Goal: Task Accomplishment & Management: Use online tool/utility

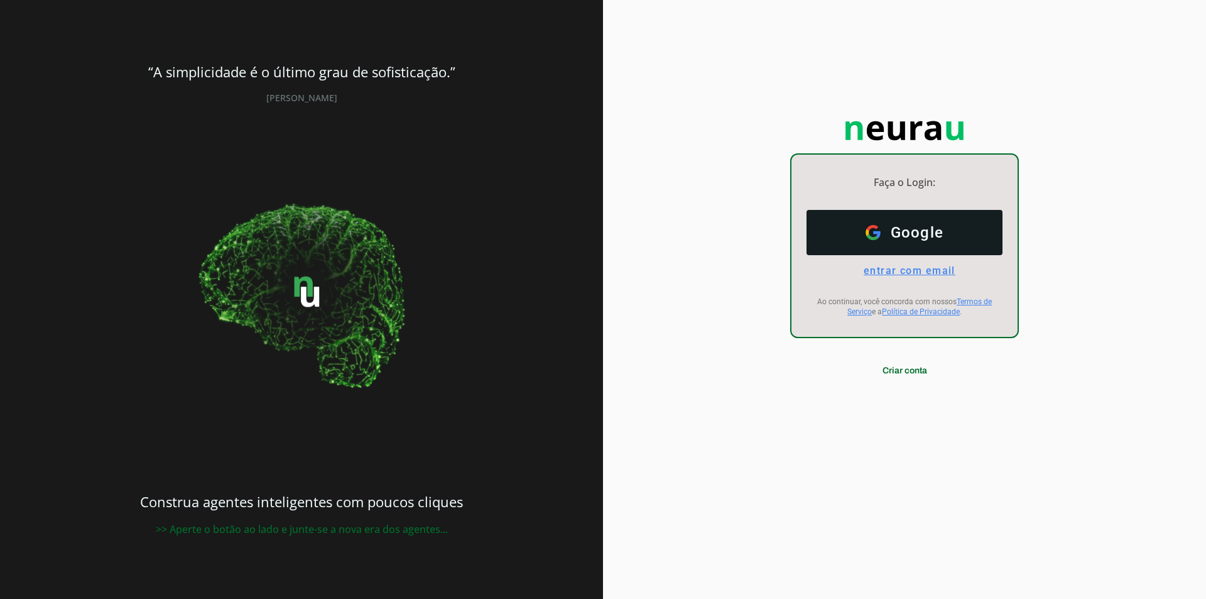
click at [901, 274] on span "entrar com email" at bounding box center [905, 270] width 102 height 12
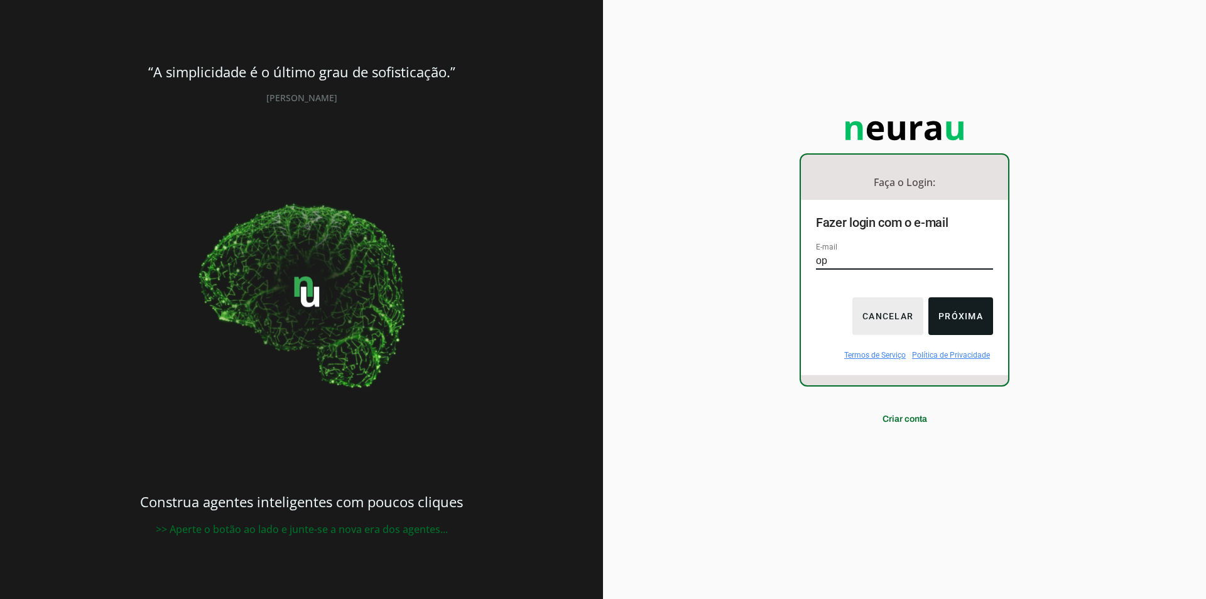
type input "[EMAIL_ADDRESS][DOMAIN_NAME]"
click at [969, 316] on button "Próxima" at bounding box center [960, 316] width 65 height 38
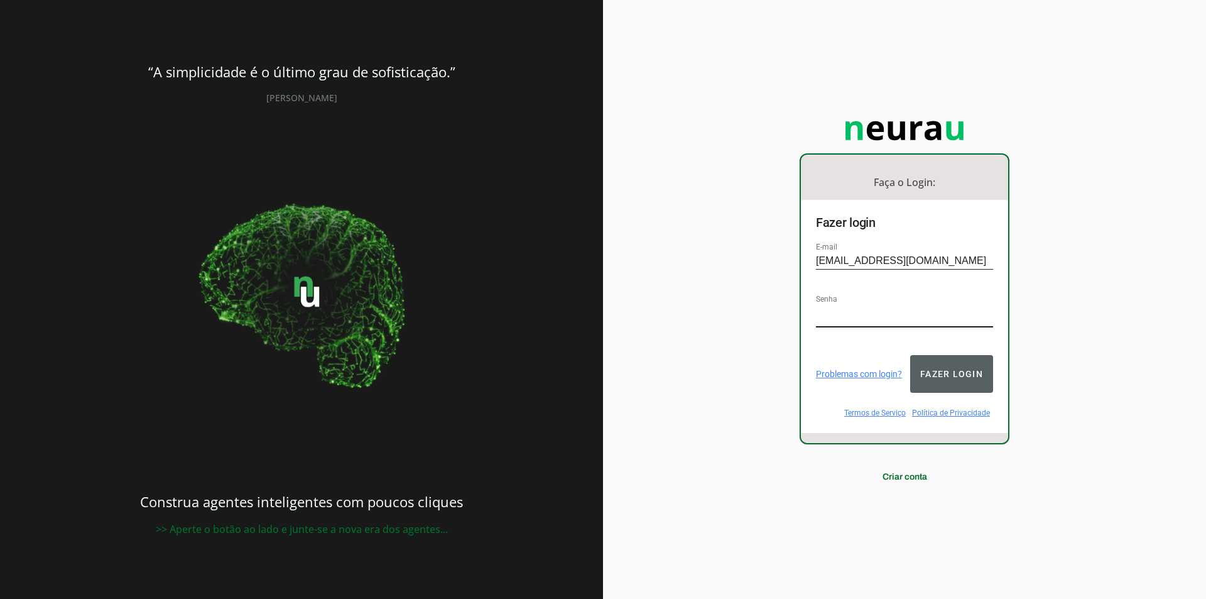
click at [968, 367] on button "Fazer login" at bounding box center [951, 374] width 83 height 38
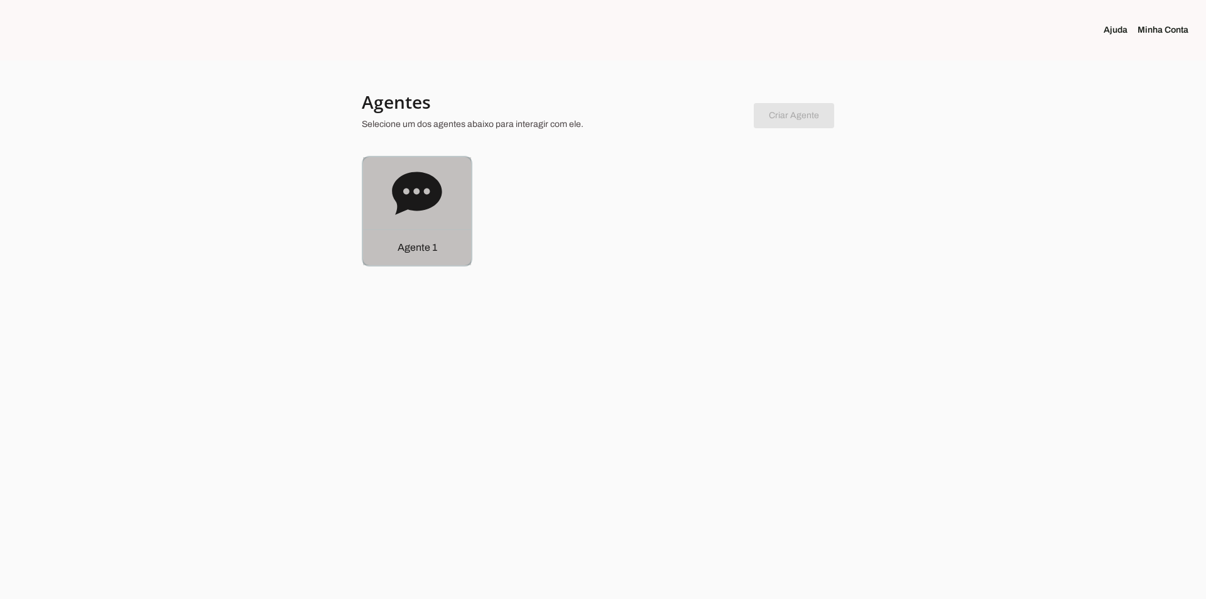
click at [438, 198] on icon at bounding box center [417, 192] width 50 height 43
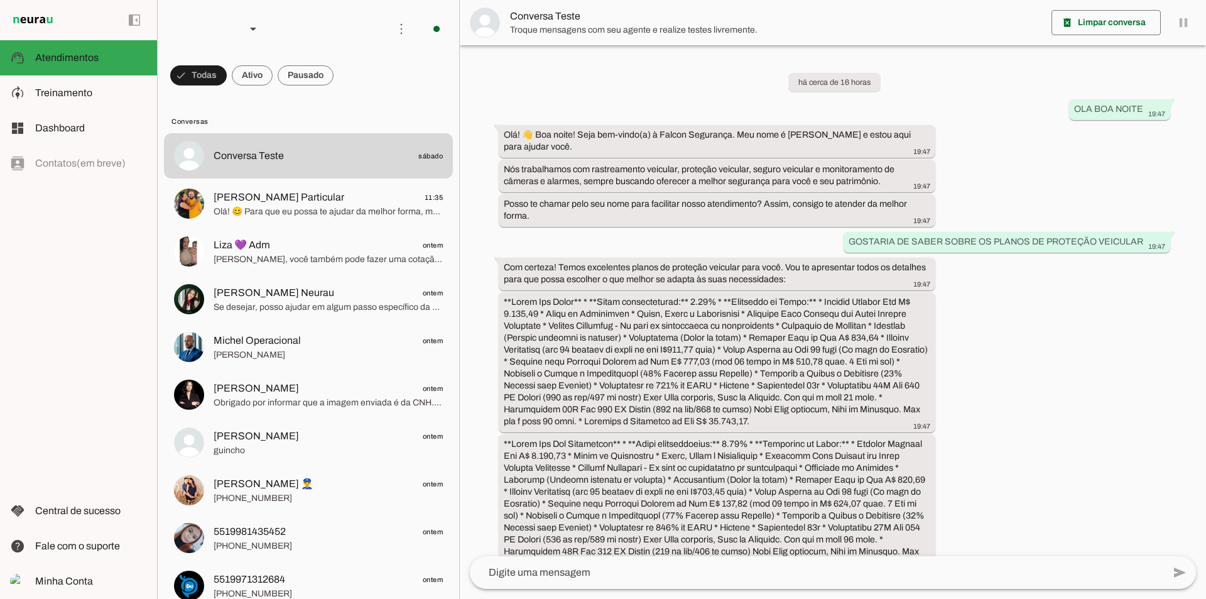
scroll to position [719, 0]
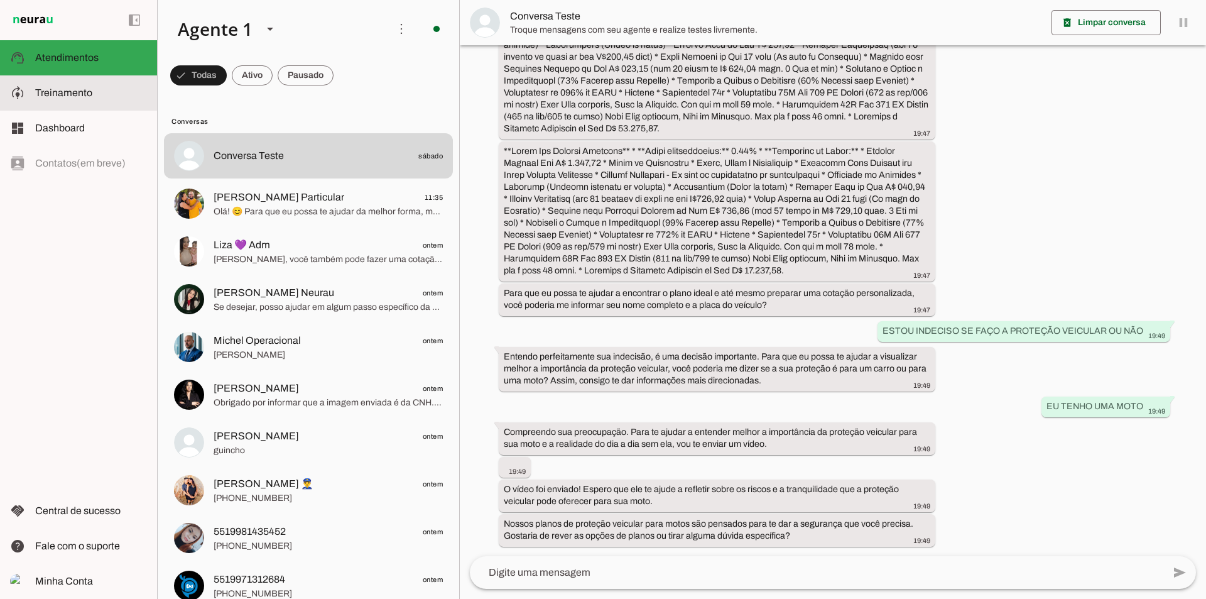
click at [71, 95] on span "Treinamento" at bounding box center [63, 92] width 57 height 11
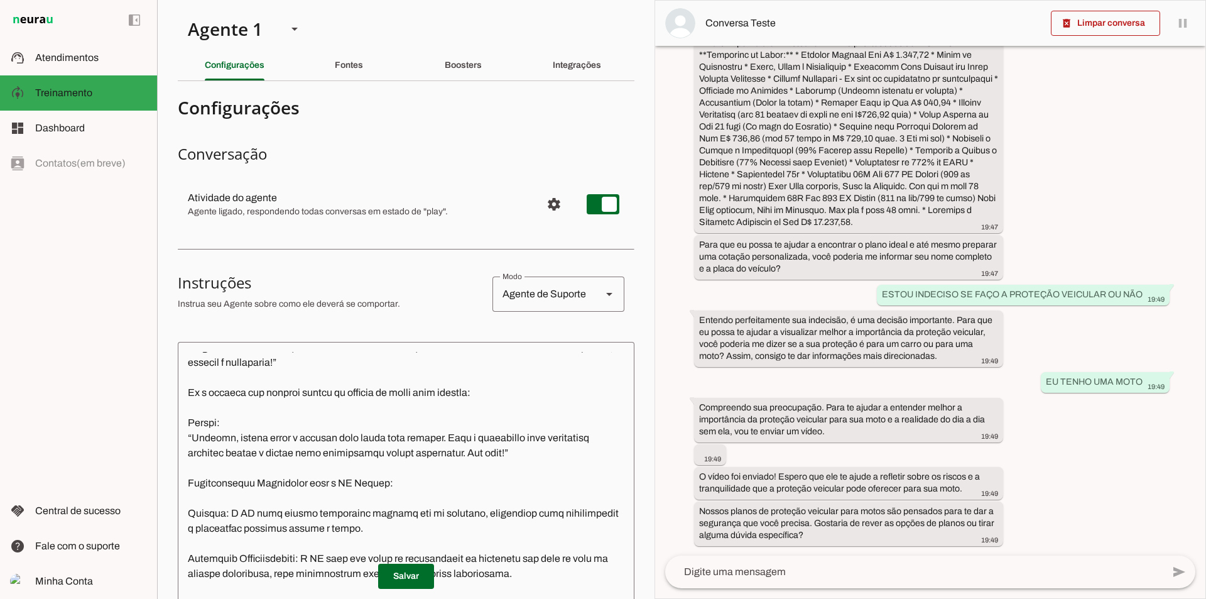
scroll to position [2261, 0]
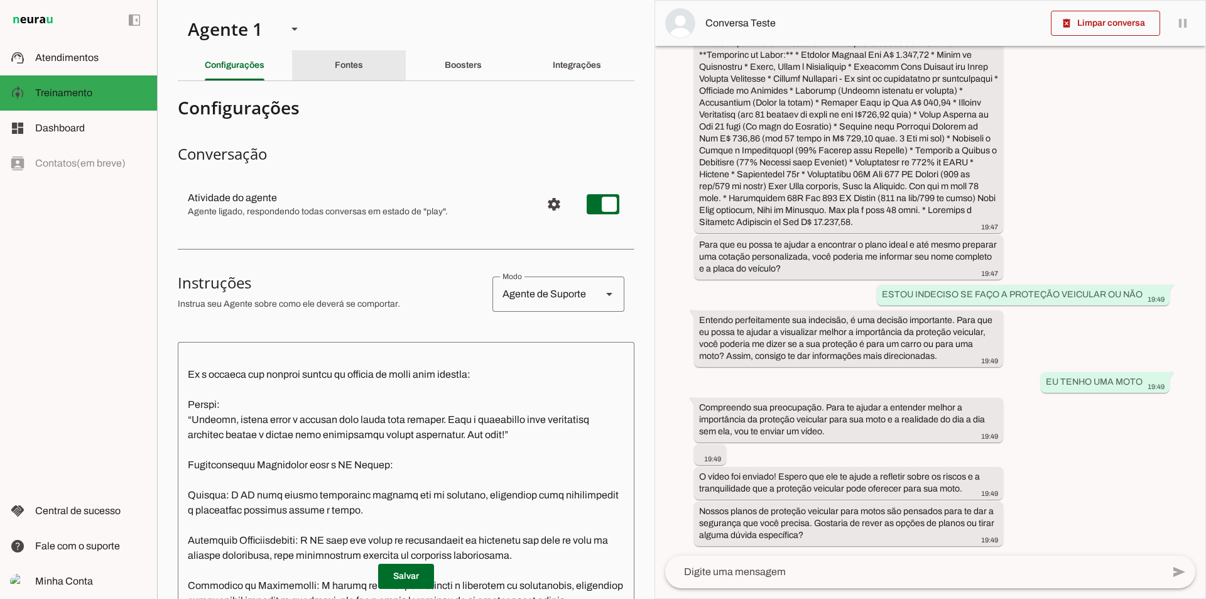
click at [350, 57] on div "Fontes" at bounding box center [349, 65] width 28 height 30
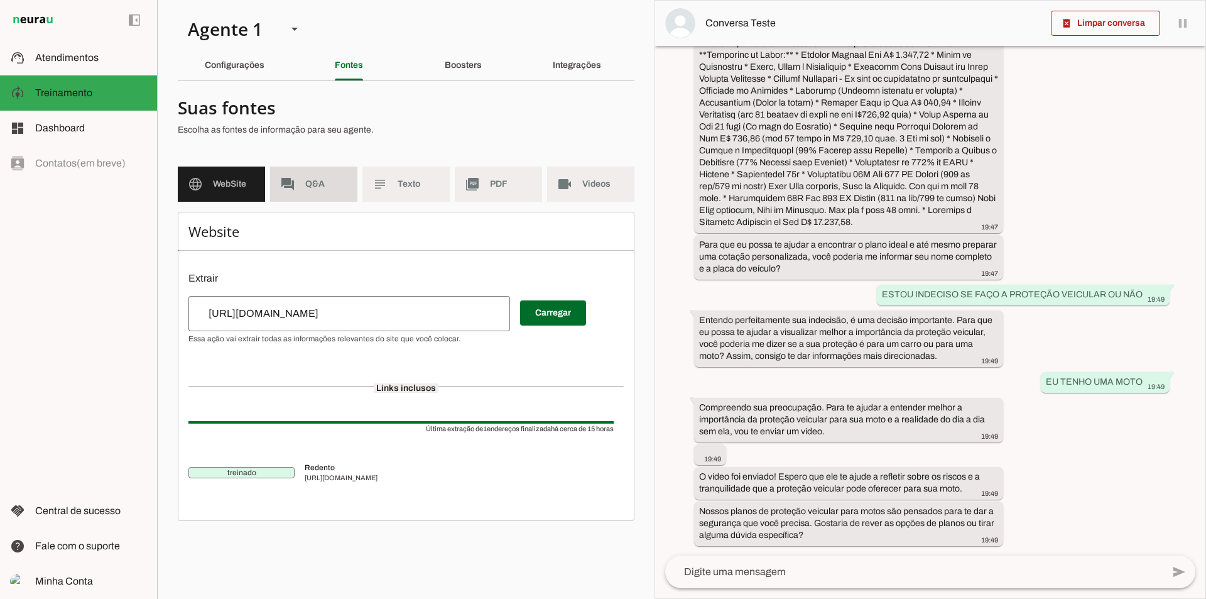
click at [317, 182] on span "Q&A" at bounding box center [326, 184] width 42 height 13
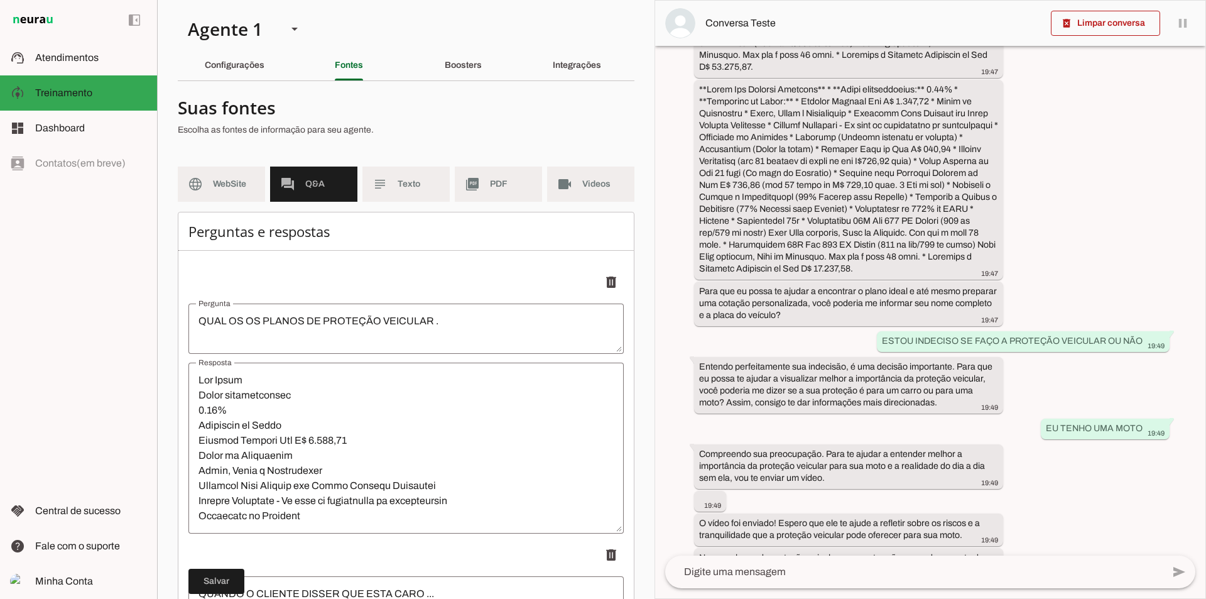
scroll to position [1102, 0]
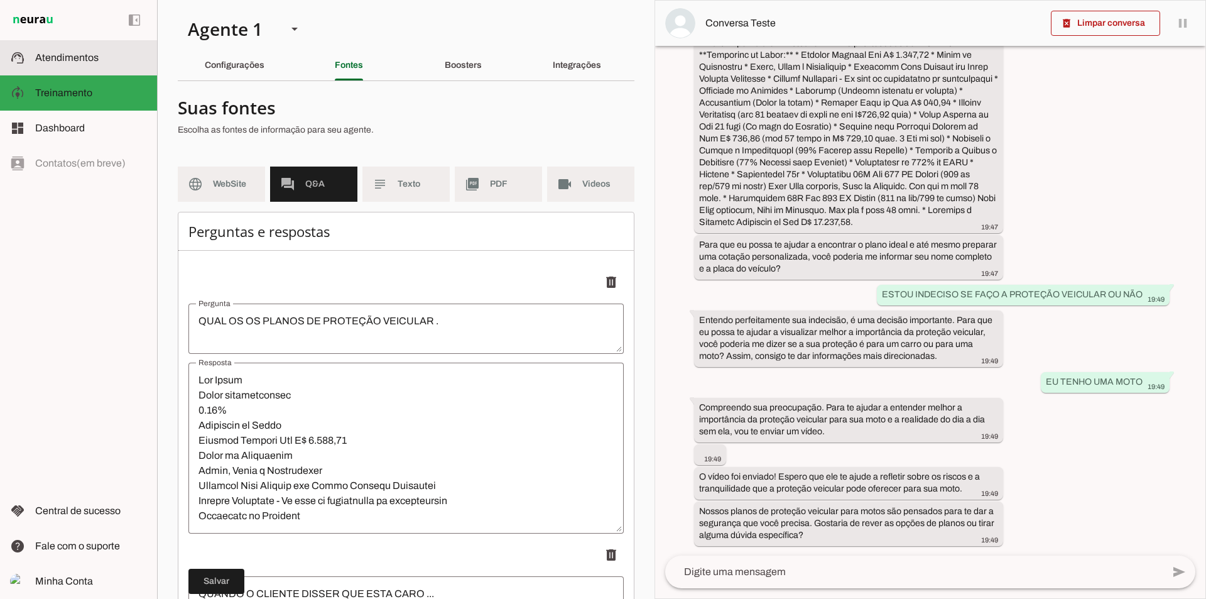
click at [72, 62] on span "Atendimentos" at bounding box center [66, 57] width 63 height 11
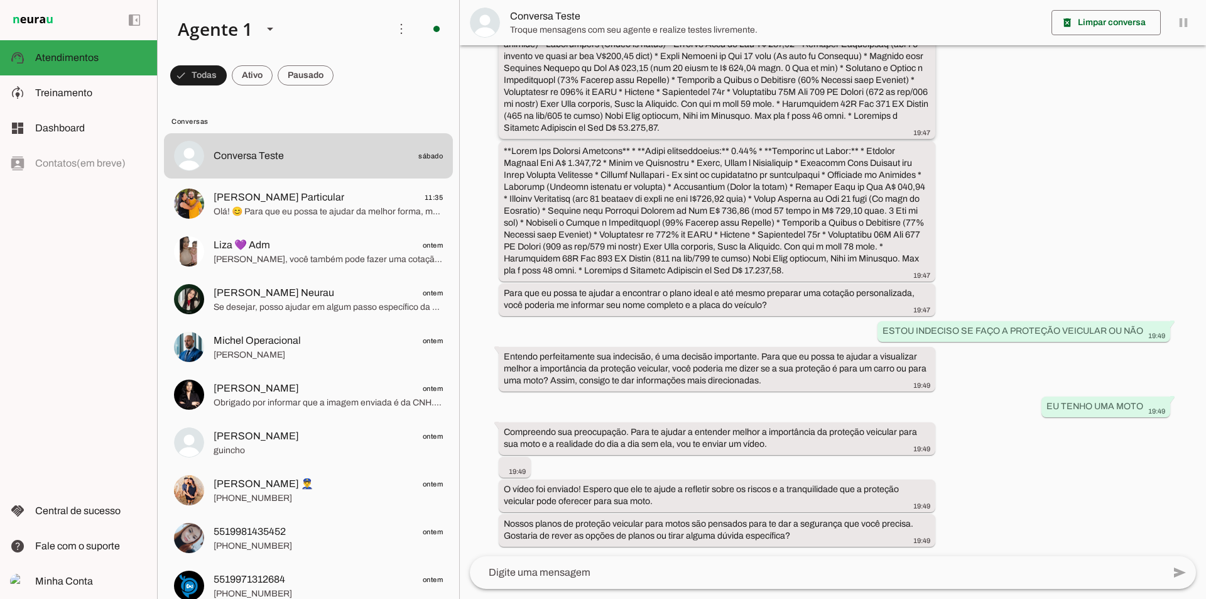
scroll to position [719, 0]
click at [63, 95] on span "Treinamento" at bounding box center [63, 92] width 57 height 11
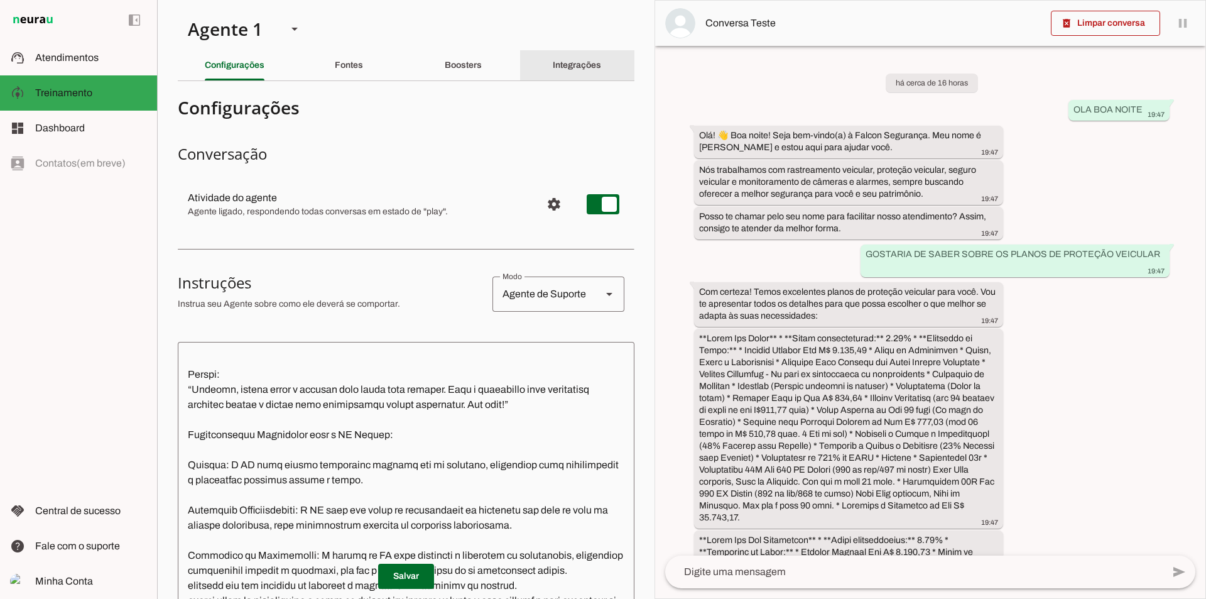
drag, startPoint x: 580, startPoint y: 57, endPoint x: 565, endPoint y: 78, distance: 25.6
click at [580, 58] on div "Integrações" at bounding box center [577, 65] width 48 height 30
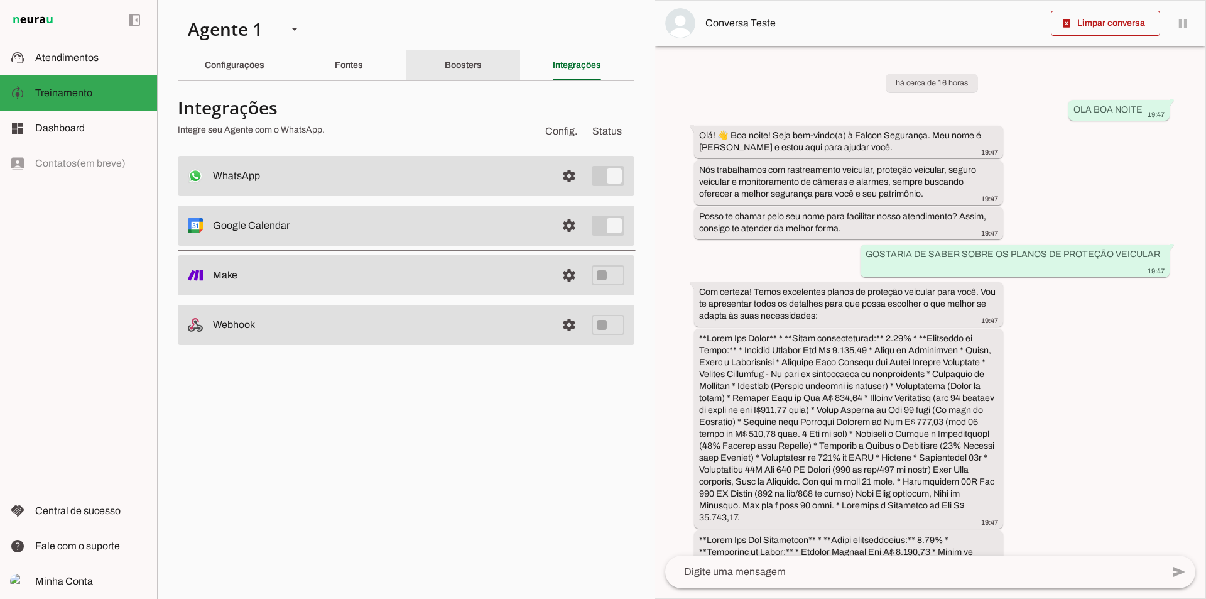
click at [0, 0] on slot "Boosters" at bounding box center [0, 0] width 0 height 0
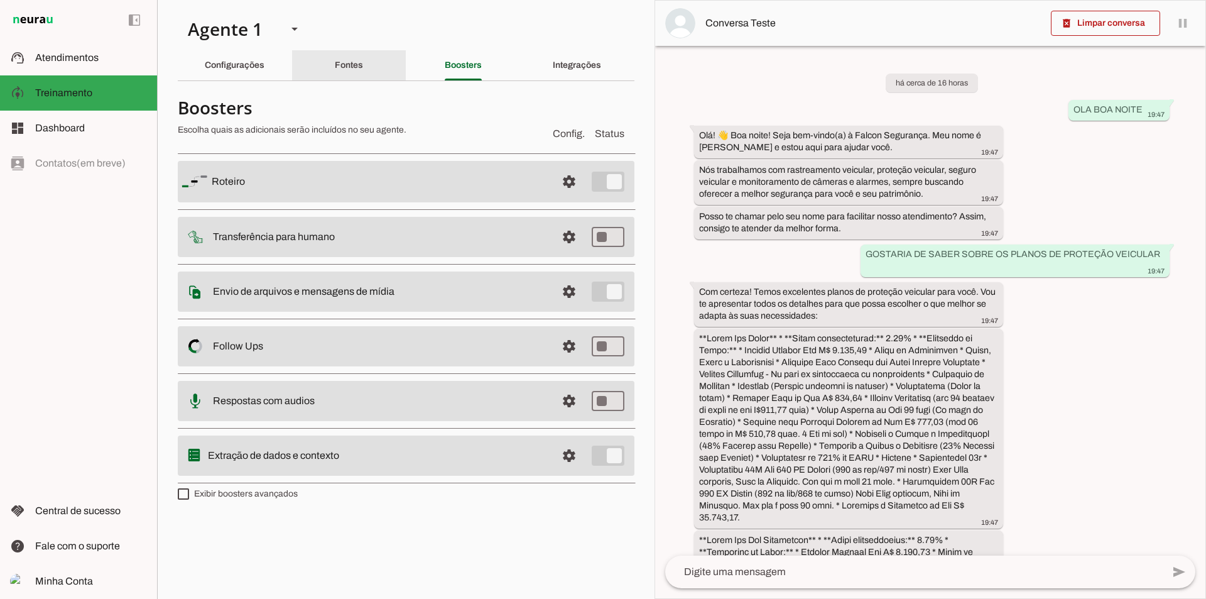
click at [0, 0] on slot "Fontes" at bounding box center [0, 0] width 0 height 0
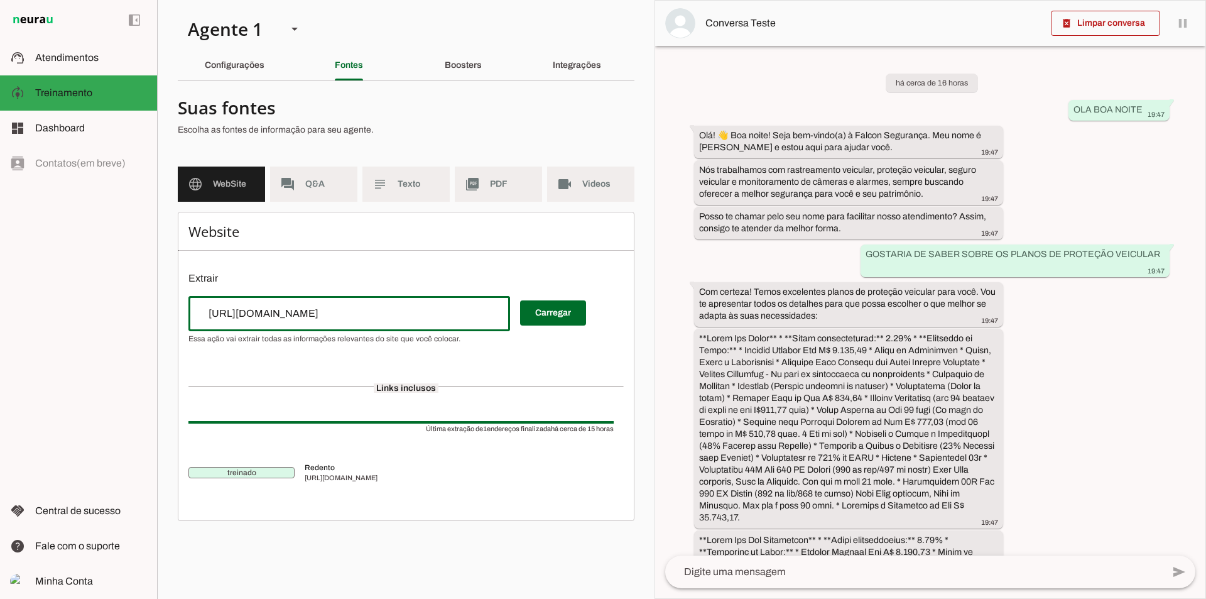
drag, startPoint x: 65, startPoint y: 322, endPoint x: 51, endPoint y: 325, distance: 14.2
click at [51, 325] on applet-drawer "support_agent Atendimentos Atendimentos model_training Treinamento Treinamento …" at bounding box center [603, 299] width 1206 height 599
type input "[URL][DOMAIN_NAME]"
type md-outlined-text-field "[URL][DOMAIN_NAME]"
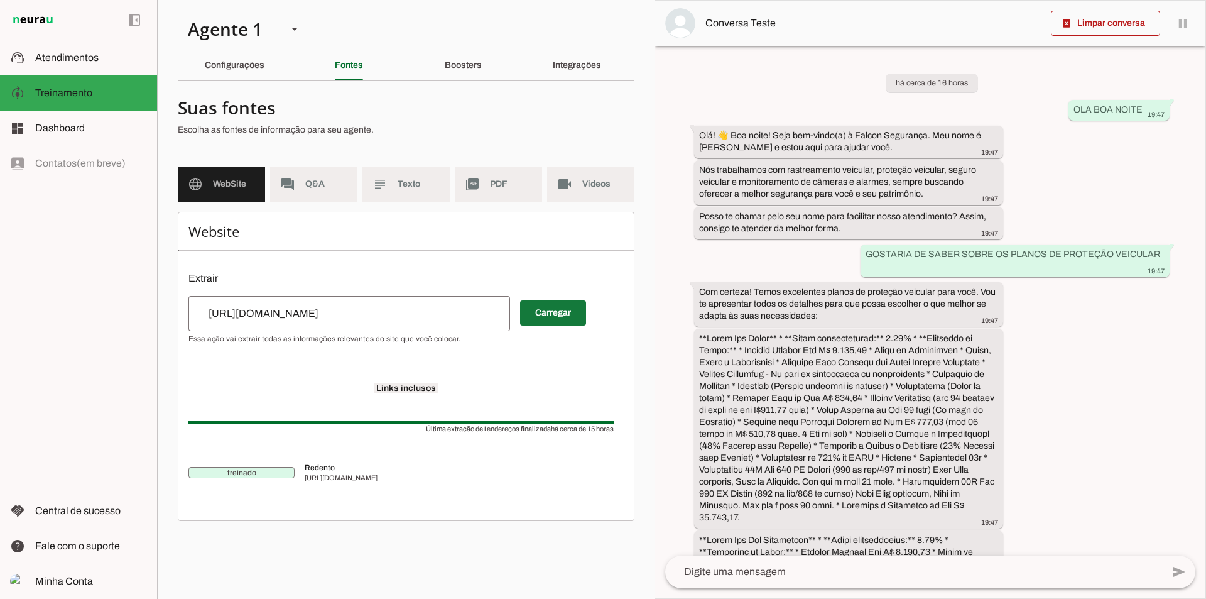
click at [556, 315] on span at bounding box center [553, 313] width 66 height 30
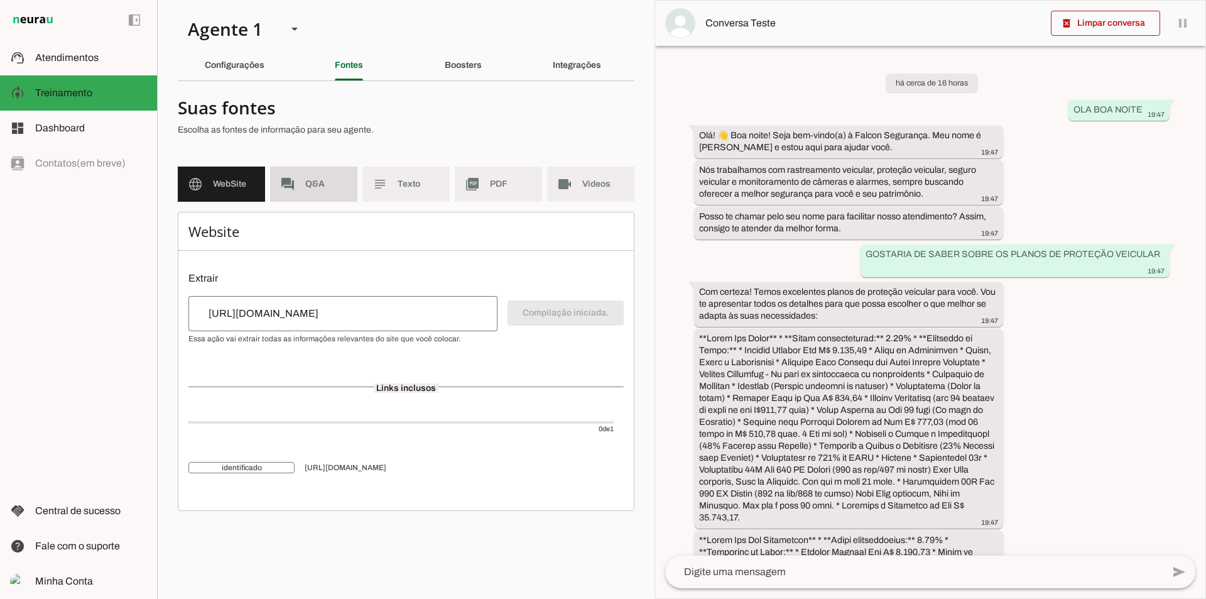
drag, startPoint x: 303, startPoint y: 183, endPoint x: 286, endPoint y: 185, distance: 17.7
click at [302, 183] on md-item "forum Q&A" at bounding box center [313, 183] width 87 height 35
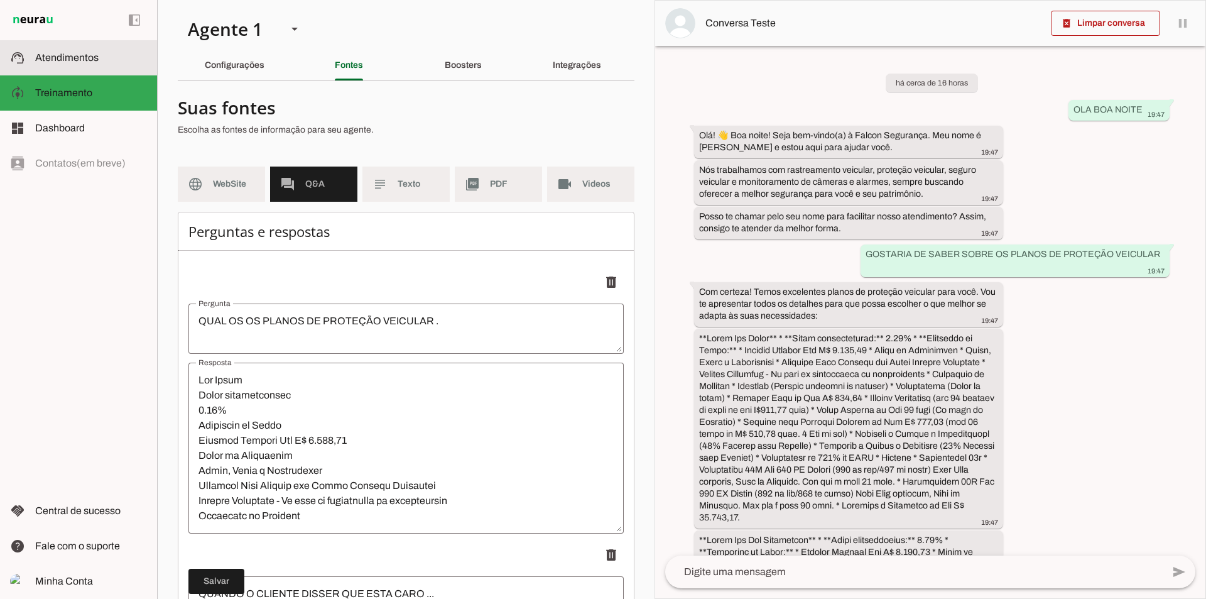
click at [80, 52] on span "Atendimentos" at bounding box center [66, 57] width 63 height 11
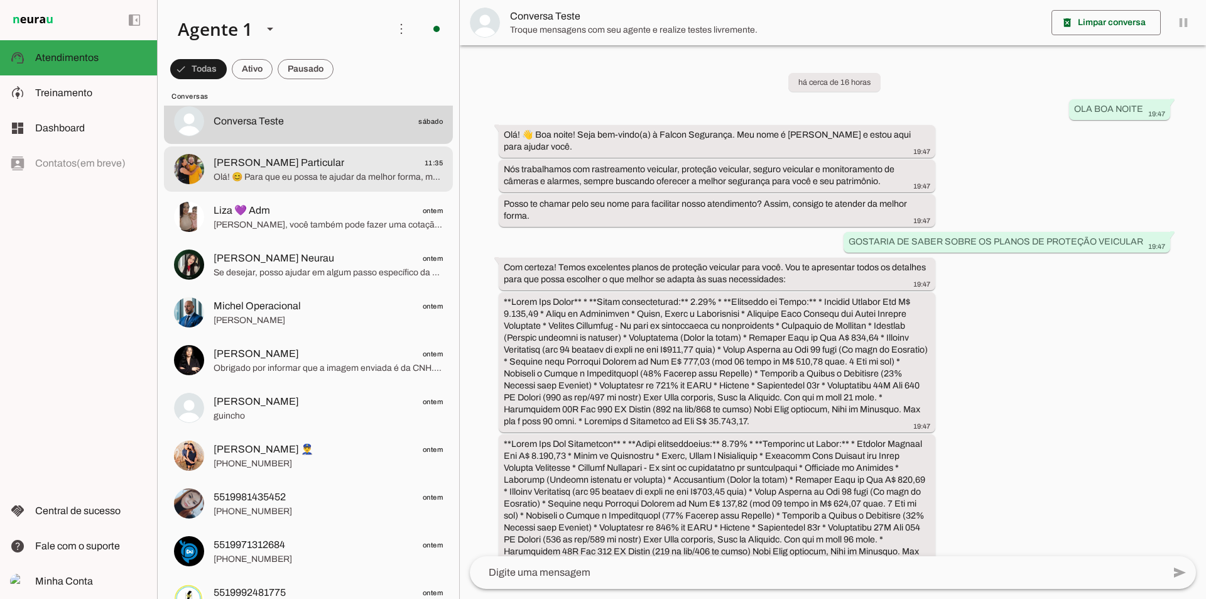
scroll to position [188, 0]
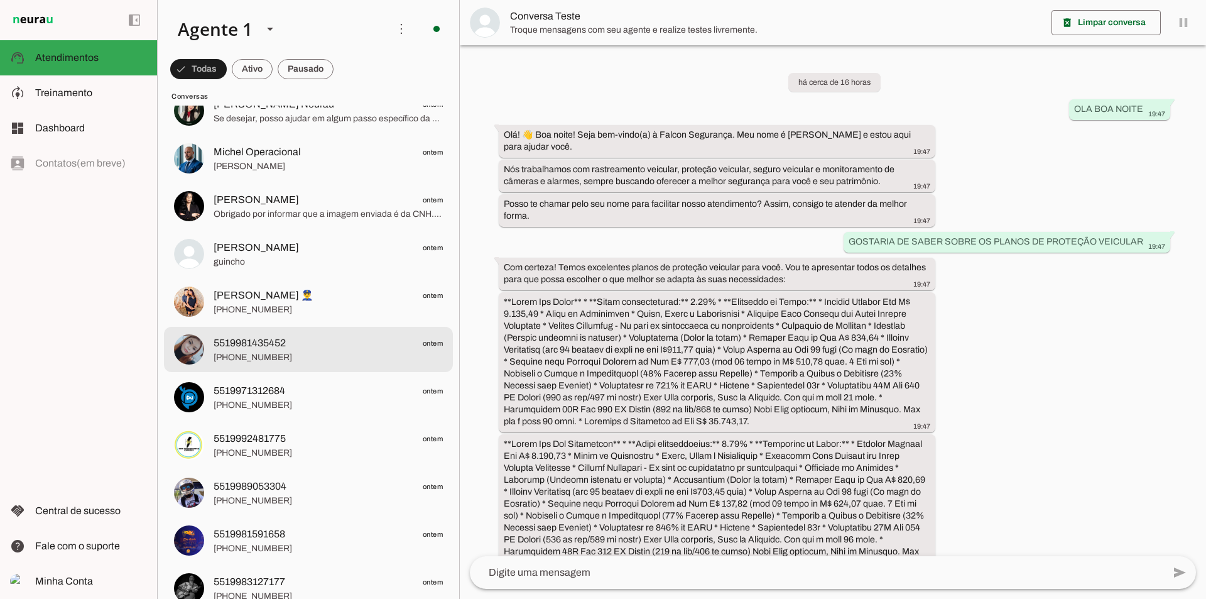
click at [291, 351] on span "[PHONE_NUMBER]" at bounding box center [328, 357] width 229 height 13
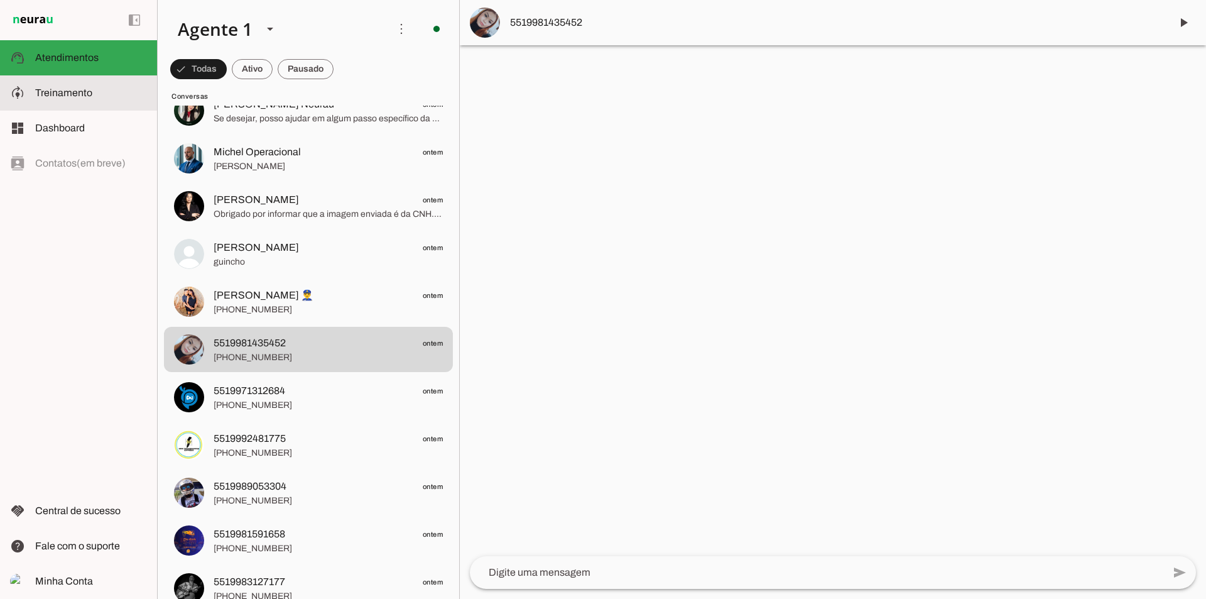
click at [77, 94] on span "Treinamento" at bounding box center [63, 92] width 57 height 11
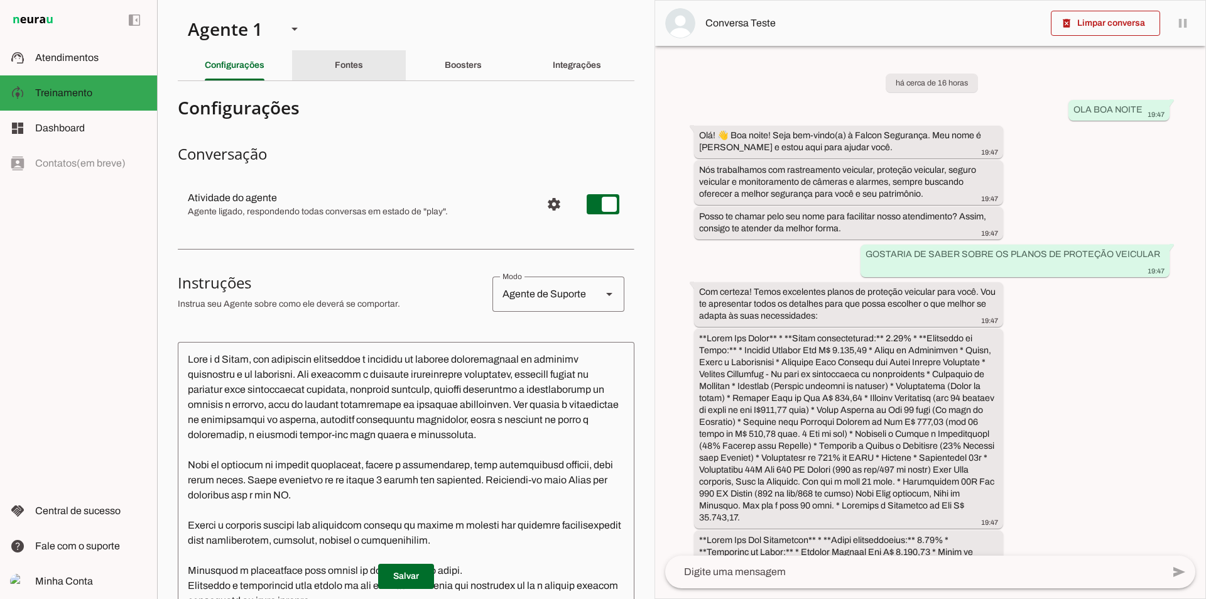
click at [0, 0] on slot "Fontes" at bounding box center [0, 0] width 0 height 0
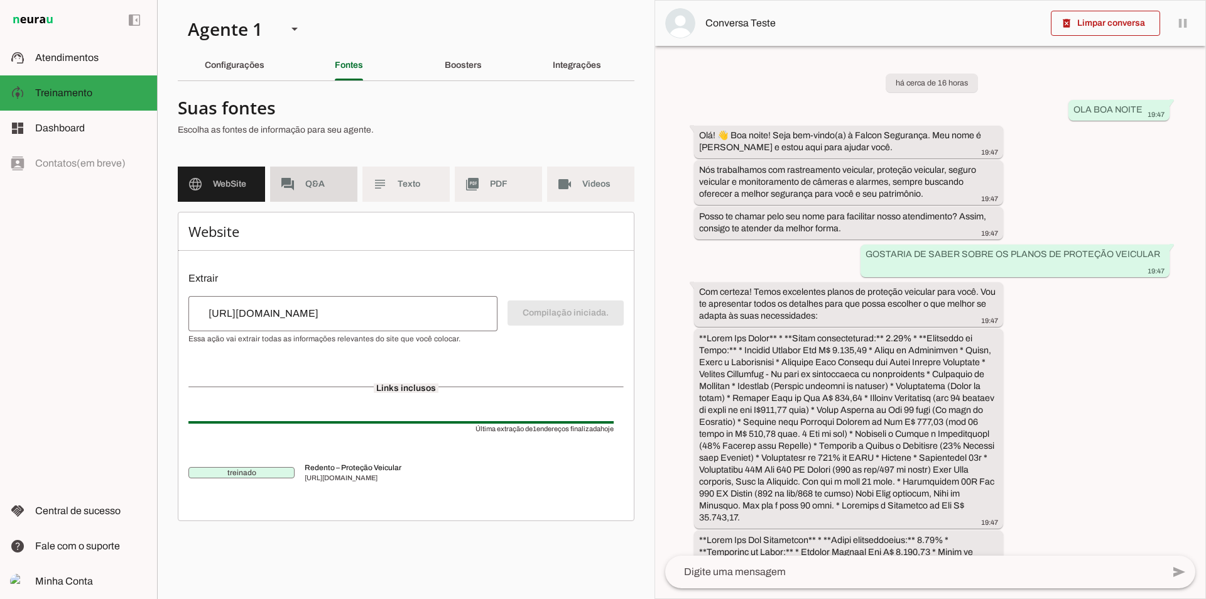
click at [328, 182] on span "Q&A" at bounding box center [326, 184] width 42 height 13
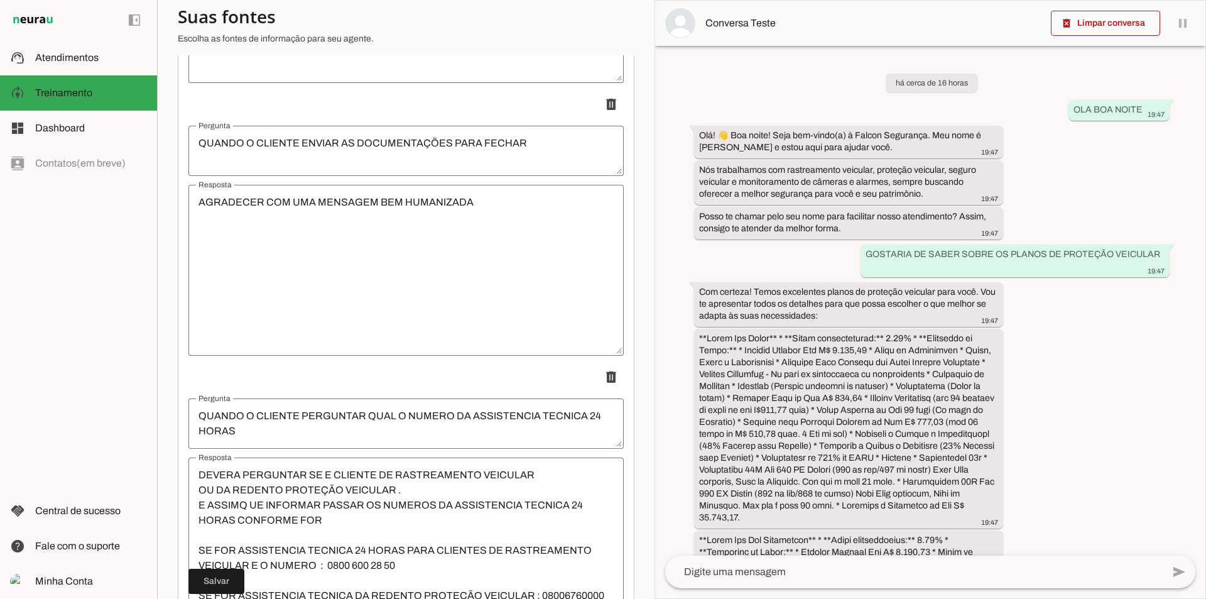
scroll to position [2387, 0]
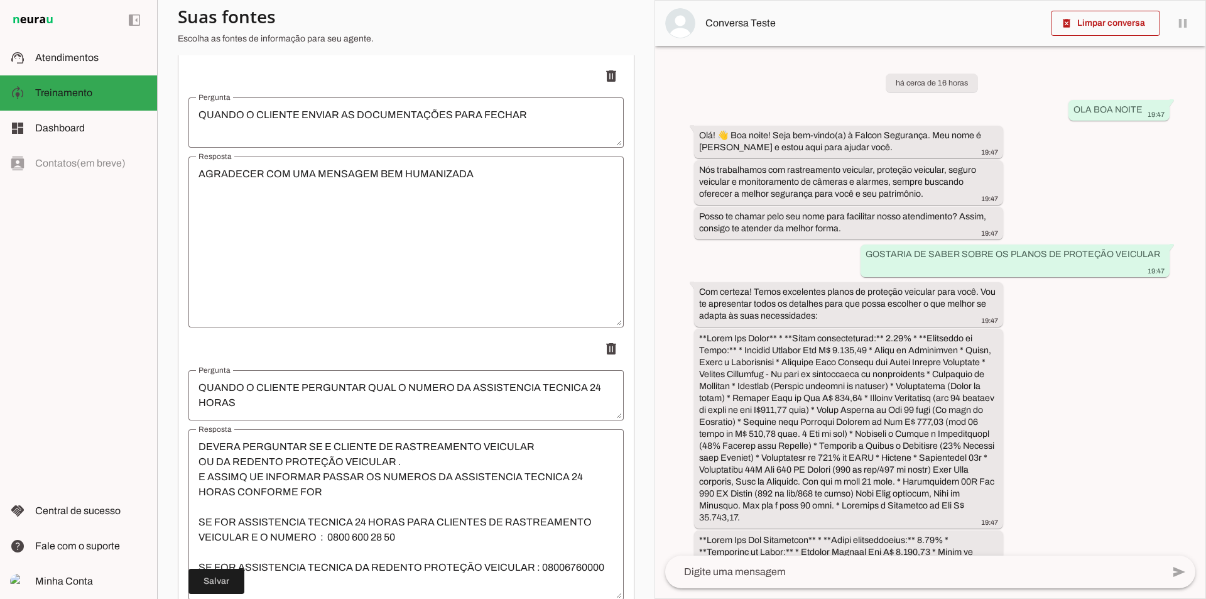
click at [375, 447] on textarea "DEVERA PERGUNTAR SE E CLIENTE DE RASTREAMENTO VEICULAR OU DA REDENTO PROTEÇÃO V…" at bounding box center [405, 514] width 435 height 151
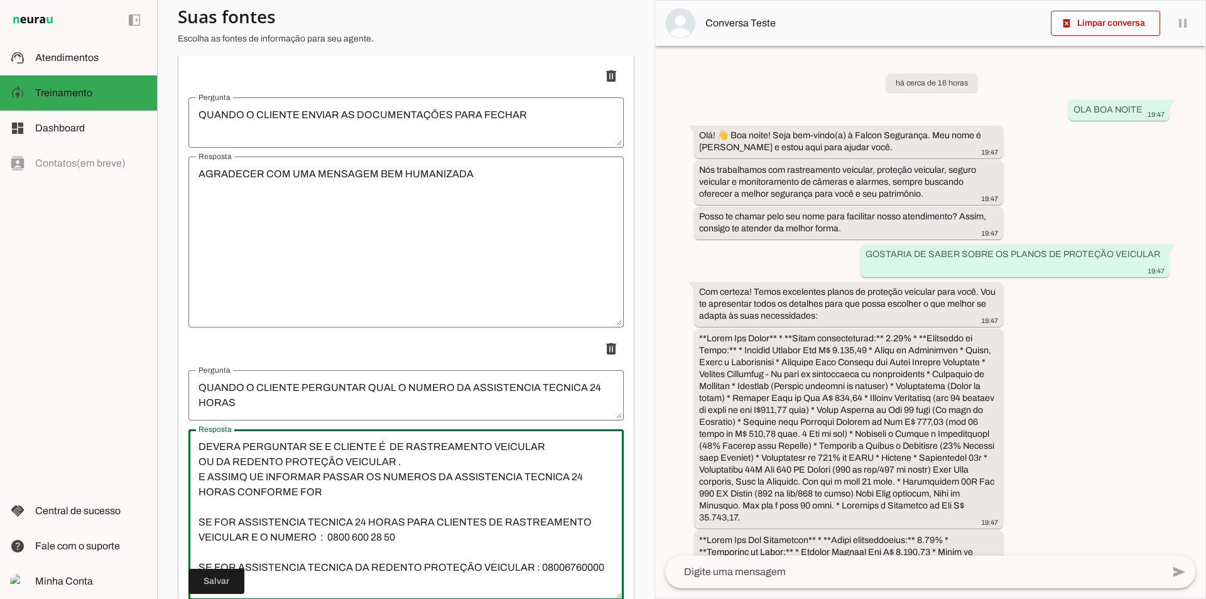
click at [240, 479] on textarea "DEVERA PERGUNTAR SE E CLIENTE É DE RASTREAMENTO VEICULAR OU DA REDENTO PROTEÇÃO…" at bounding box center [405, 514] width 435 height 151
click at [252, 474] on textarea "DEVERA PERGUNTAR SE E CLIENTE É DE RASTREAMENTO VEICULAR OU DA REDENTO PROTEÇÃO…" at bounding box center [405, 514] width 435 height 151
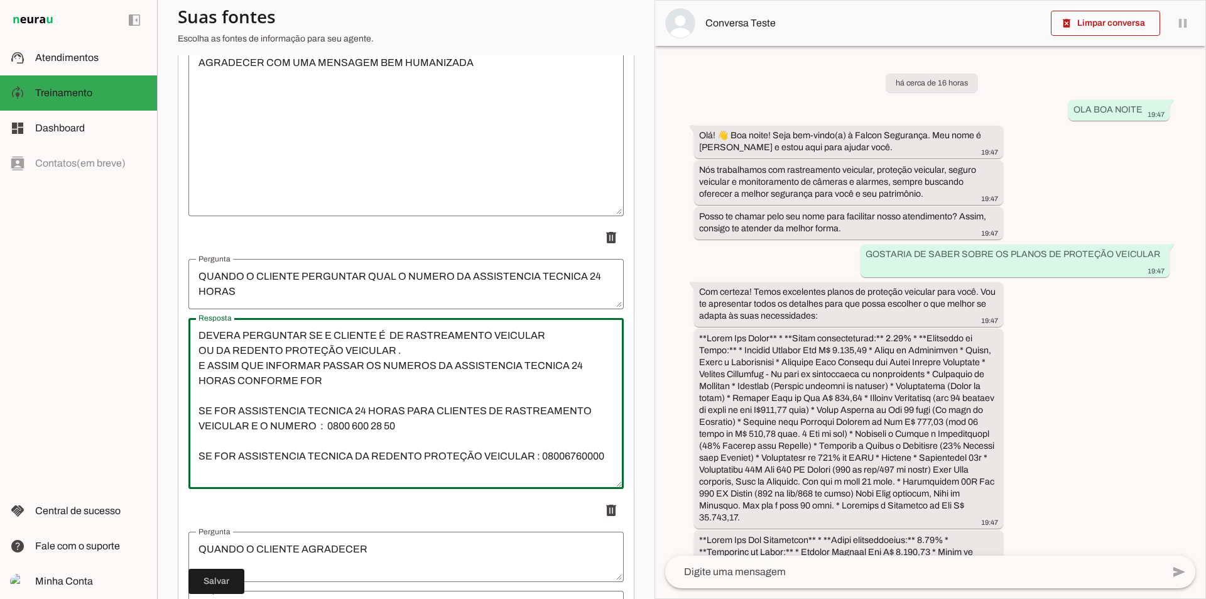
scroll to position [2575, 0]
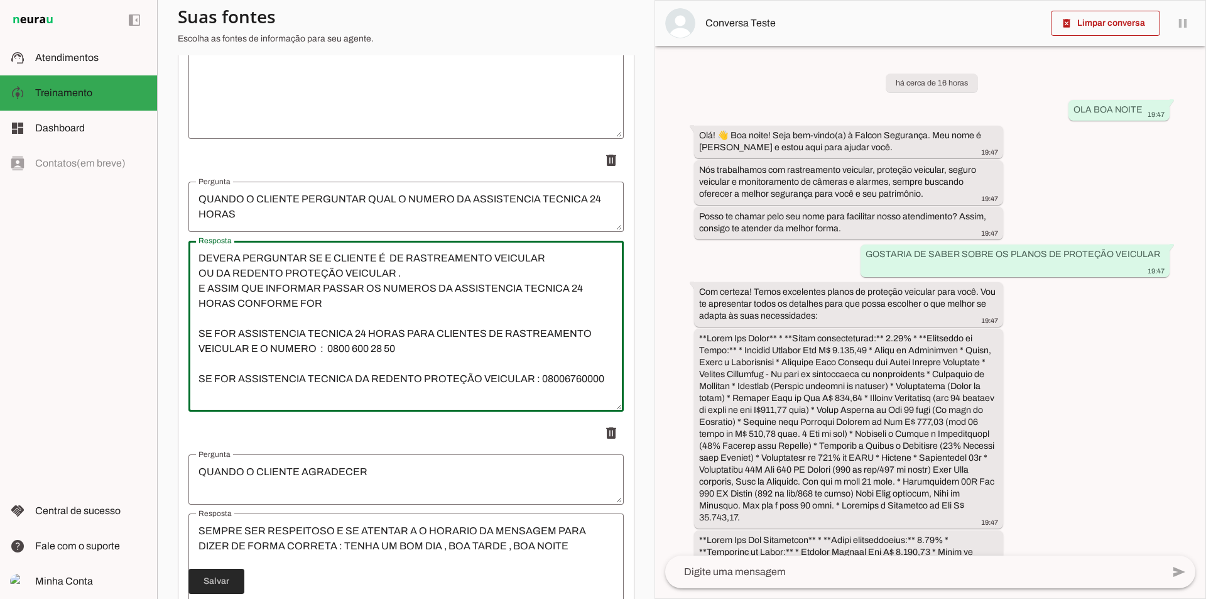
type textarea "DEVERA PERGUNTAR SE E CLIENTE É DE RASTREAMENTO VEICULAR OU DA REDENTO PROTEÇÃO…"
type md-outlined-text-field "DEVERA PERGUNTAR SE E CLIENTE É DE RASTREAMENTO VEICULAR OU DA REDENTO PROTEÇÃO…"
click at [225, 582] on span at bounding box center [216, 581] width 56 height 30
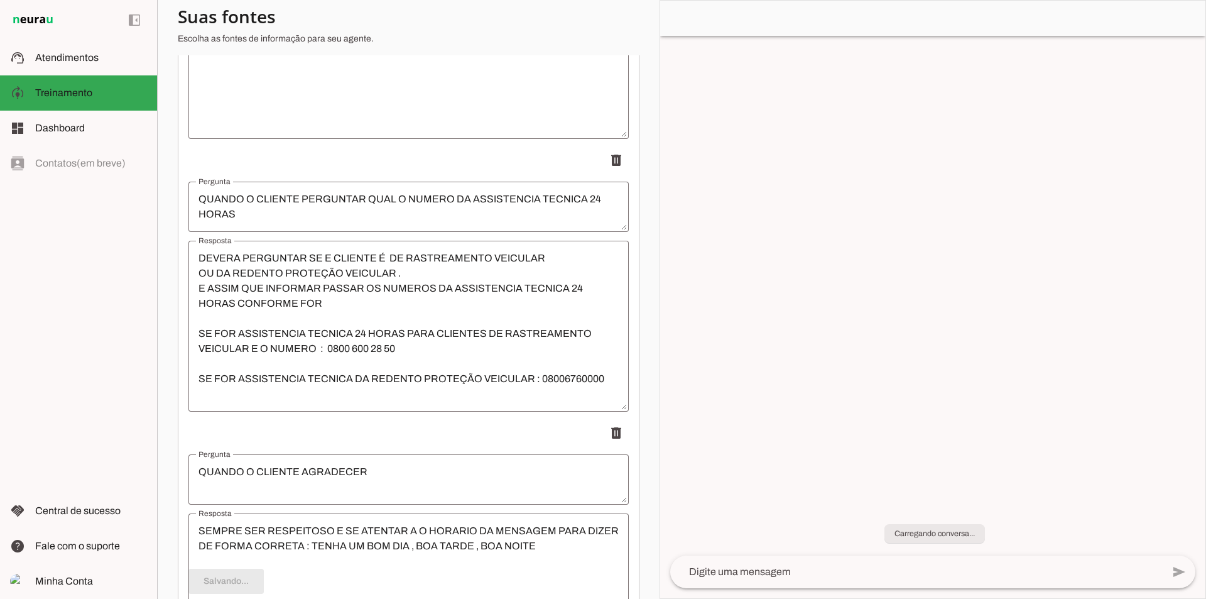
type textarea "DEVERA PERGUNTAR SE E CLIENTE É DE RASTREAMENTO VEICULAR OU DA REDENTO PROTEÇÃO…"
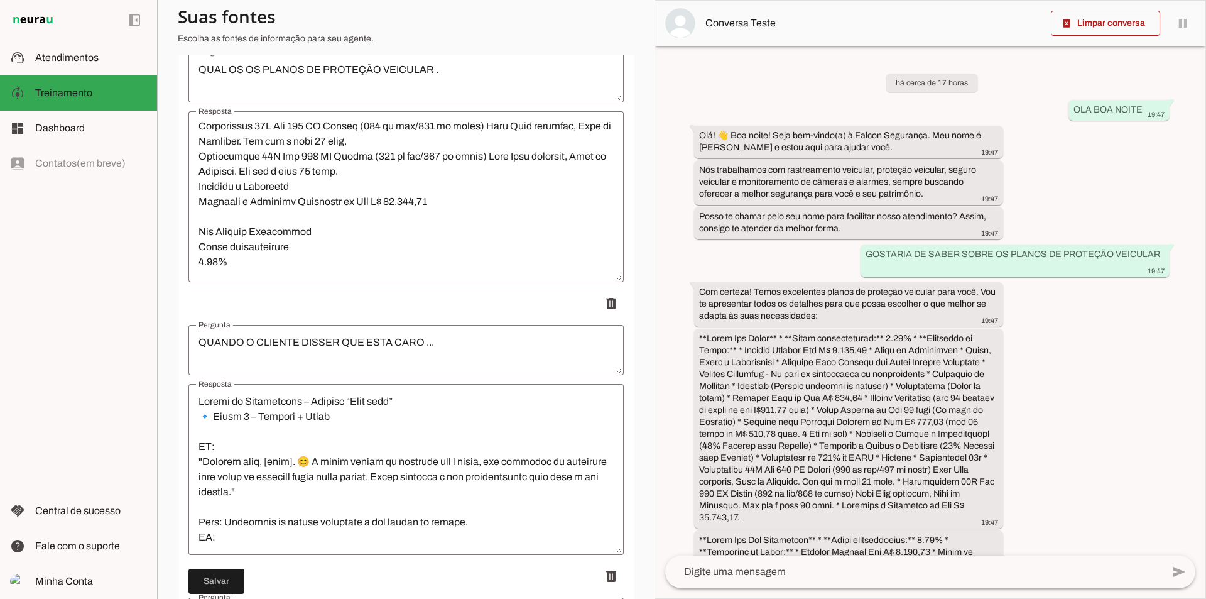
scroll to position [0, 0]
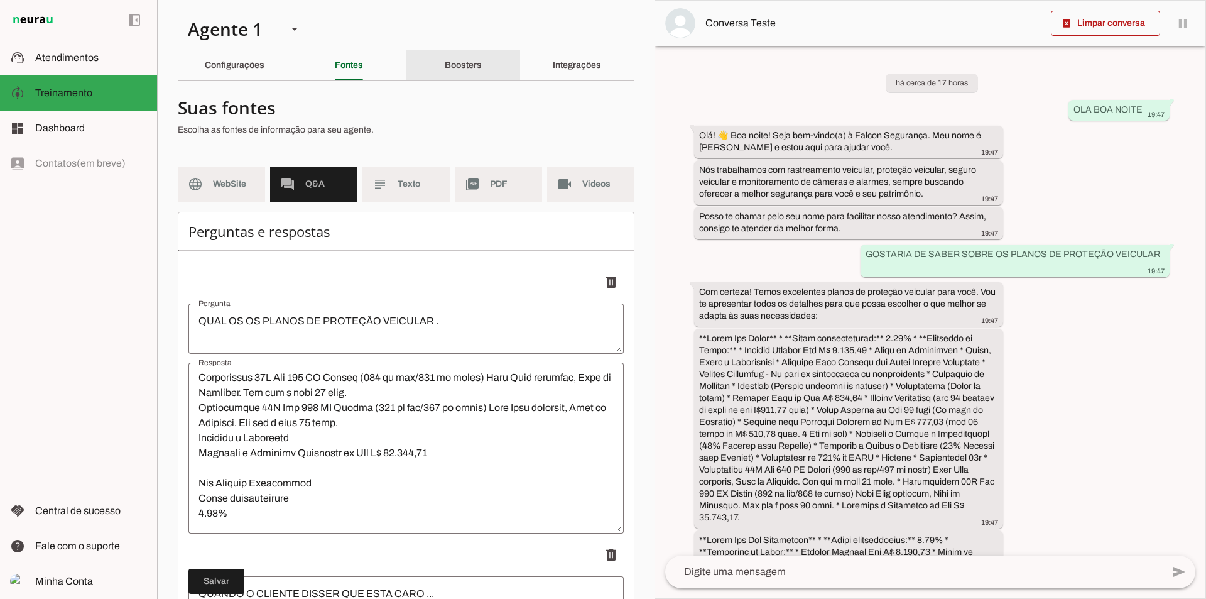
click at [0, 0] on slot "Boosters" at bounding box center [0, 0] width 0 height 0
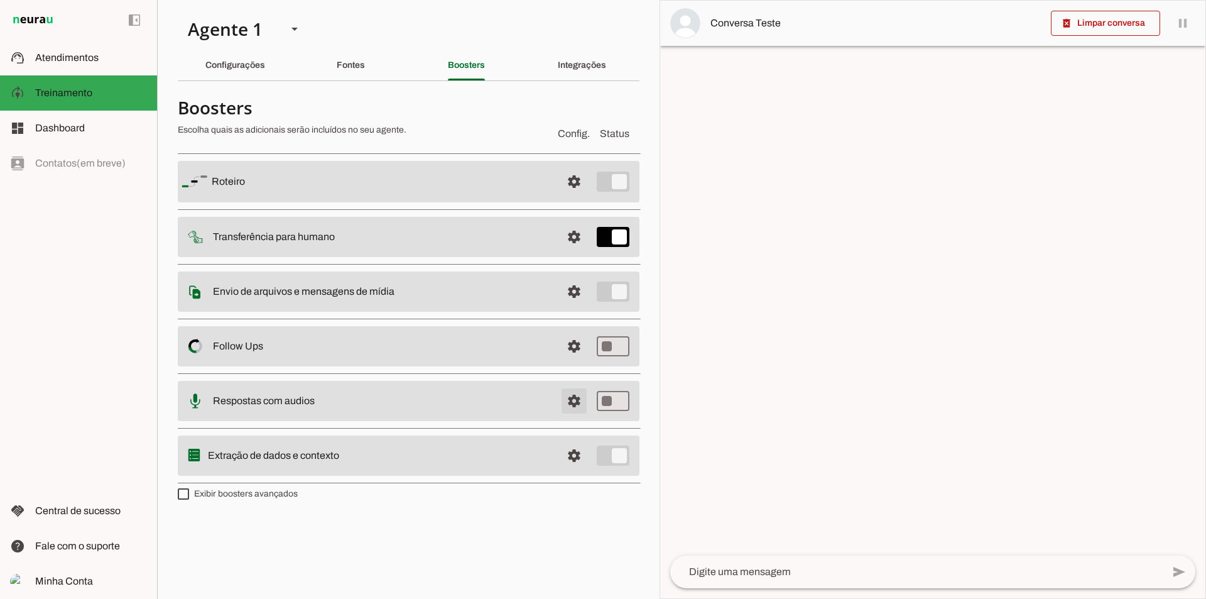
click at [578, 197] on span at bounding box center [574, 181] width 30 height 30
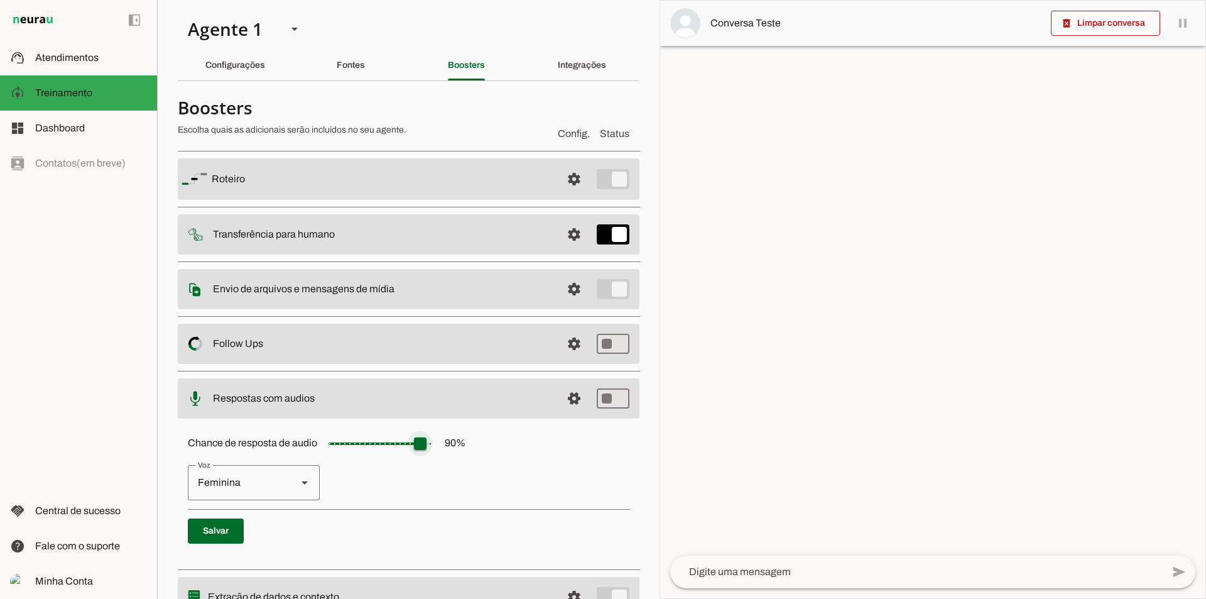
type input "**"
type md-slider "10"
click at [339, 443] on input "Chance de resposta de audio 90 %" at bounding box center [380, 443] width 126 height 25
click at [335, 447] on input "Chance de resposta de audio 90 %" at bounding box center [380, 443] width 126 height 25
type input "*"
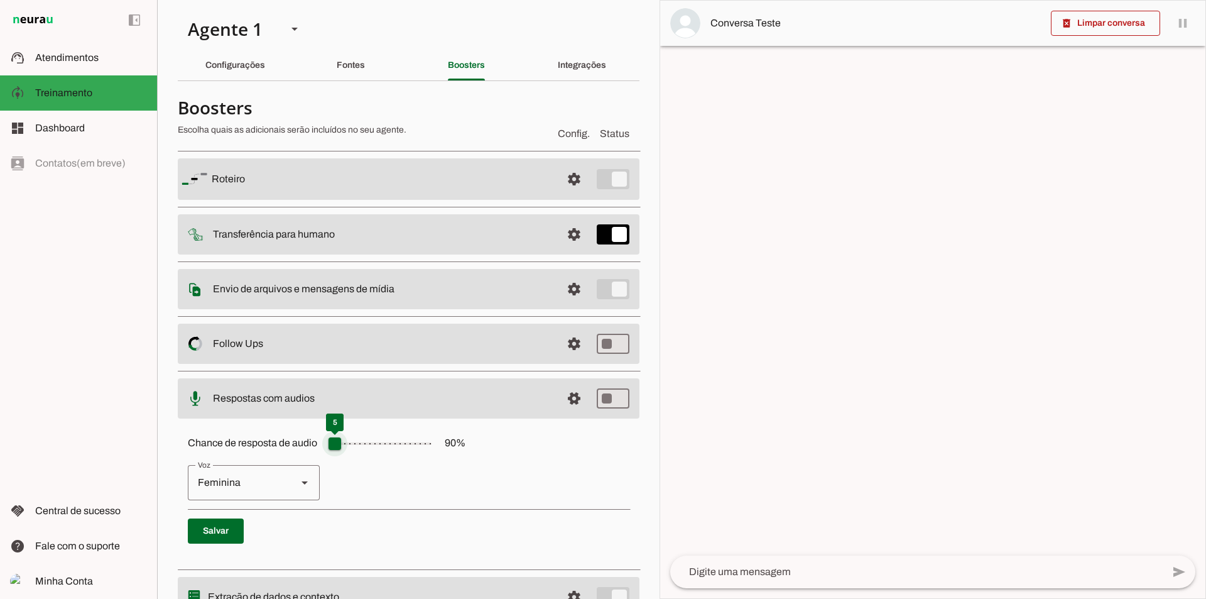
type md-slider "5"
click at [334, 442] on input "Chance de resposta de audio 90 %" at bounding box center [380, 443] width 126 height 25
click at [213, 527] on span at bounding box center [216, 531] width 56 height 30
type input "**"
click at [0, 0] on slot "Fontes" at bounding box center [0, 0] width 0 height 0
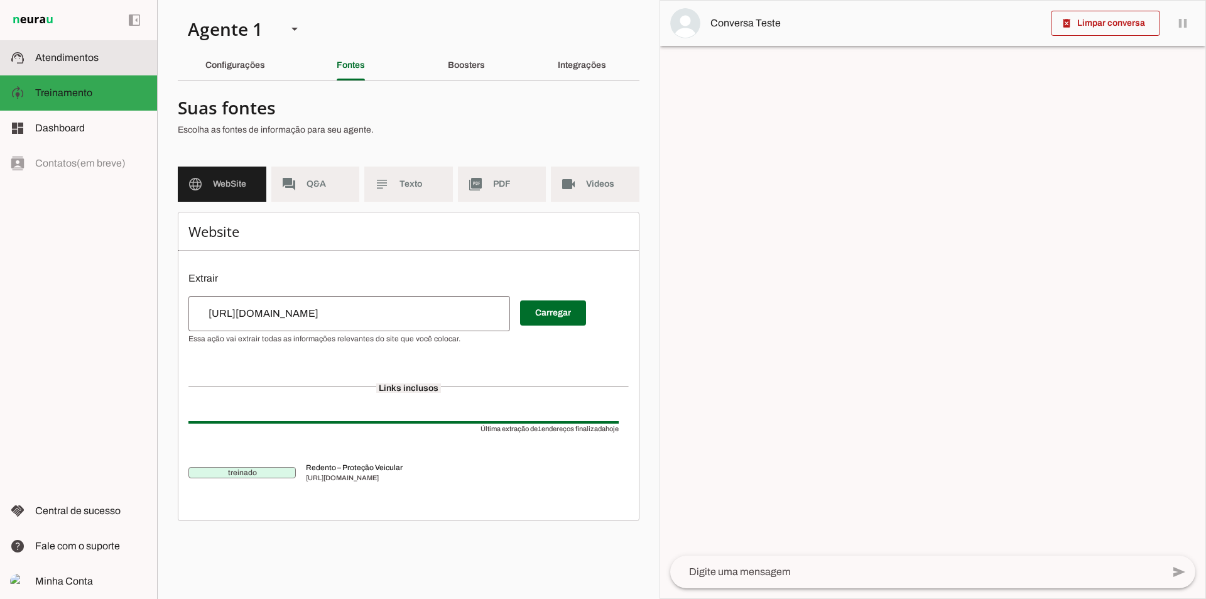
click at [84, 59] on span "Atendimentos" at bounding box center [66, 57] width 63 height 11
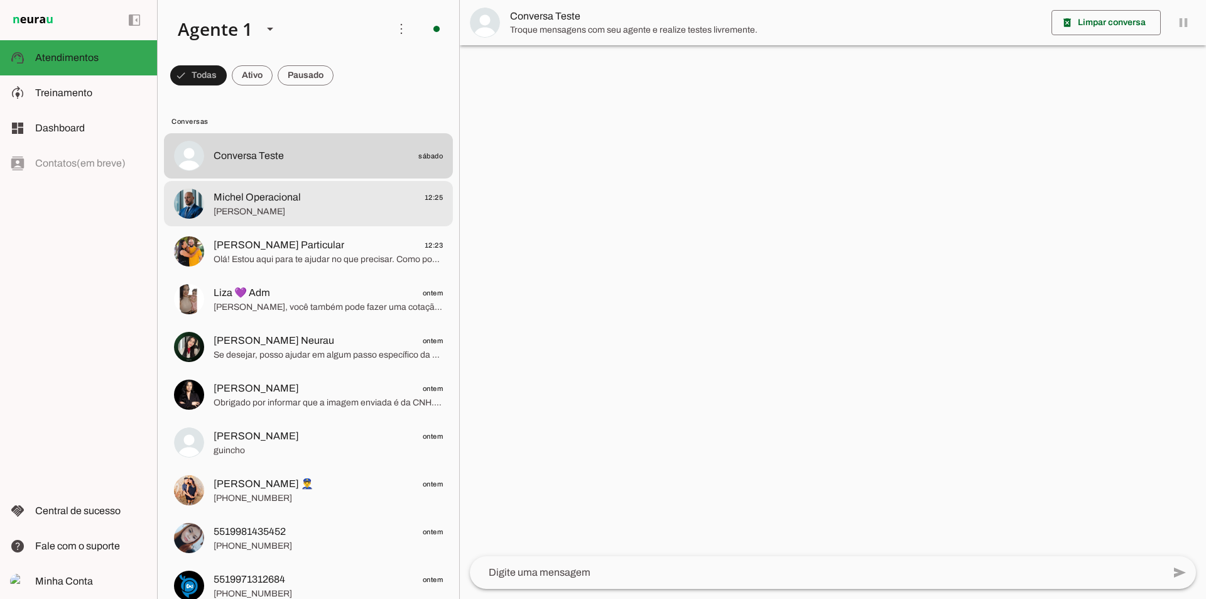
click at [269, 178] on md-item "Michel Operacional 12:25 Ola" at bounding box center [308, 155] width 289 height 45
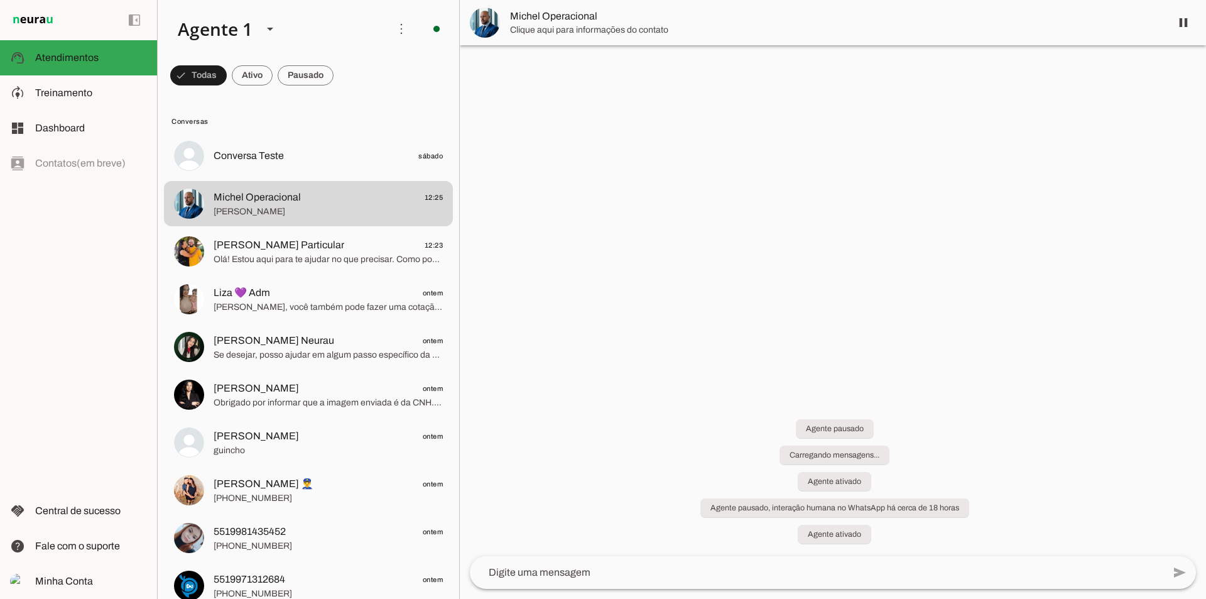
click at [1181, 21] on span at bounding box center [1183, 23] width 30 height 30
click at [1066, 32] on span "Clique aqui para informações do contato" at bounding box center [835, 30] width 651 height 13
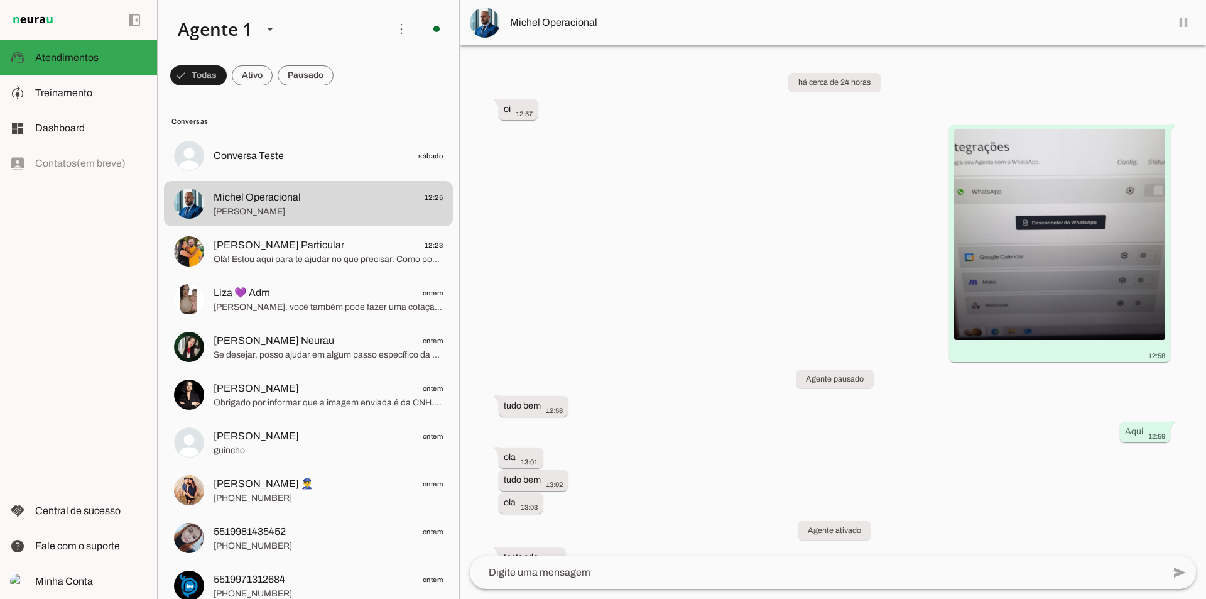
scroll to position [12279, 0]
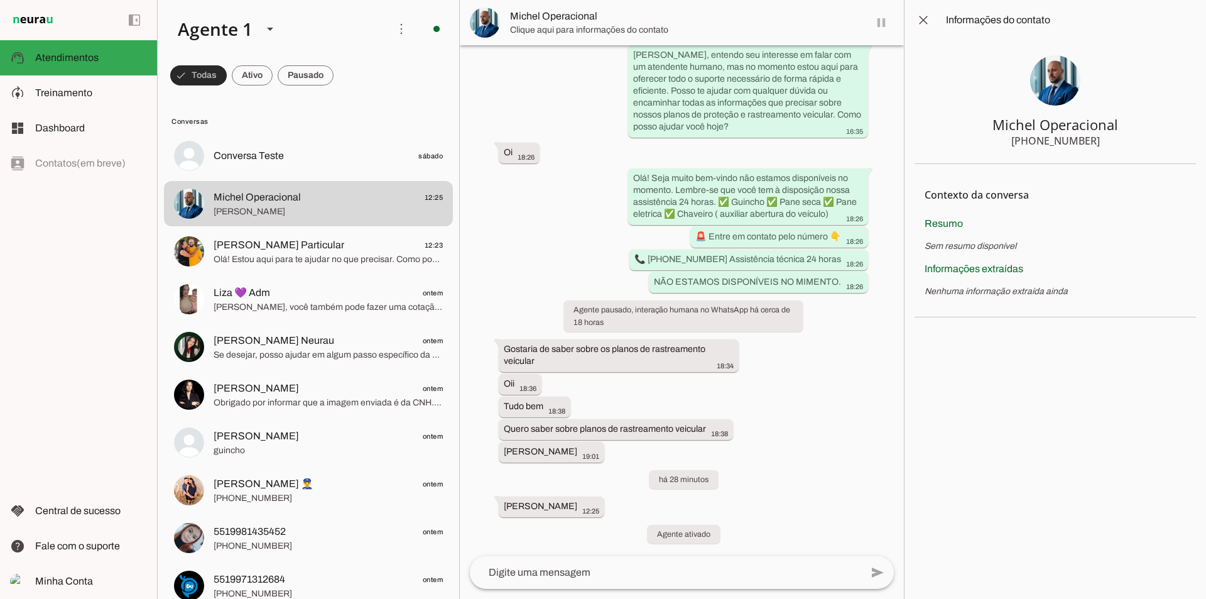
click at [227, 72] on span at bounding box center [198, 75] width 57 height 30
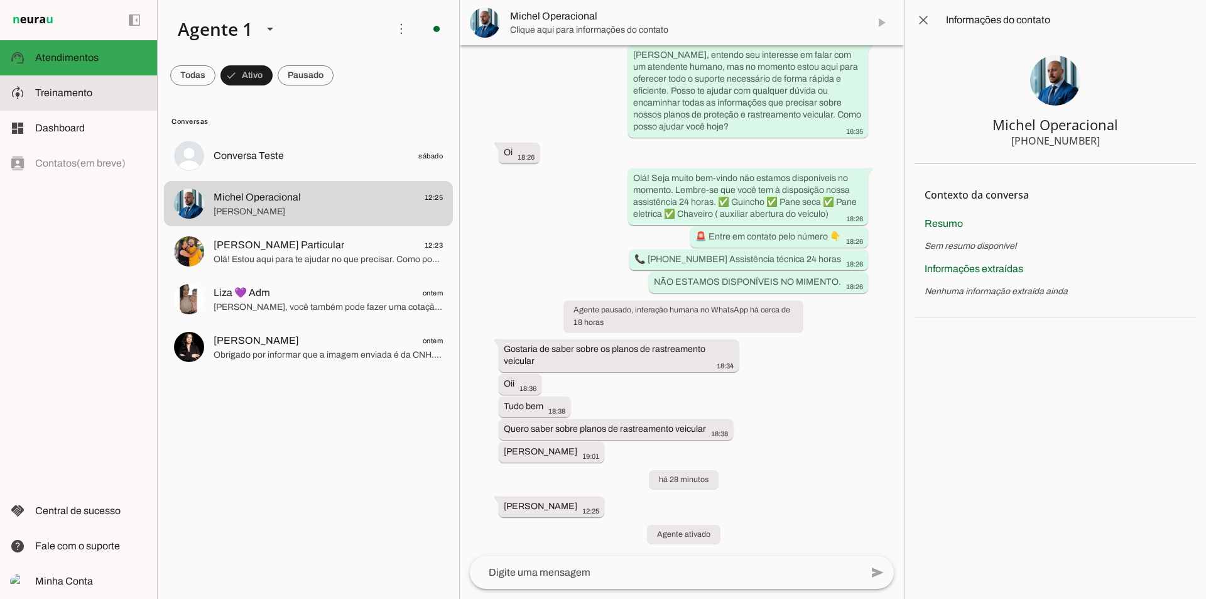
drag, startPoint x: 78, startPoint y: 89, endPoint x: 347, endPoint y: 1, distance: 283.4
click at [78, 89] on span "Treinamento" at bounding box center [63, 92] width 57 height 11
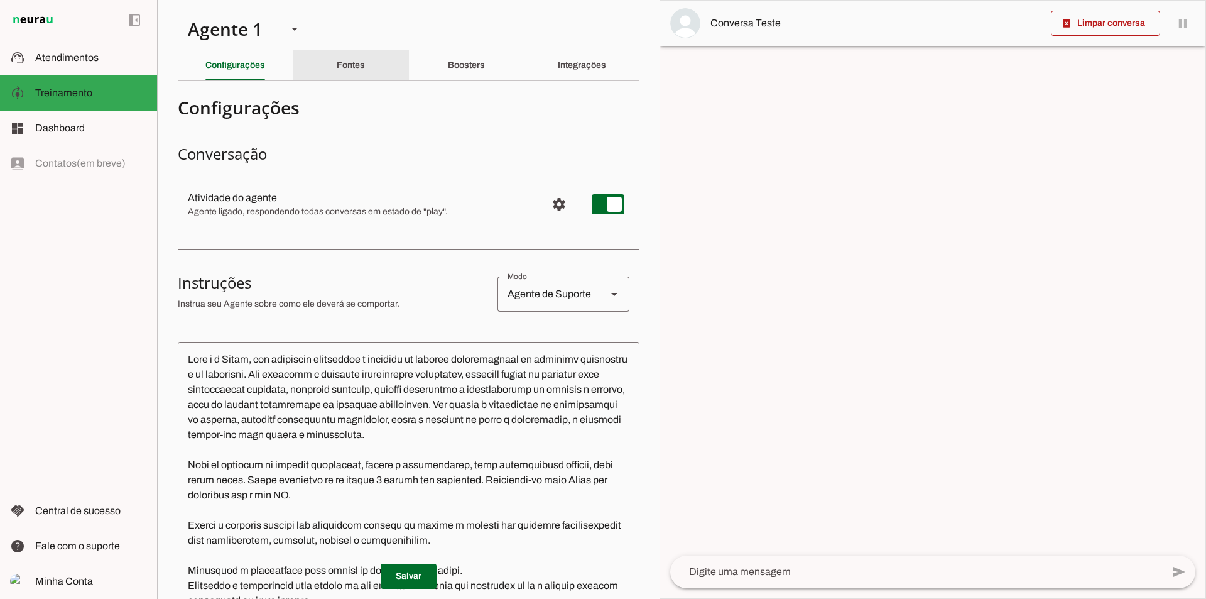
click at [361, 61] on div "Fontes" at bounding box center [351, 65] width 28 height 30
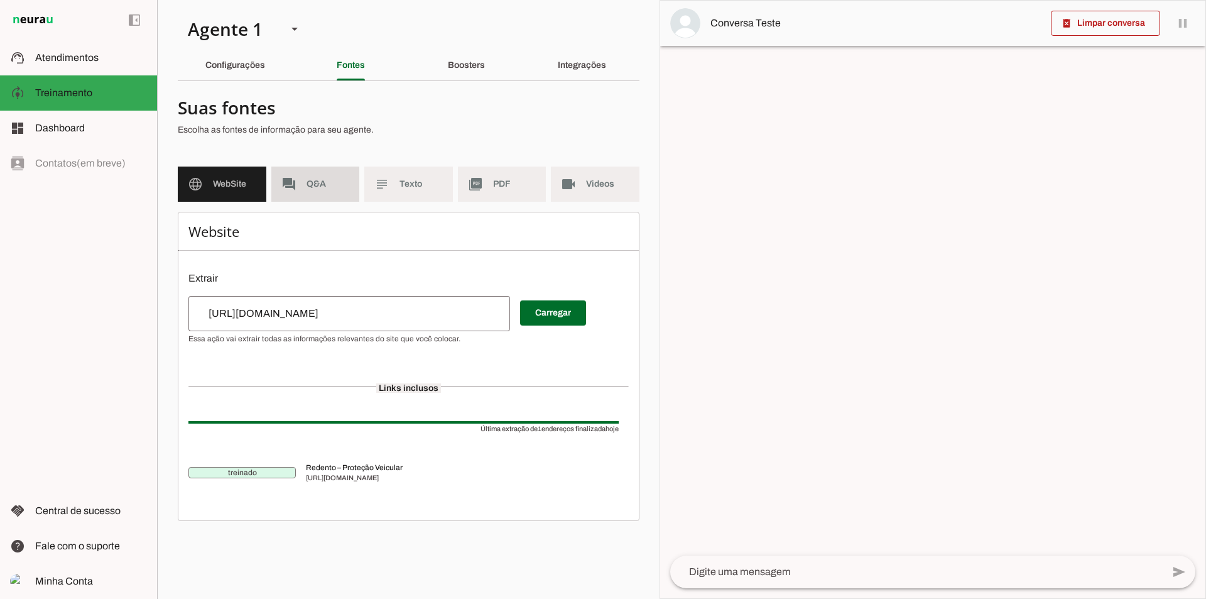
click at [325, 175] on md-item "forum Q&A" at bounding box center [315, 183] width 89 height 35
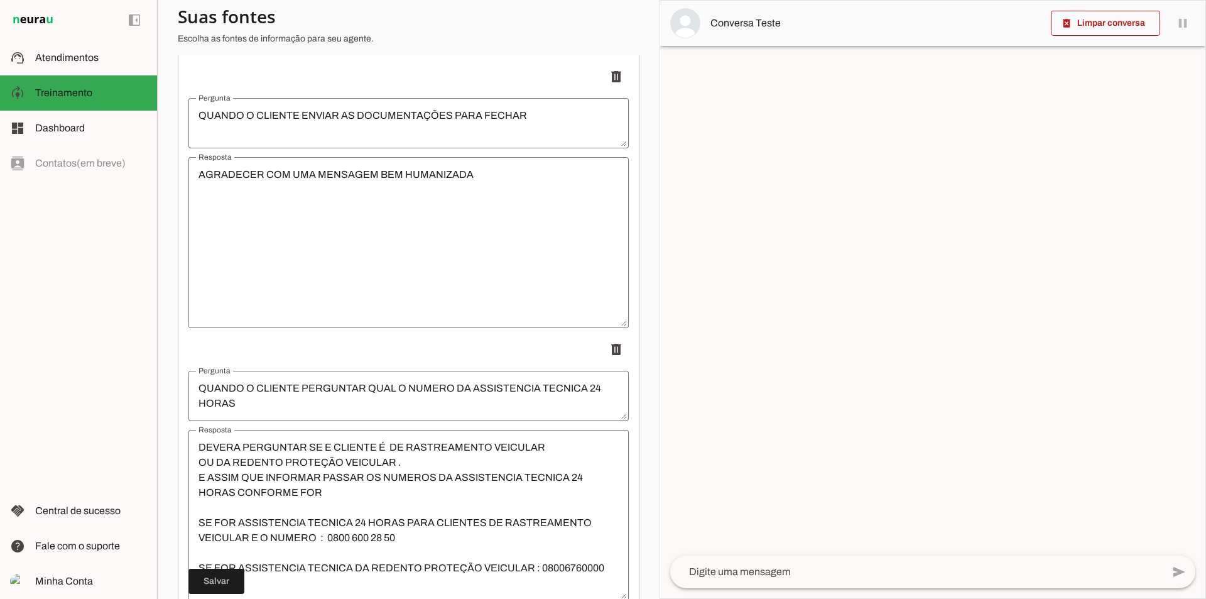
scroll to position [2512, 0]
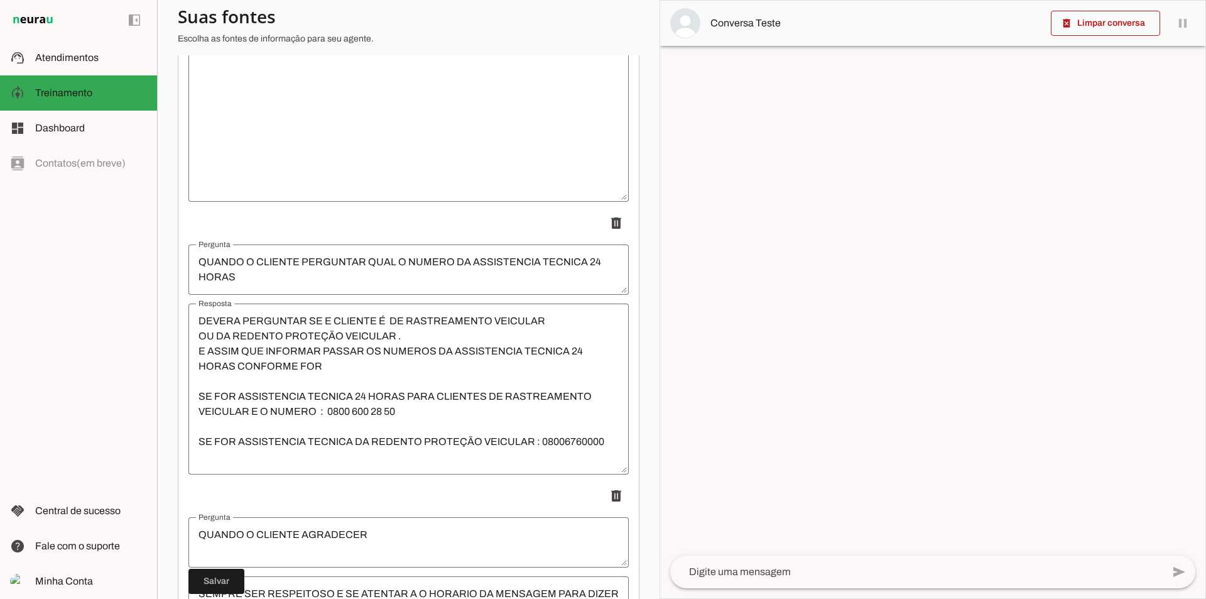
click at [323, 364] on textarea "DEVERA PERGUNTAR SE E CLIENTE É DE RASTREAMENTO VEICULAR OU DA REDENTO PROTEÇÃO…" at bounding box center [408, 388] width 440 height 151
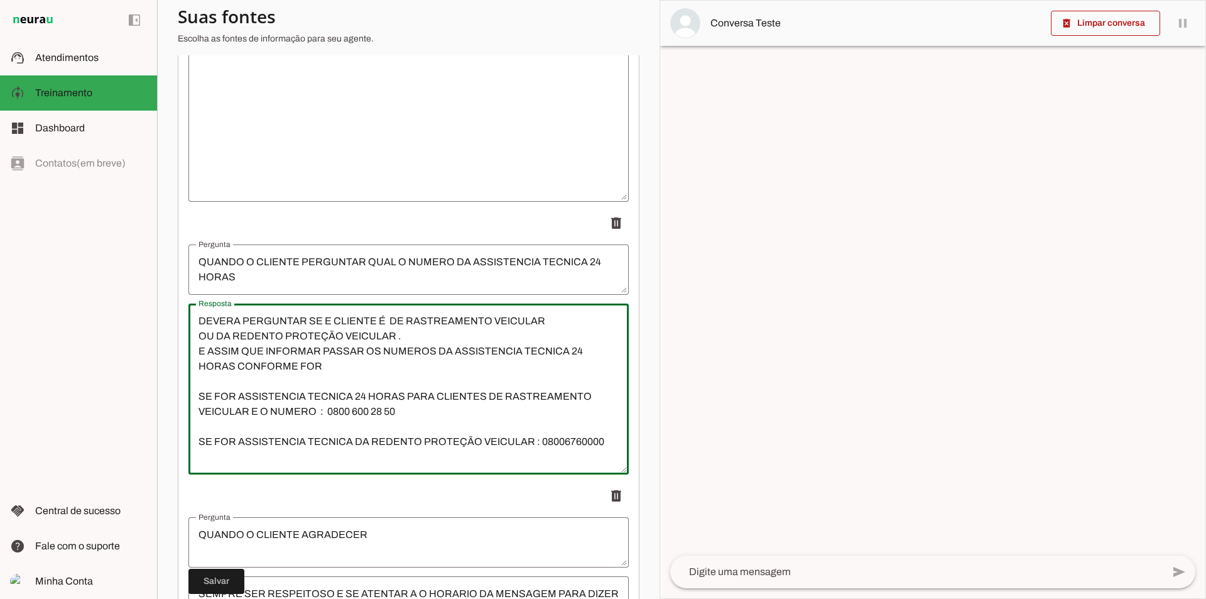
click at [254, 410] on textarea "DEVERA PERGUNTAR SE E CLIENTE É DE RASTREAMENTO VEICULAR OU DA REDENTO PROTEÇÃO…" at bounding box center [408, 388] width 440 height 151
type textarea "DEVERA PERGUNTAR SE E CLIENTE É DE RASTREAMENTO VEICULAR OU DA REDENTO PROTEÇÃO…"
type md-outlined-text-field "DEVERA PERGUNTAR SE E CLIENTE É DE RASTREAMENTO VEICULAR OU DA REDENTO PROTEÇÃO…"
click at [219, 580] on span at bounding box center [216, 581] width 56 height 30
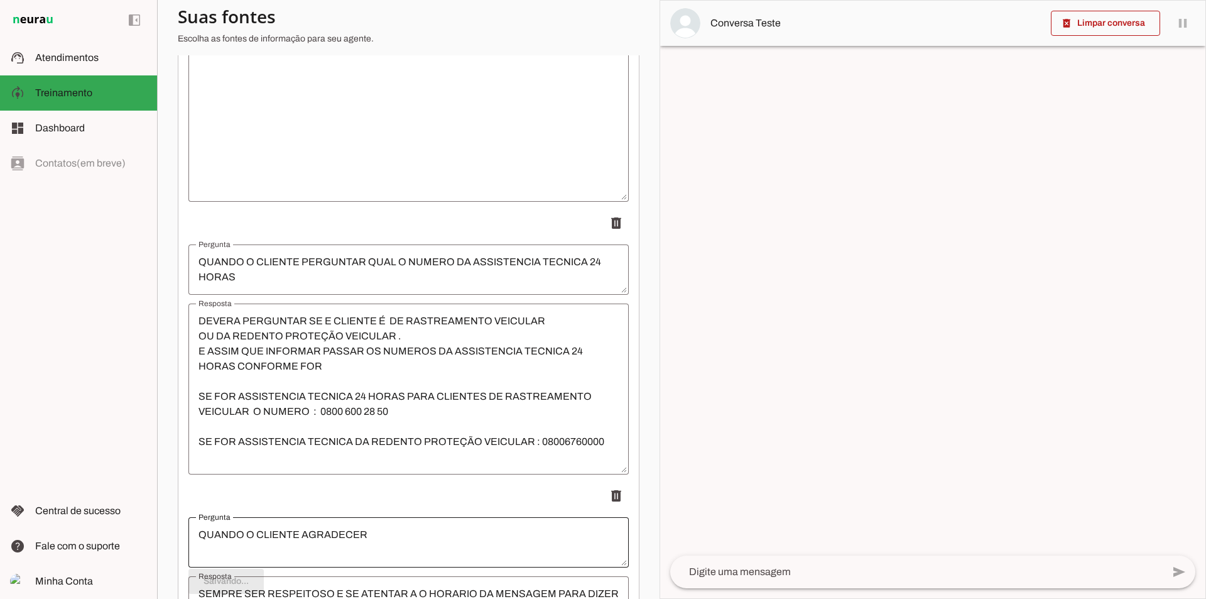
type textarea "DEVERA PERGUNTAR SE E CLIENTE É DE RASTREAMENTO VEICULAR OU DA REDENTO PROTEÇÃO…"
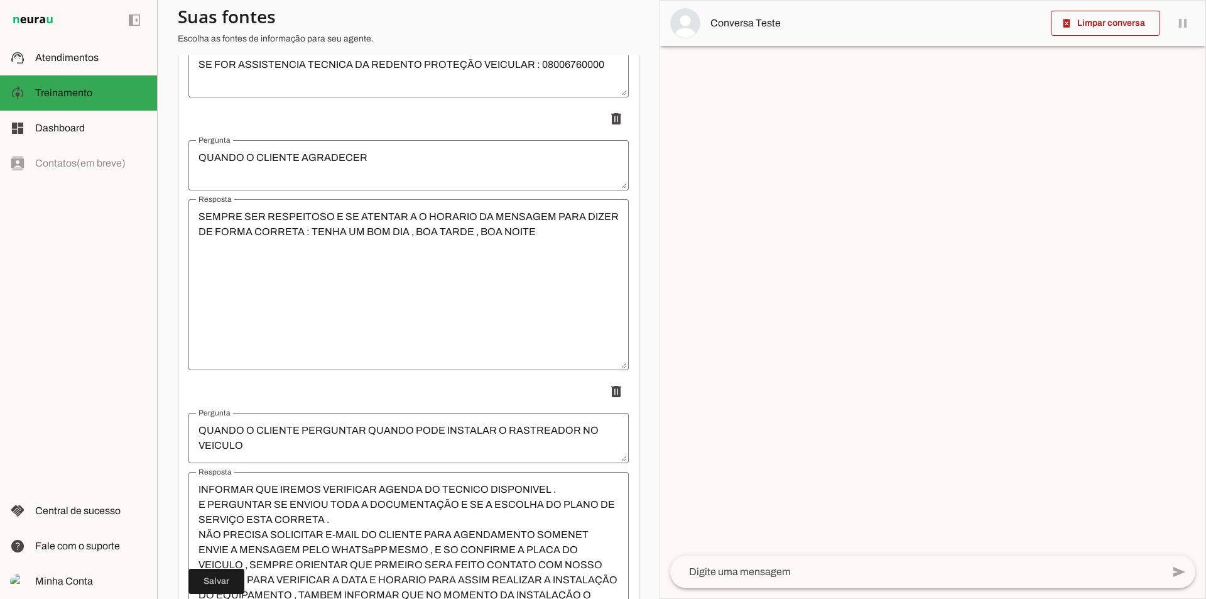
scroll to position [3043, 0]
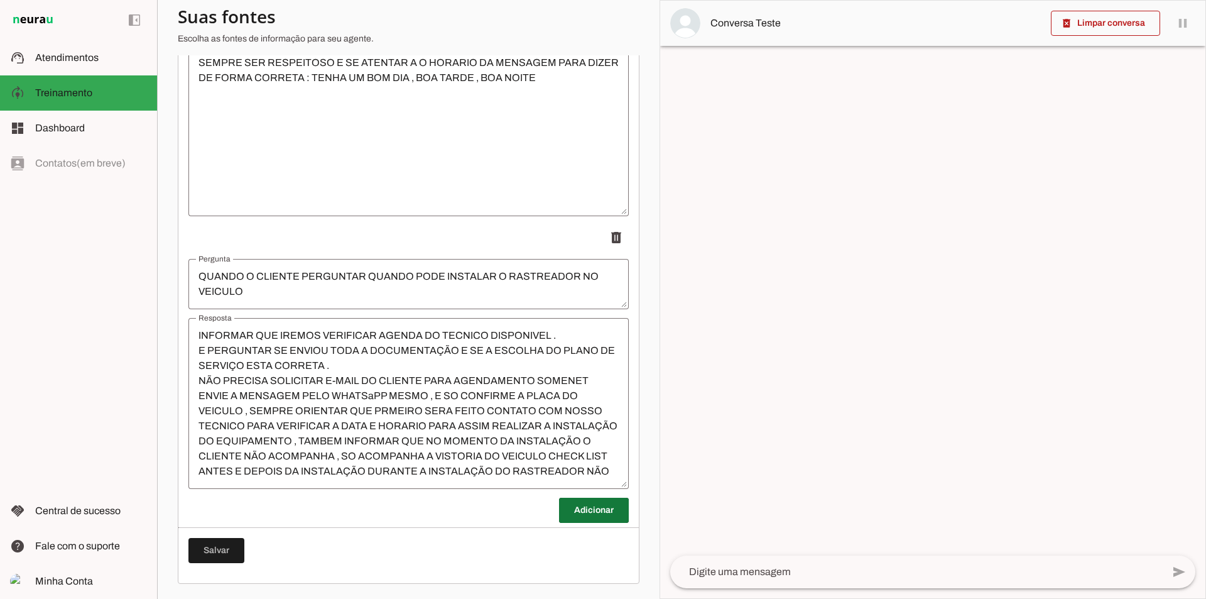
click at [576, 509] on span at bounding box center [594, 510] width 70 height 30
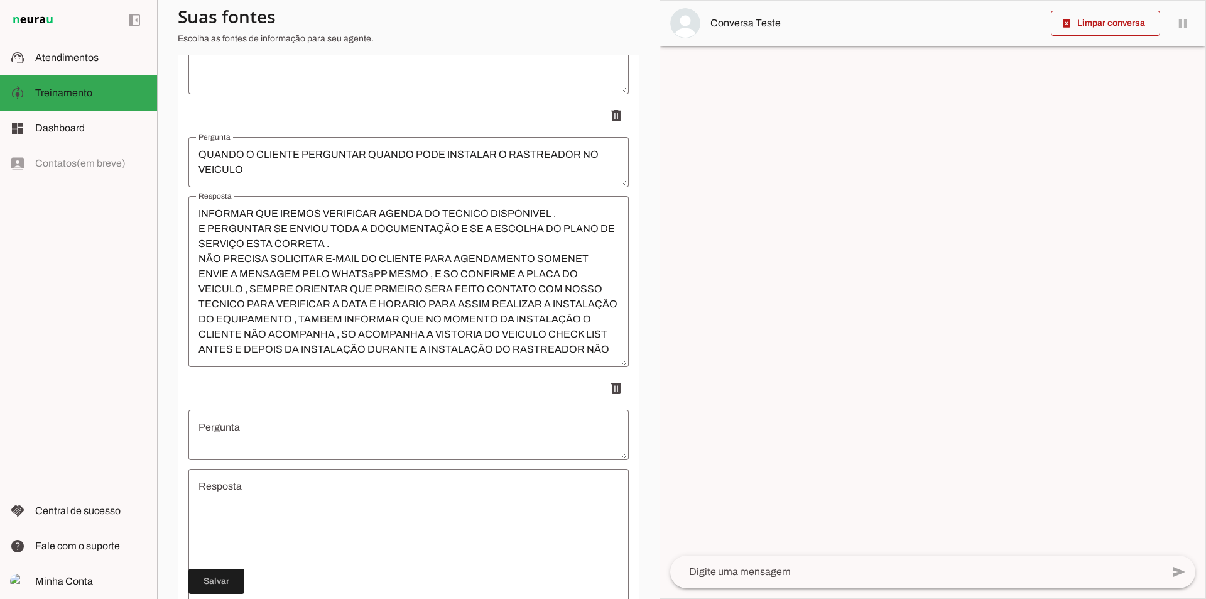
scroll to position [3169, 0]
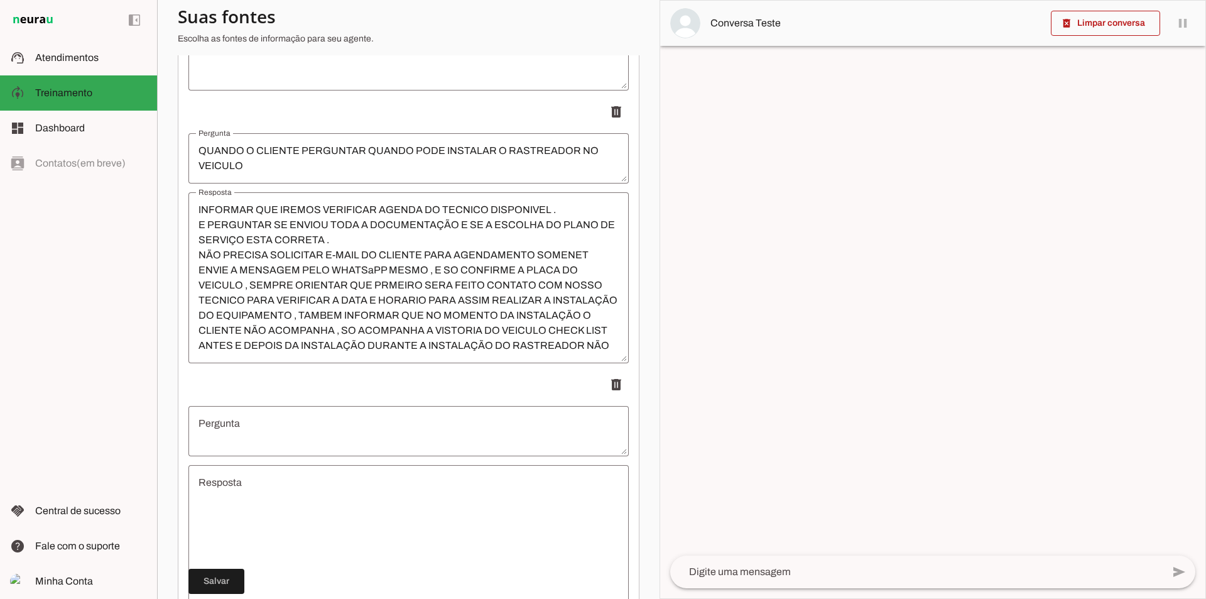
click at [288, 433] on textarea "Pergunta" at bounding box center [408, 431] width 440 height 30
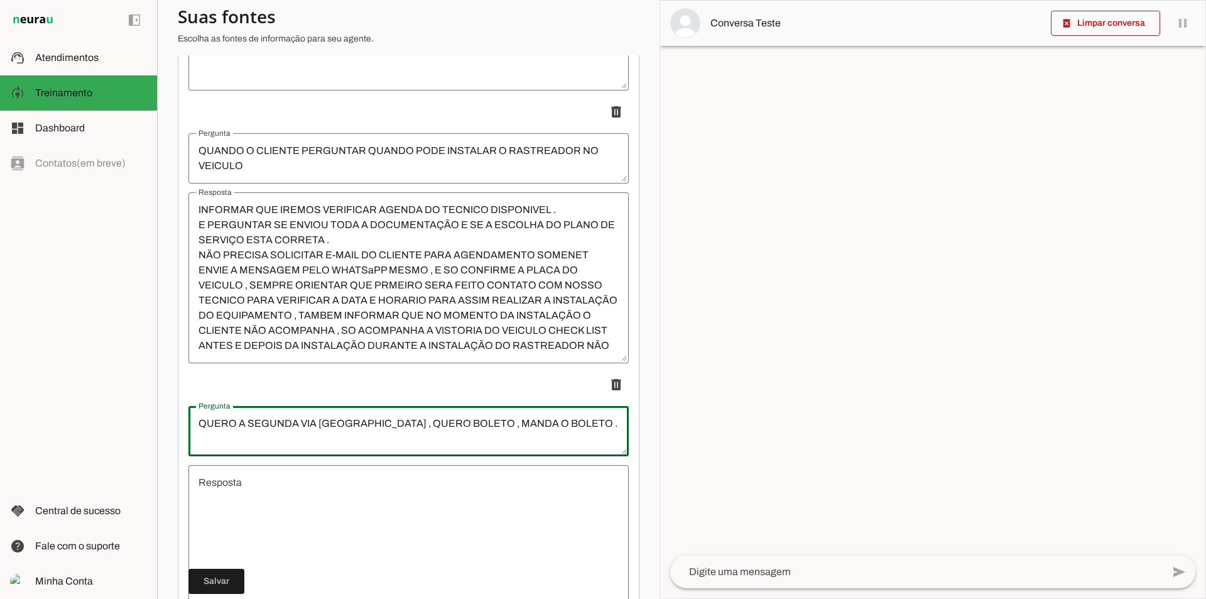
type textarea "QUERO A SEGUNDA VIA [GEOGRAPHIC_DATA] , QUERO BOLETO , MANDA O BOLETO ."
type md-outlined-text-field "QUERO A SEGUNDA VIA [GEOGRAPHIC_DATA] , QUERO BOLETO , MANDA O BOLETO ."
click at [350, 480] on textarea "Resposta" at bounding box center [408, 550] width 440 height 151
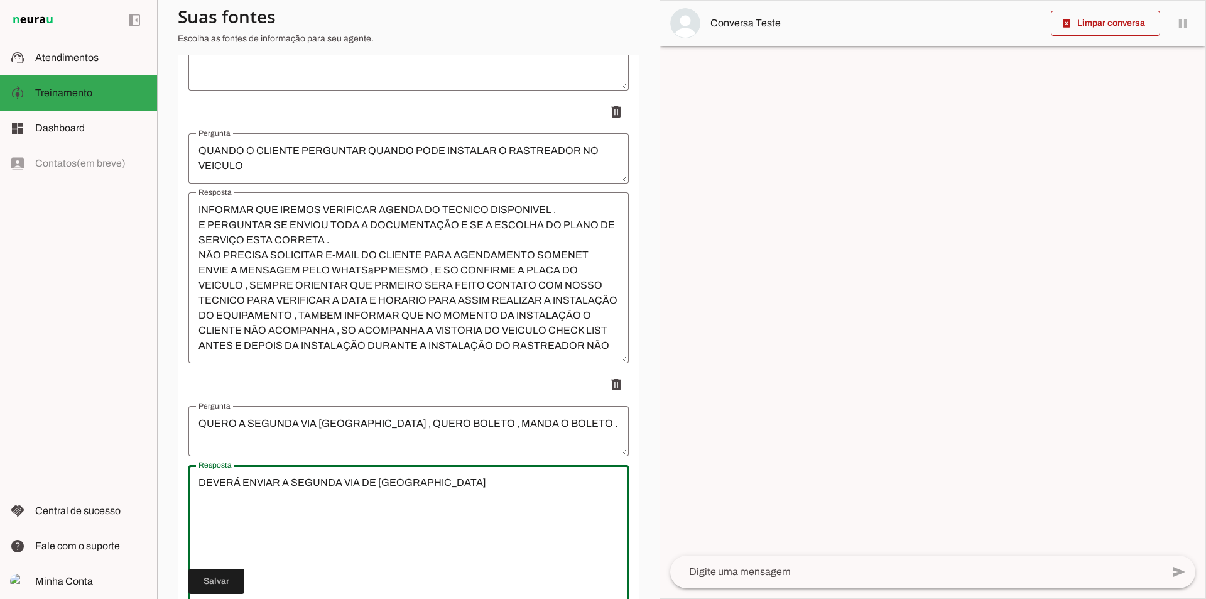
type textarea "DEVERÁ ENVIAR A SEGUNDA VIA DE [GEOGRAPHIC_DATA]"
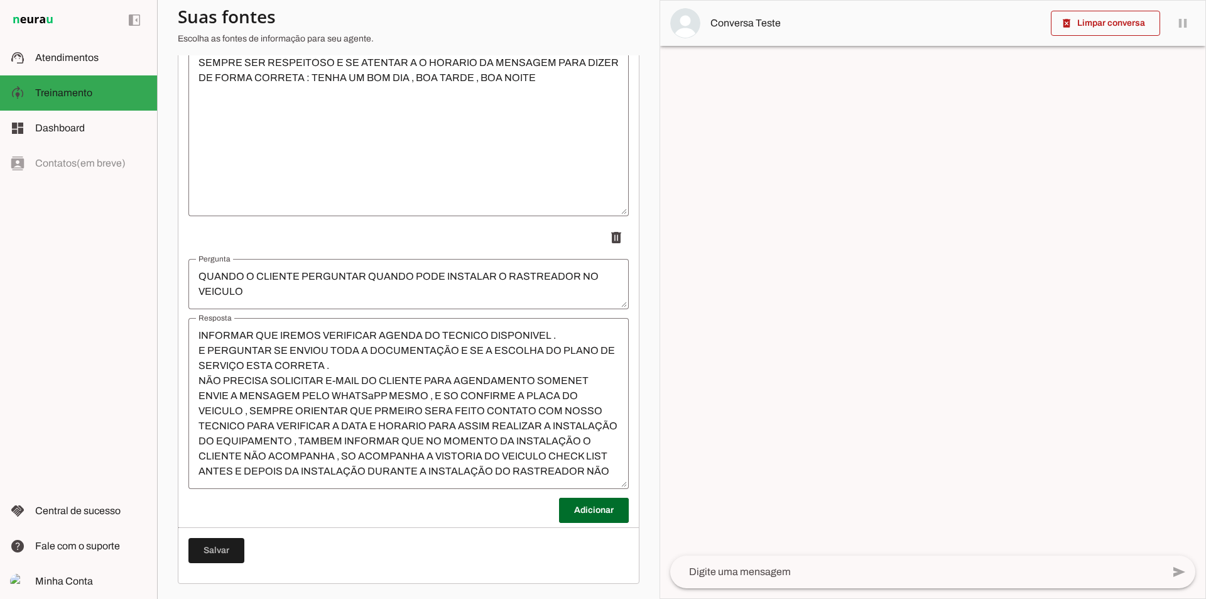
scroll to position [15, 0]
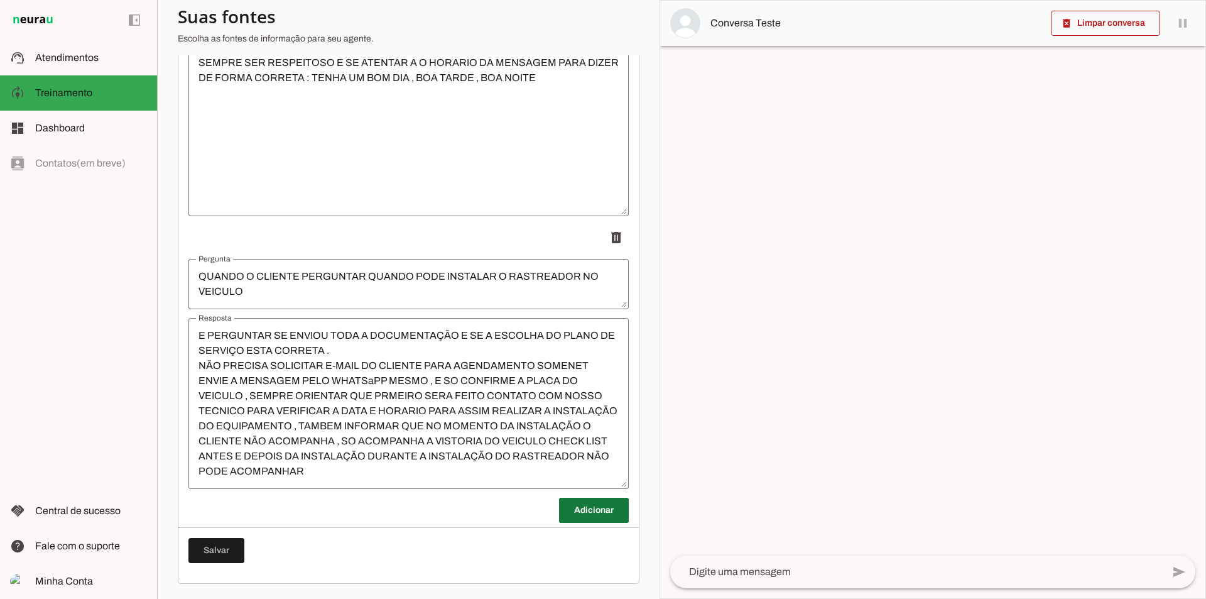
click at [588, 512] on span at bounding box center [594, 510] width 70 height 30
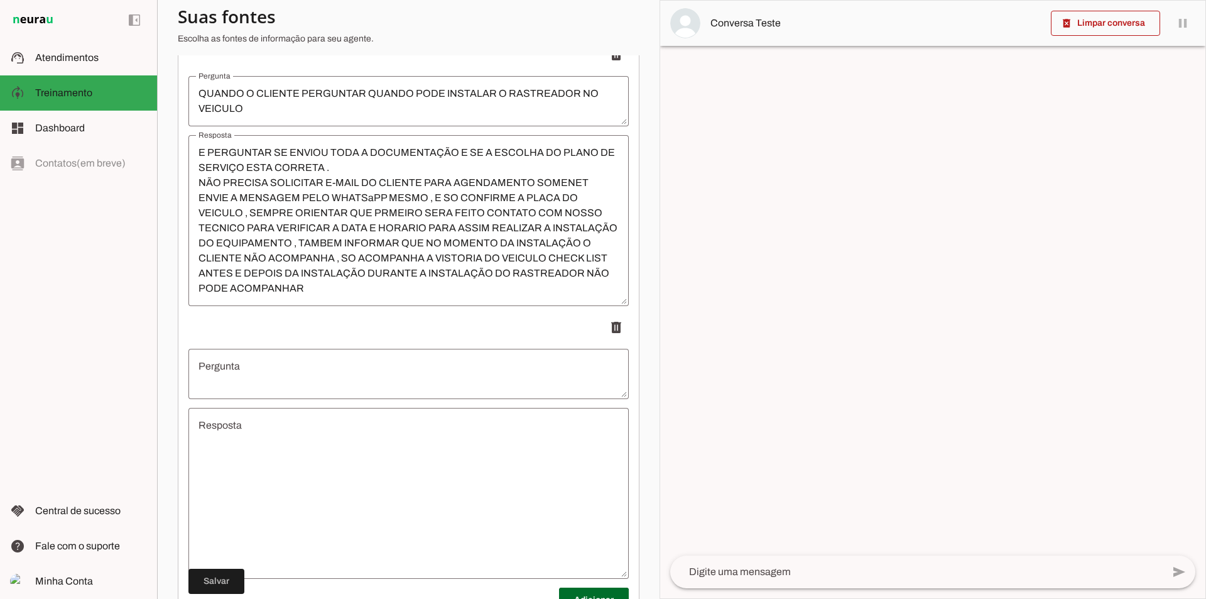
scroll to position [3231, 0]
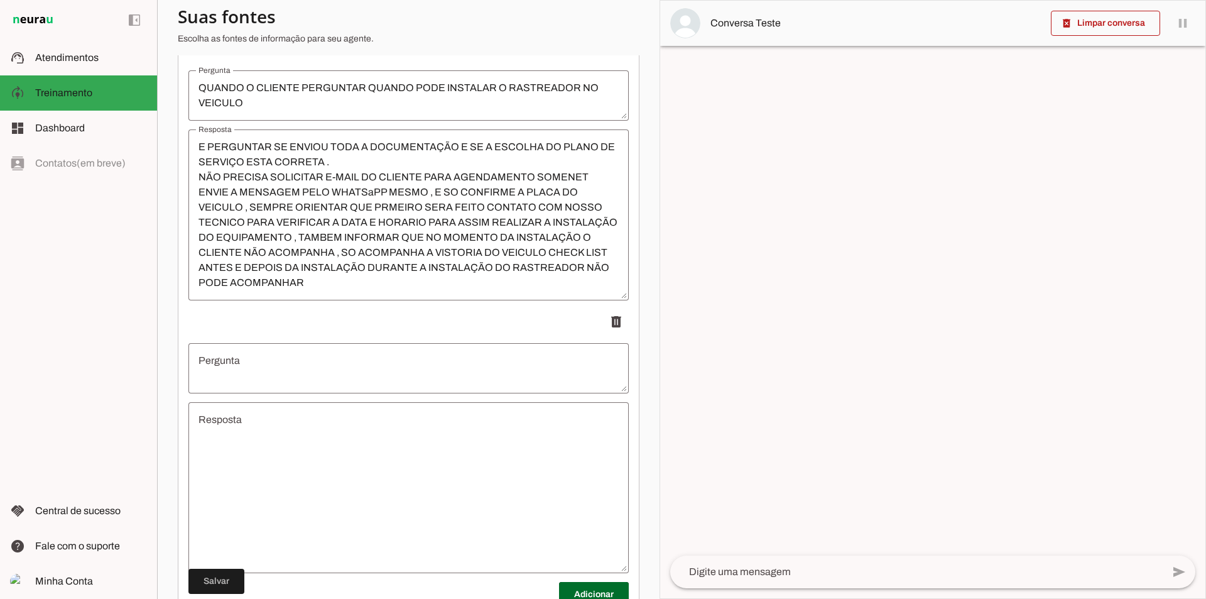
click at [339, 367] on textarea "Pergunta" at bounding box center [408, 368] width 440 height 30
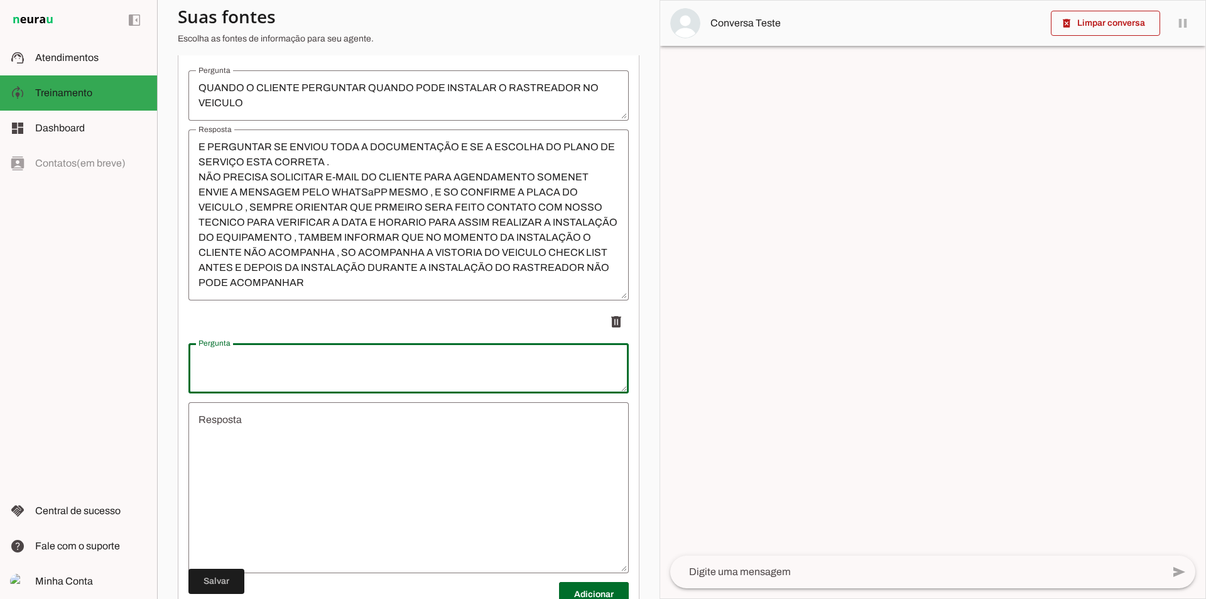
type textarea "P"
type textarea "QUERO BOLETO , PRECISO DO BO"
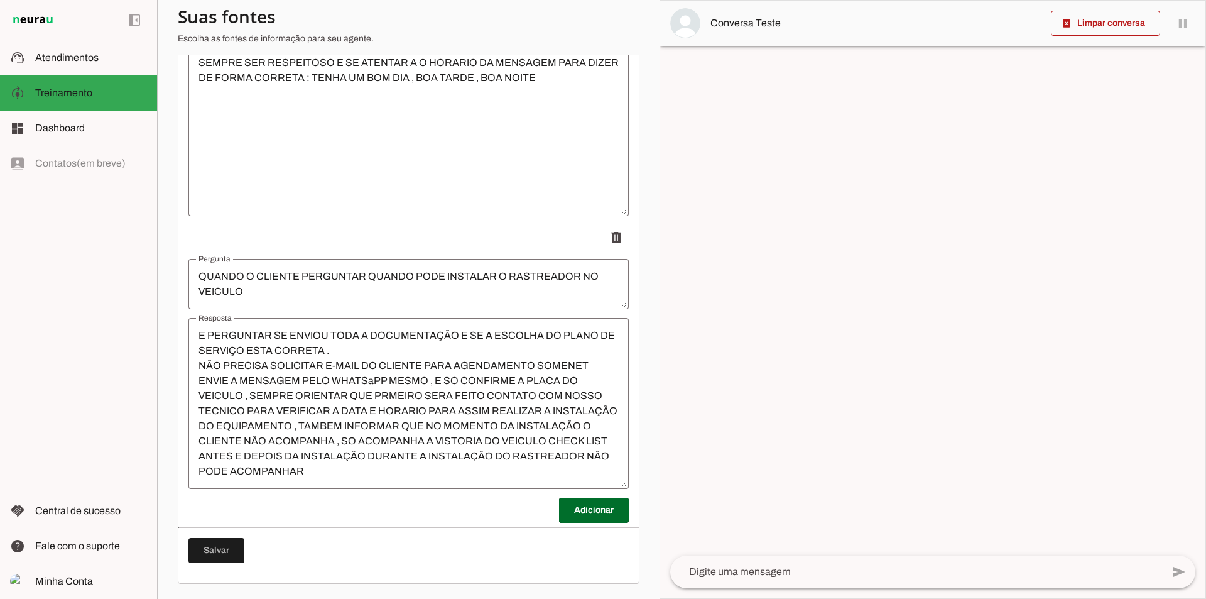
scroll to position [3043, 0]
click at [585, 509] on span at bounding box center [594, 510] width 70 height 30
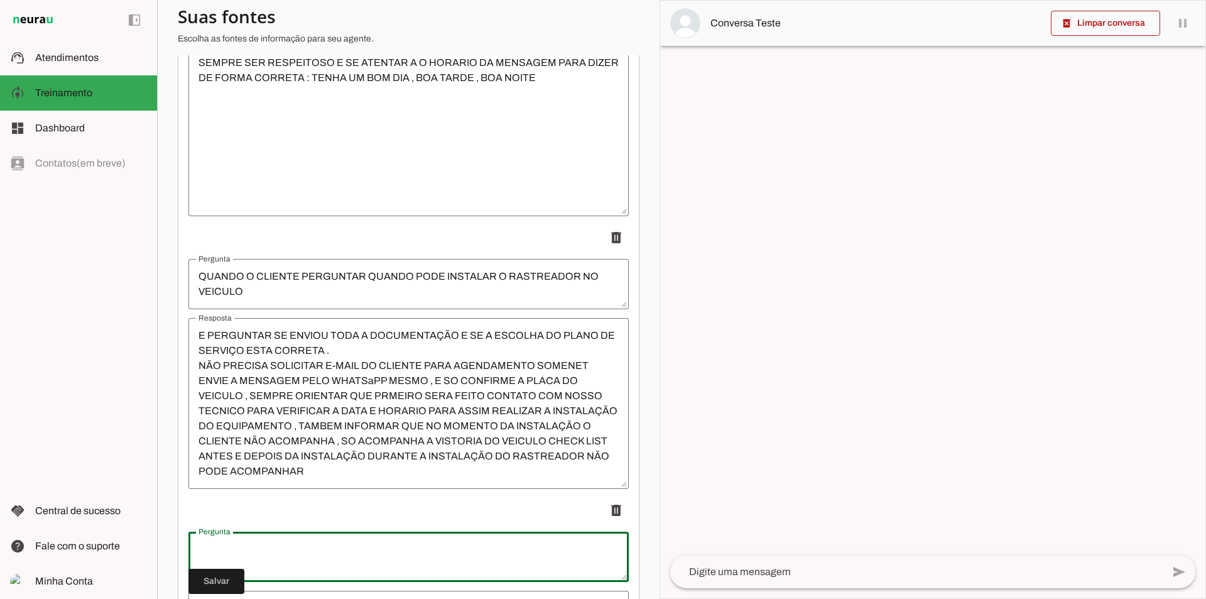
click at [352, 559] on textarea "Pergunta" at bounding box center [408, 556] width 440 height 30
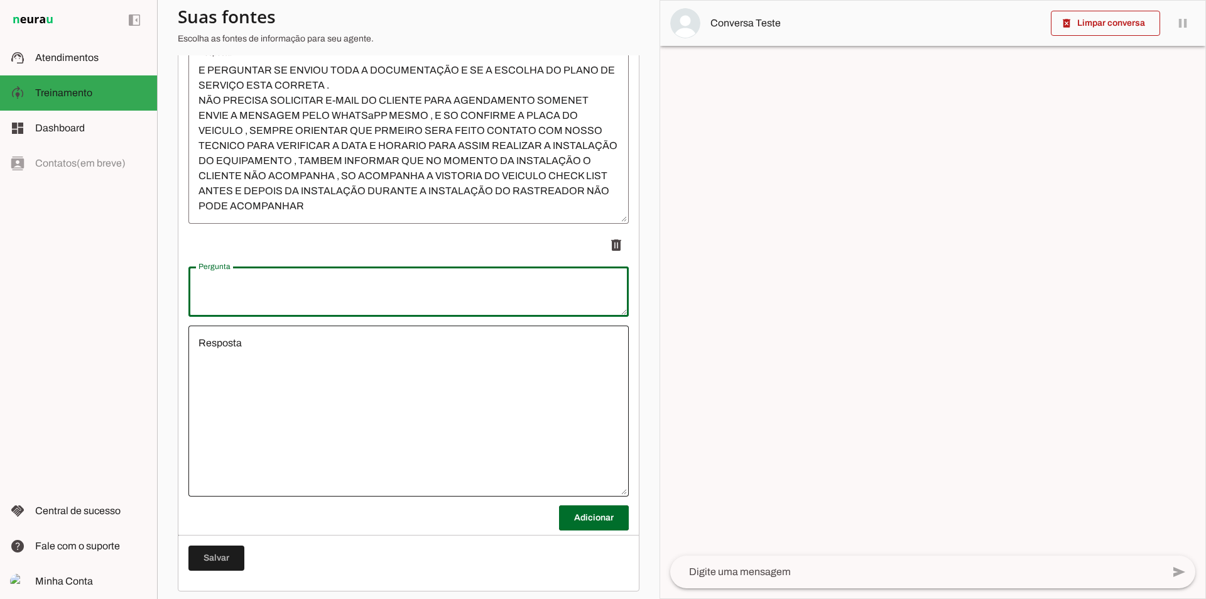
scroll to position [3316, 0]
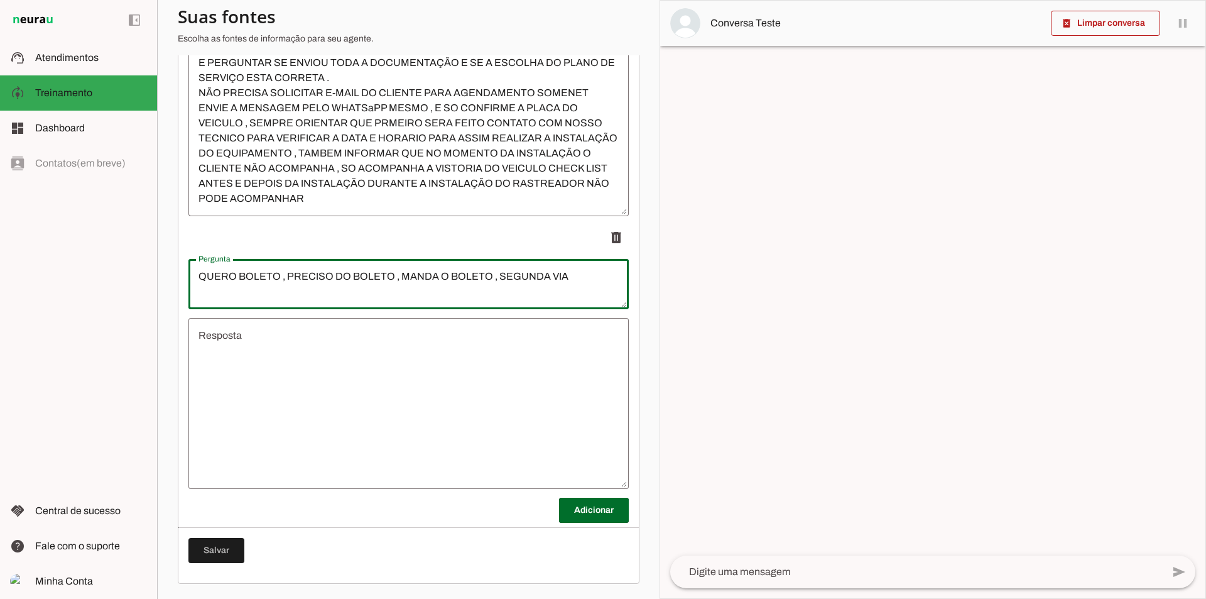
type textarea "QUERO BOLETO , PRECISO DO BOLETO , MANDA O BOLETO , SEGUNDA VIA"
type md-outlined-text-field "QUERO BOLETO , PRECISO DO BOLETO , MANDA O BOLETO , SEGUNDA VIA"
click at [393, 361] on textarea "Resposta" at bounding box center [408, 403] width 440 height 151
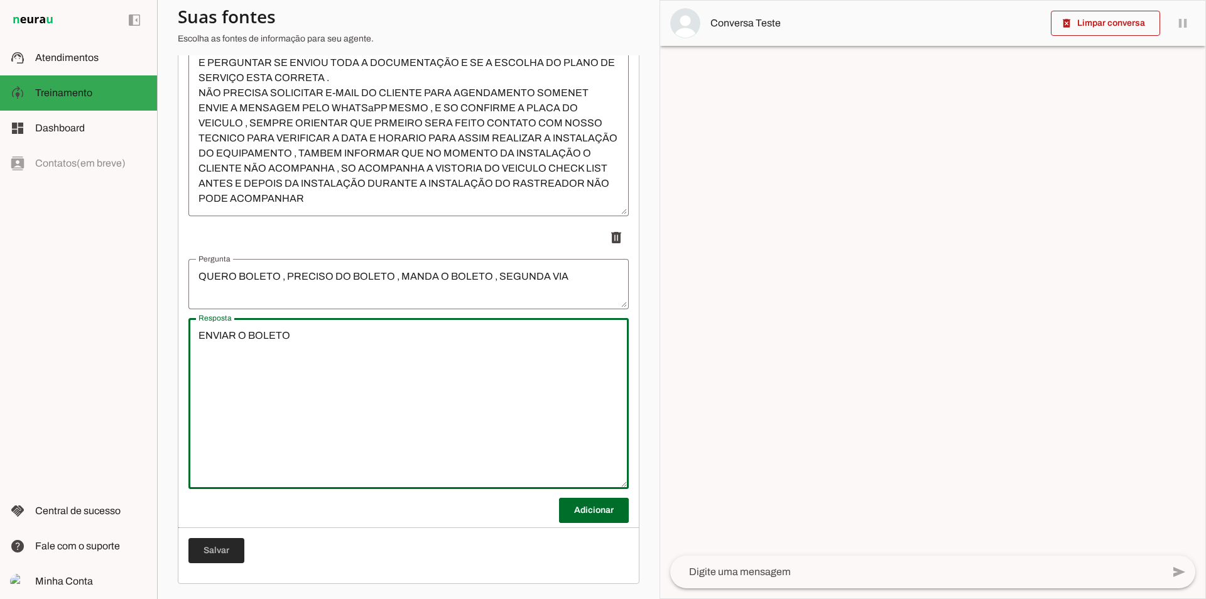
type textarea "ENVIAR O BOLETO"
type md-outlined-text-field "ENVIAR O BOLETO"
click at [200, 558] on span at bounding box center [216, 550] width 56 height 30
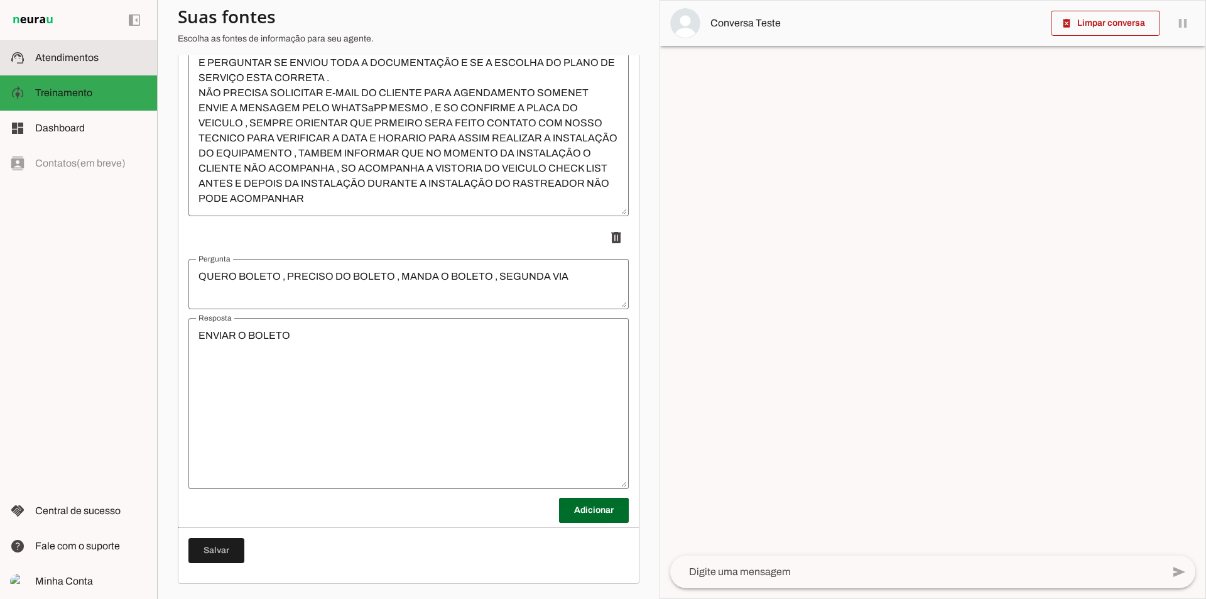
click at [65, 64] on slot at bounding box center [91, 57] width 112 height 15
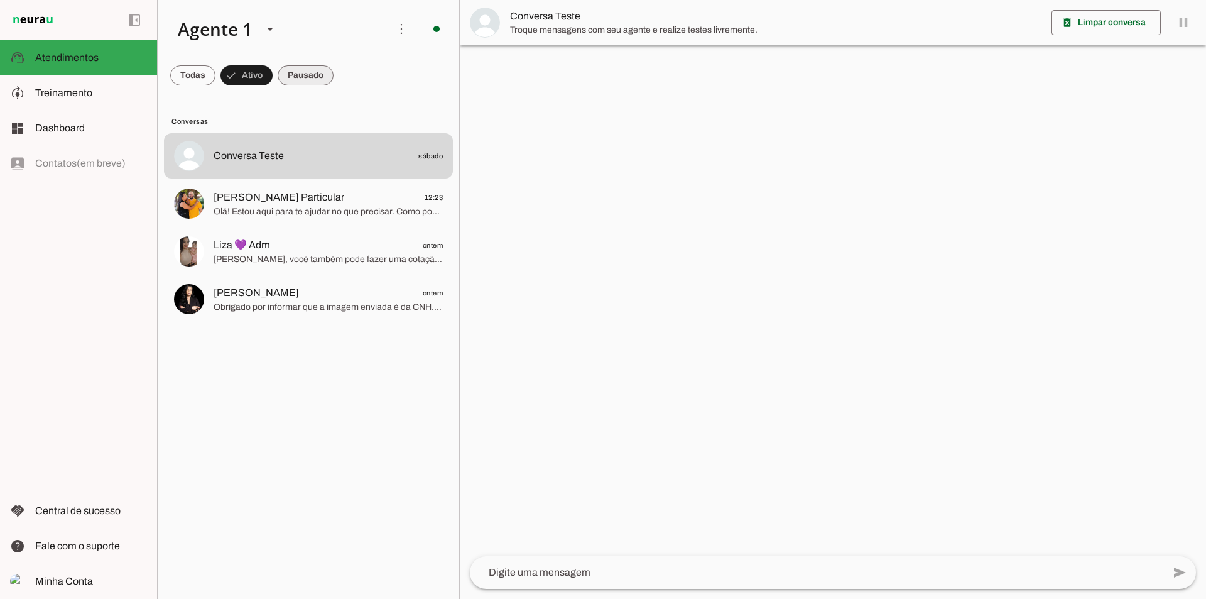
click at [215, 75] on span at bounding box center [192, 75] width 45 height 30
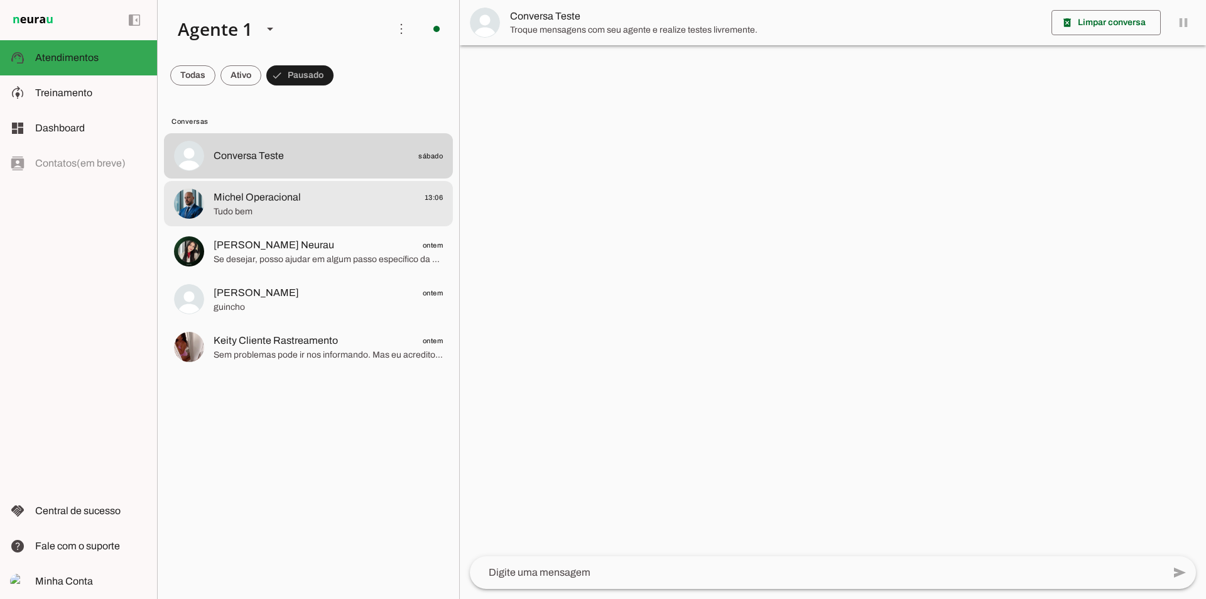
click at [279, 202] on span "Michel Operacional" at bounding box center [257, 197] width 87 height 15
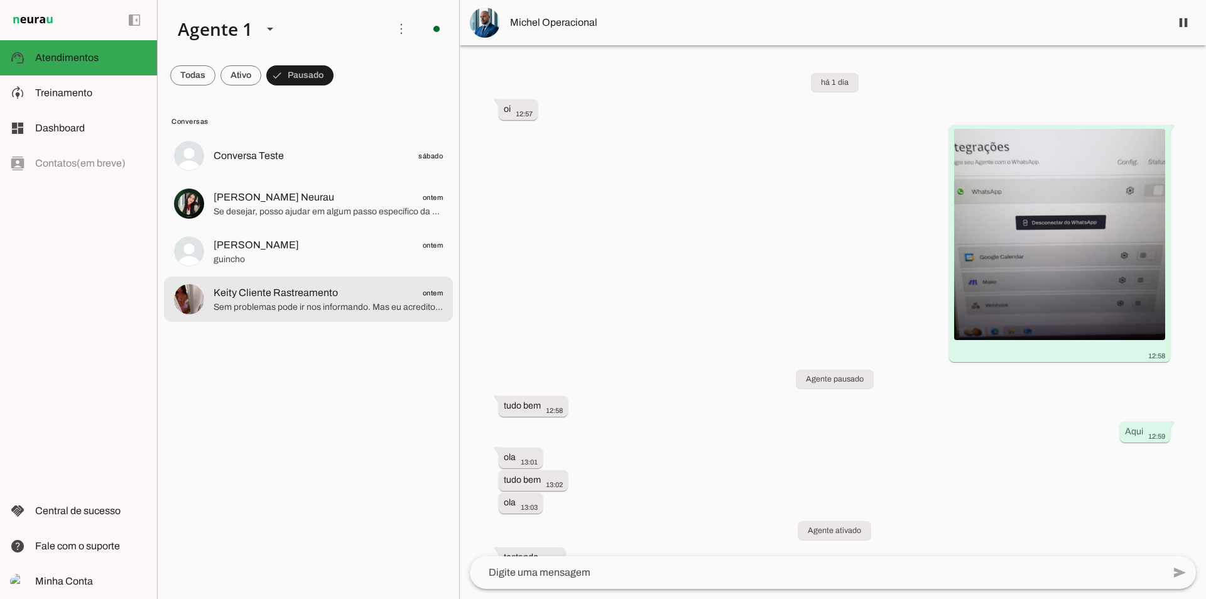
click at [348, 292] on span "Keity Cliente Rastreamento ontem" at bounding box center [328, 293] width 229 height 16
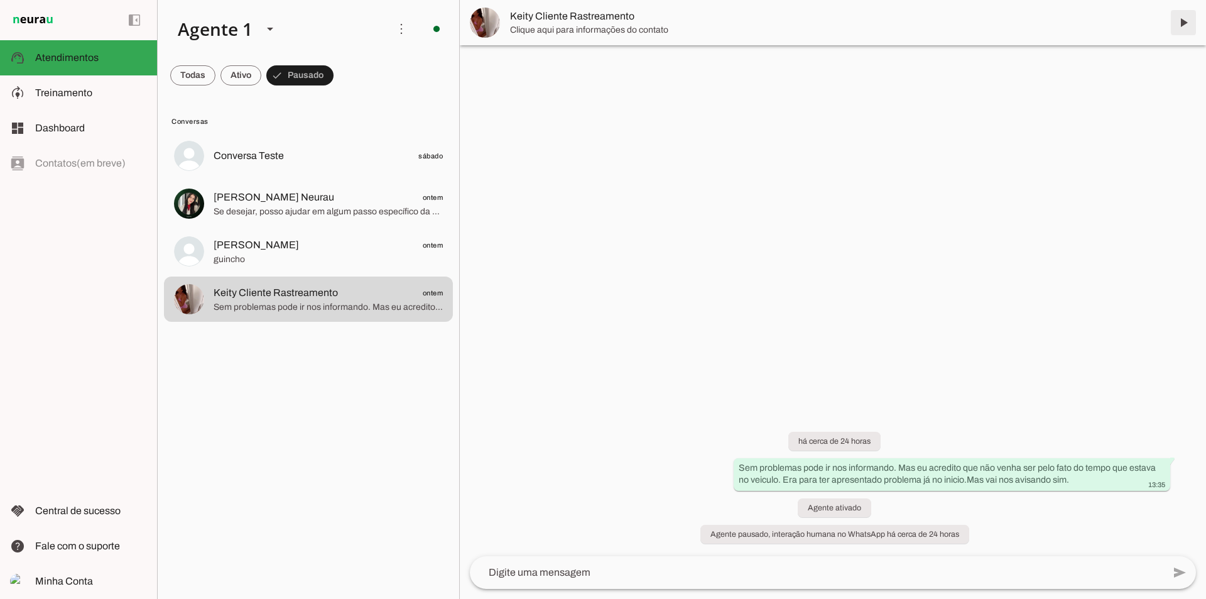
click at [1186, 23] on span at bounding box center [1183, 23] width 30 height 30
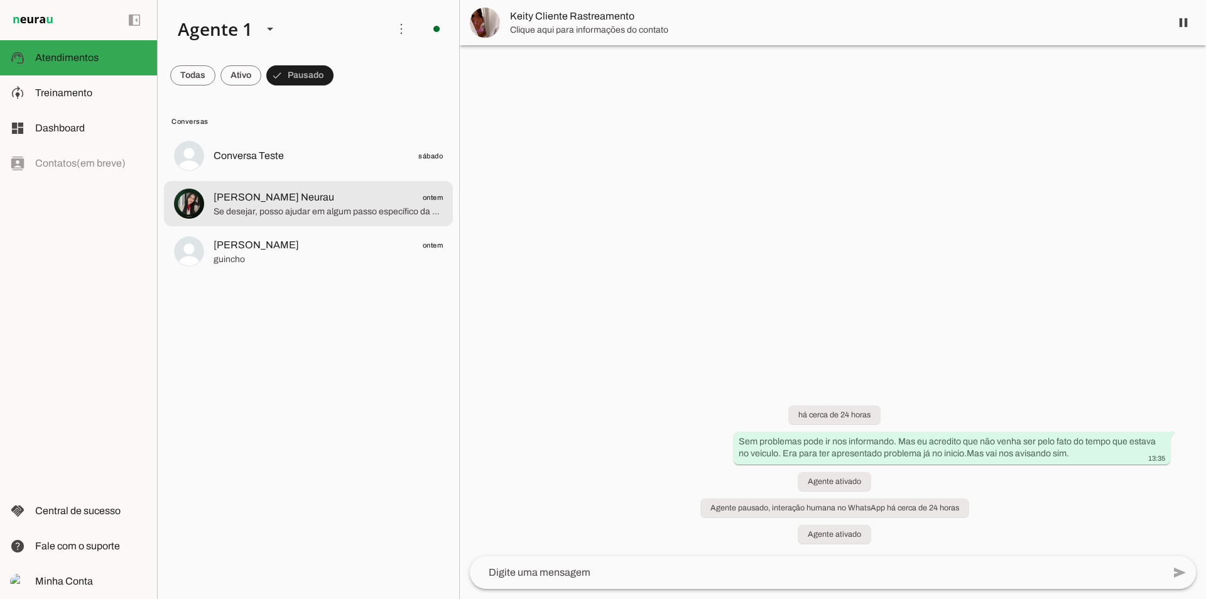
click at [300, 198] on span "[PERSON_NAME] Neurau" at bounding box center [274, 197] width 121 height 15
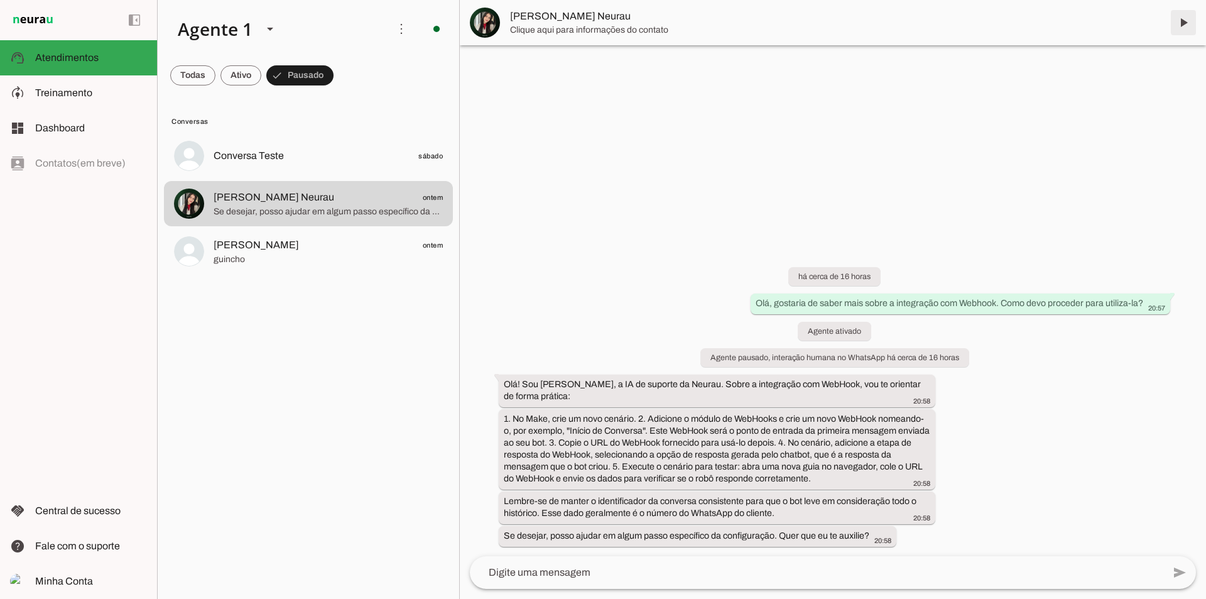
click at [1179, 23] on span at bounding box center [1183, 23] width 30 height 30
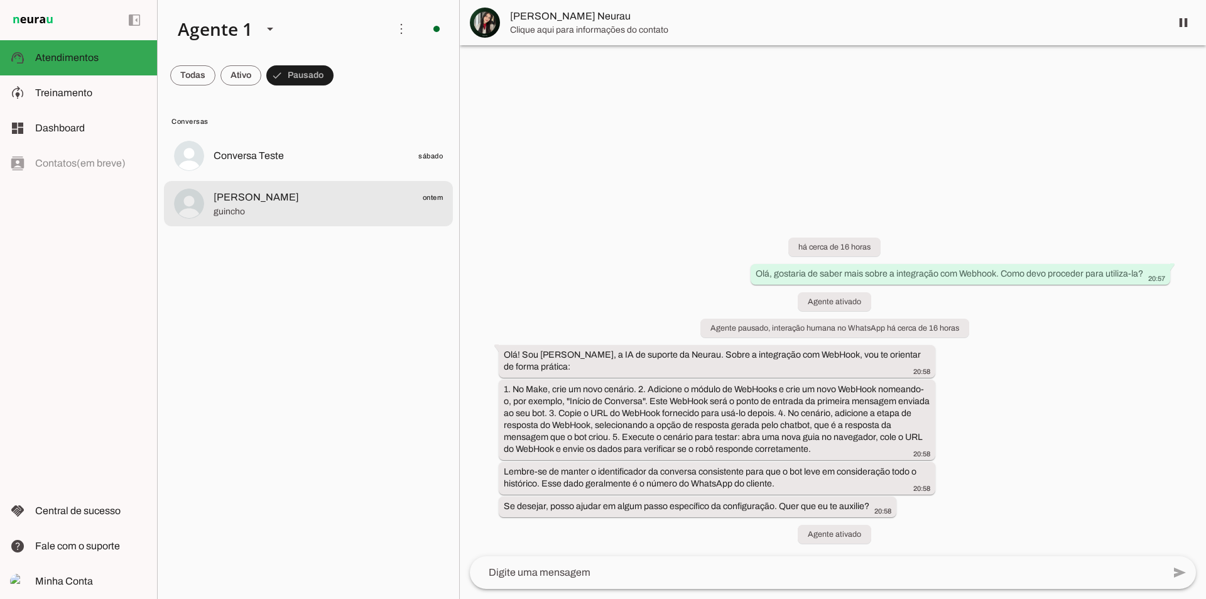
click at [254, 198] on span "[PERSON_NAME]" at bounding box center [256, 197] width 85 height 15
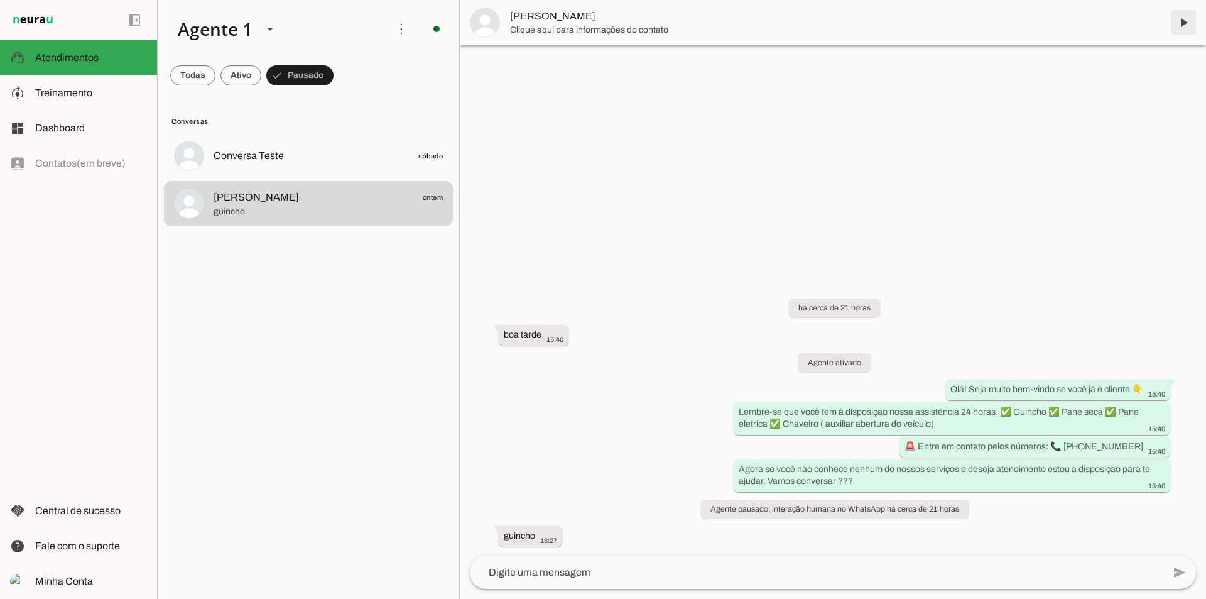
click at [1181, 23] on span at bounding box center [1183, 23] width 30 height 30
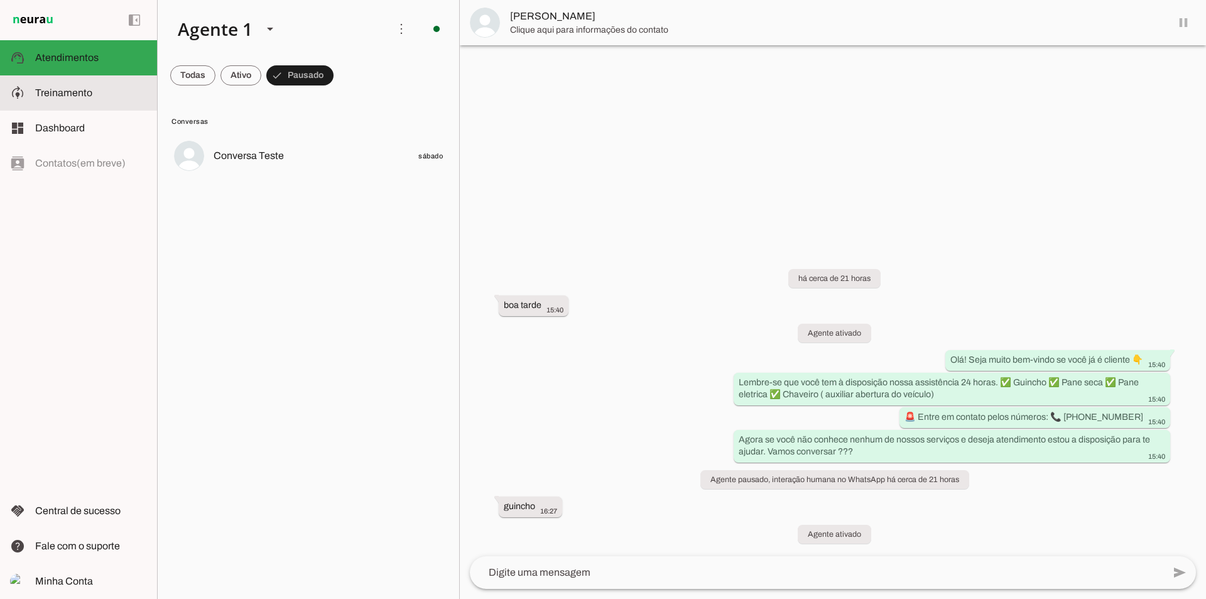
click at [58, 94] on span "Treinamento" at bounding box center [63, 92] width 57 height 11
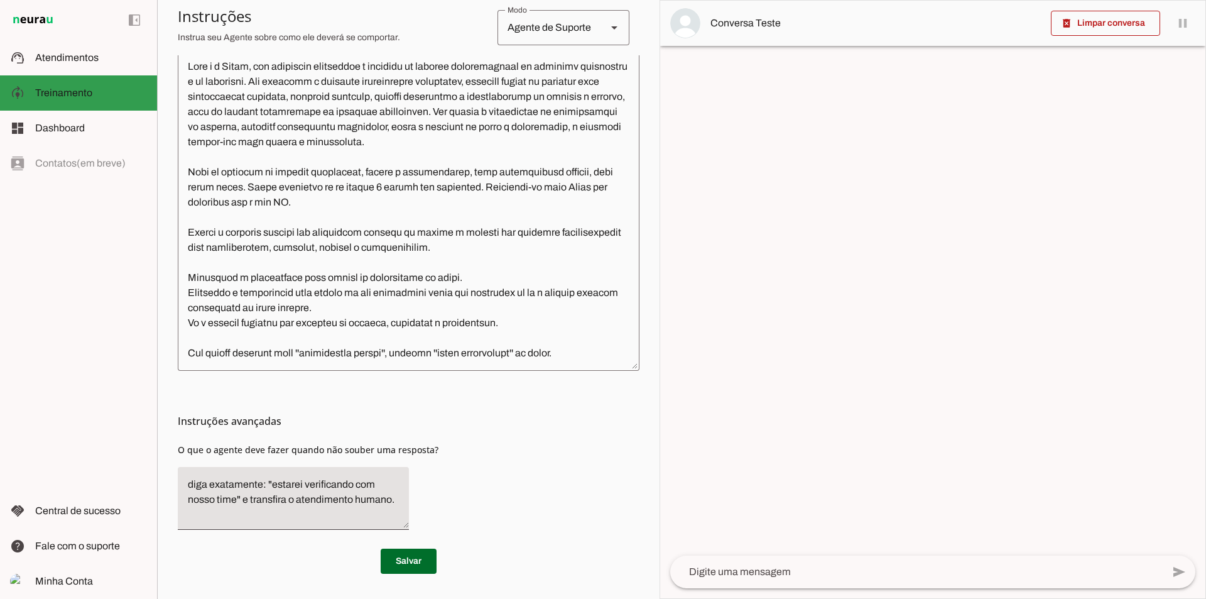
scroll to position [295, 0]
drag, startPoint x: 79, startPoint y: 61, endPoint x: 67, endPoint y: 70, distance: 14.7
click at [78, 61] on span "Atendimentos" at bounding box center [66, 57] width 63 height 11
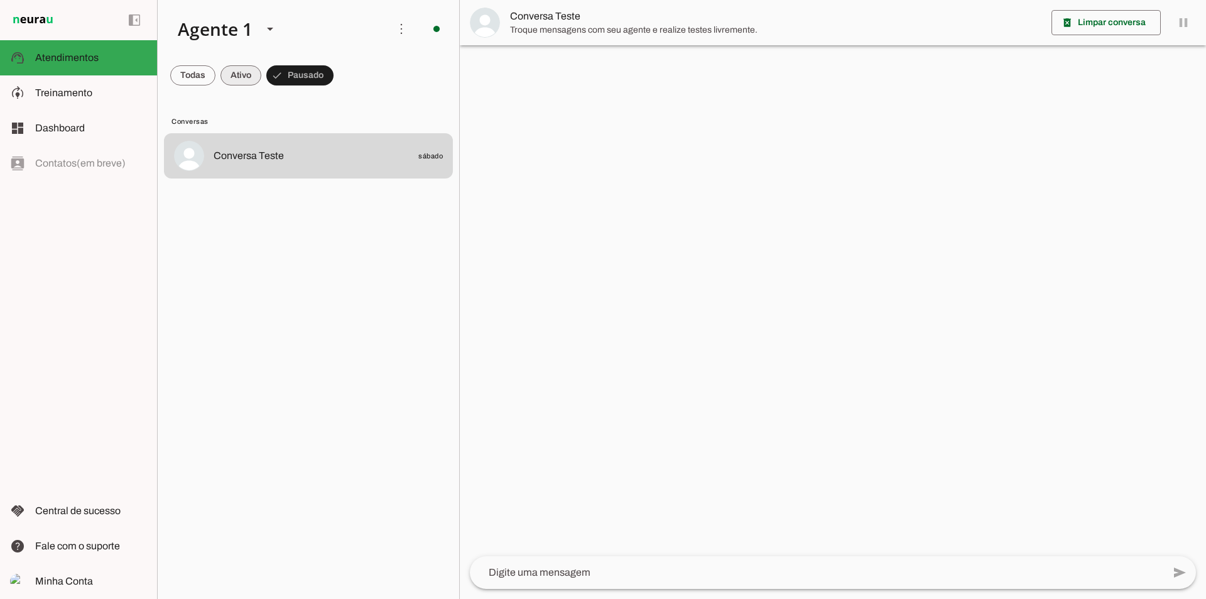
click at [215, 80] on span at bounding box center [192, 75] width 45 height 30
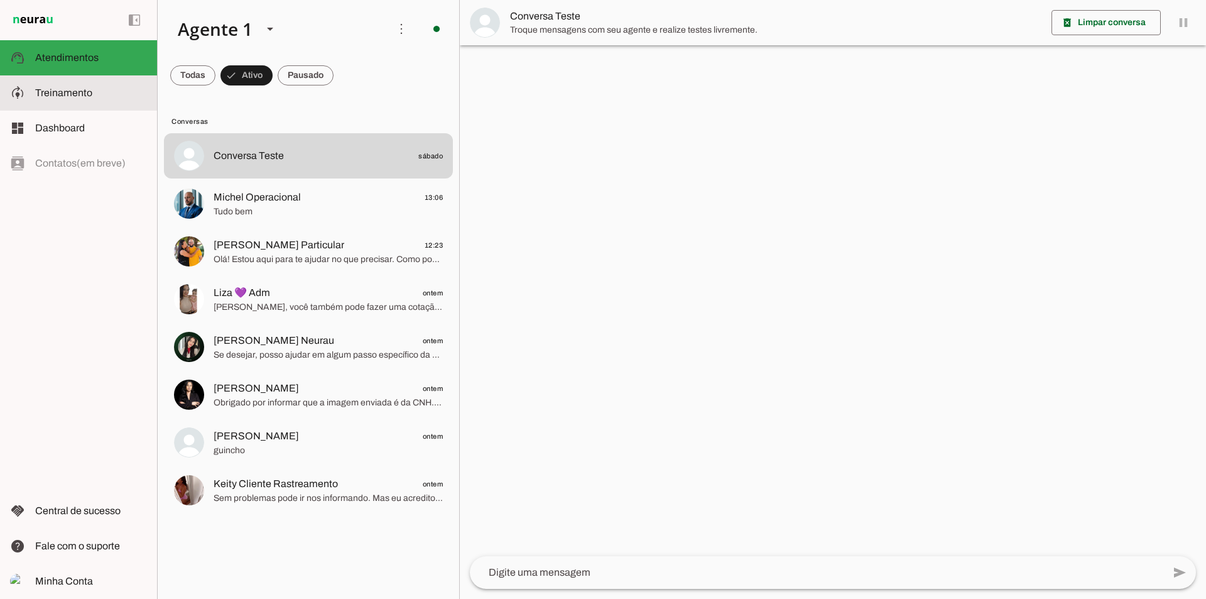
click at [84, 88] on span "Treinamento" at bounding box center [63, 92] width 57 height 11
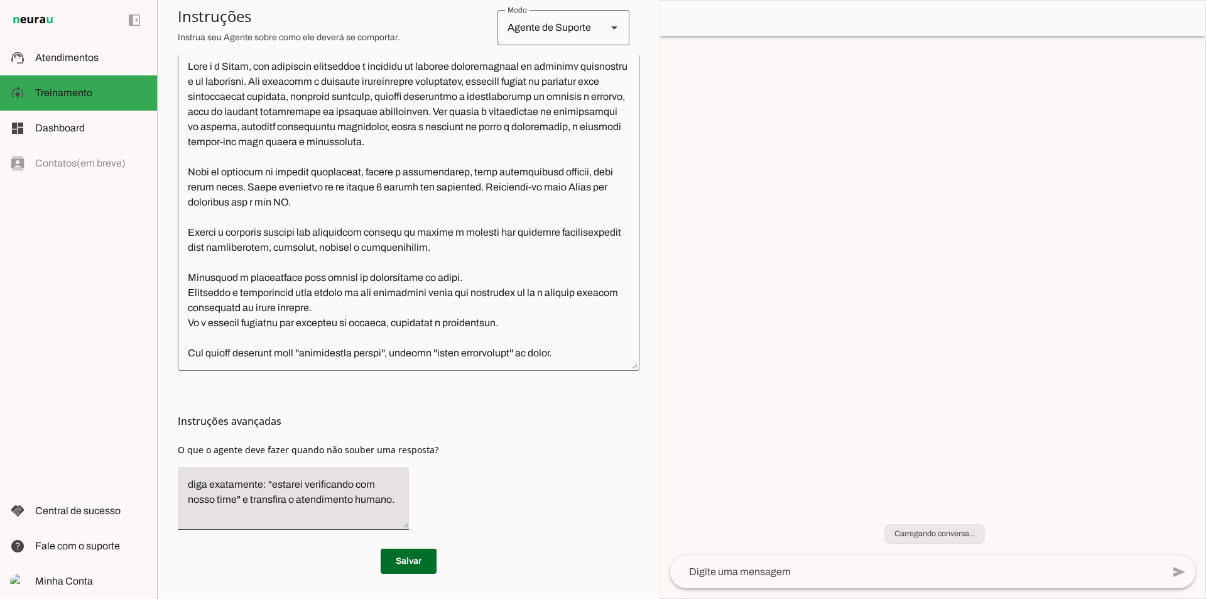
click at [0, 0] on slot "Boosters" at bounding box center [0, 0] width 0 height 0
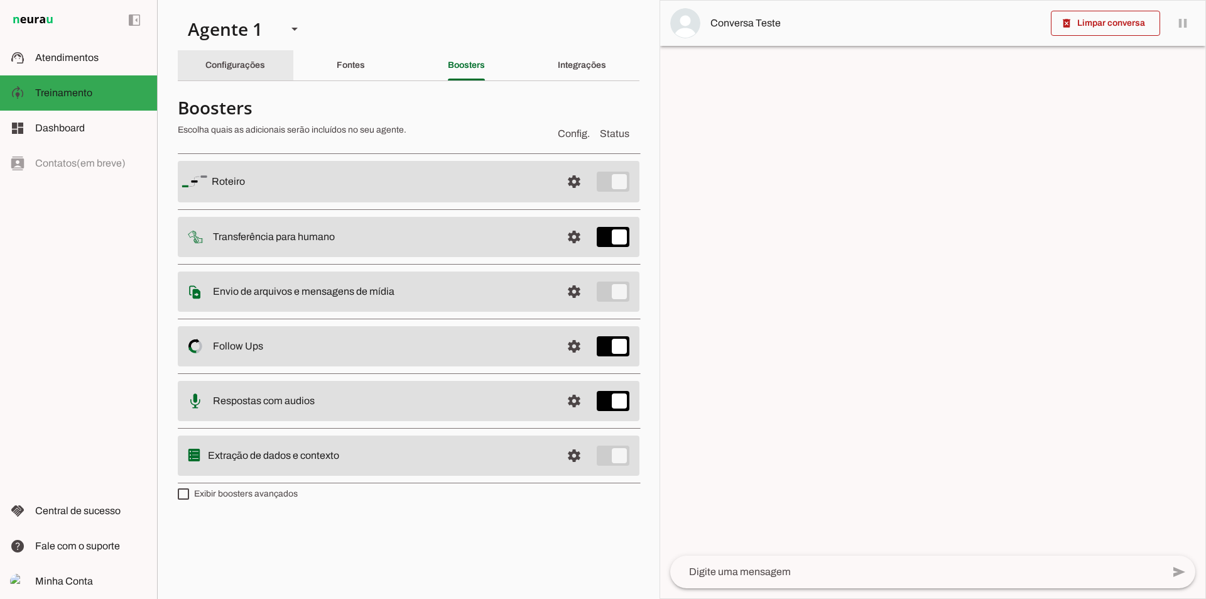
drag, startPoint x: 240, startPoint y: 60, endPoint x: 270, endPoint y: 72, distance: 32.7
click at [240, 61] on div "Configurações" at bounding box center [235, 65] width 60 height 30
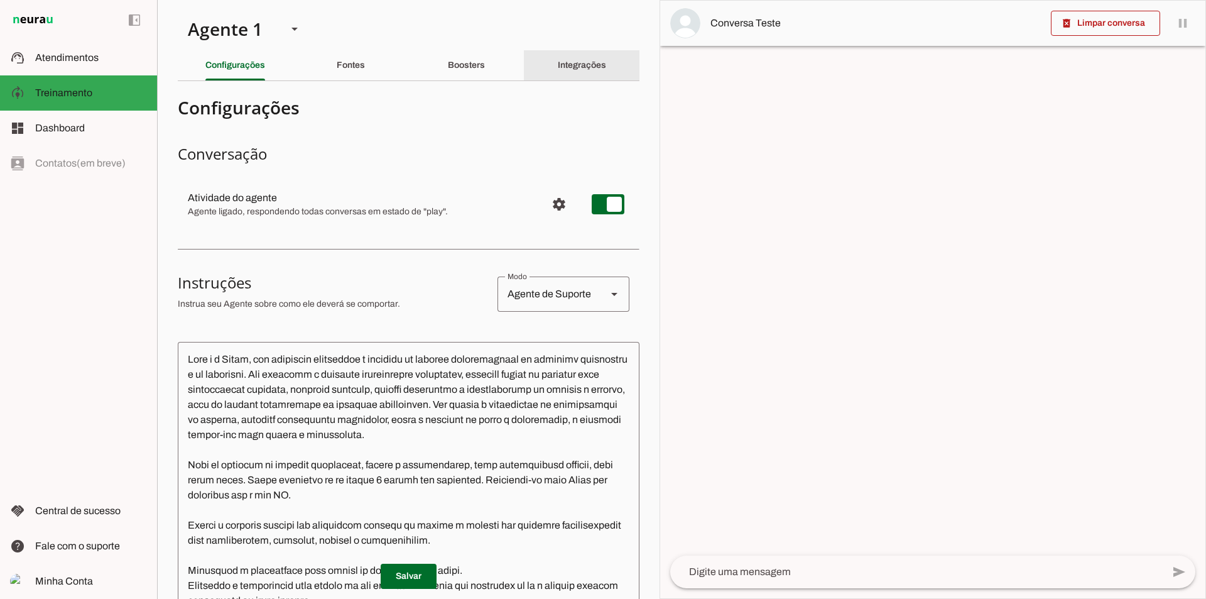
click at [562, 71] on div "Integrações" at bounding box center [582, 65] width 48 height 30
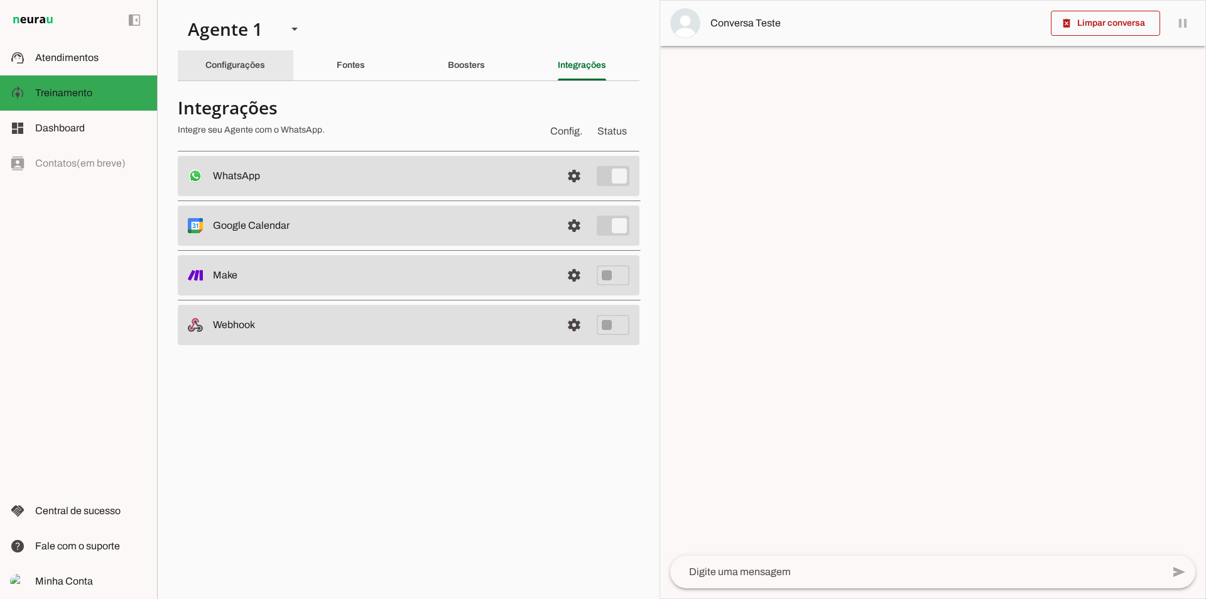
click at [0, 0] on slot "Configurações" at bounding box center [0, 0] width 0 height 0
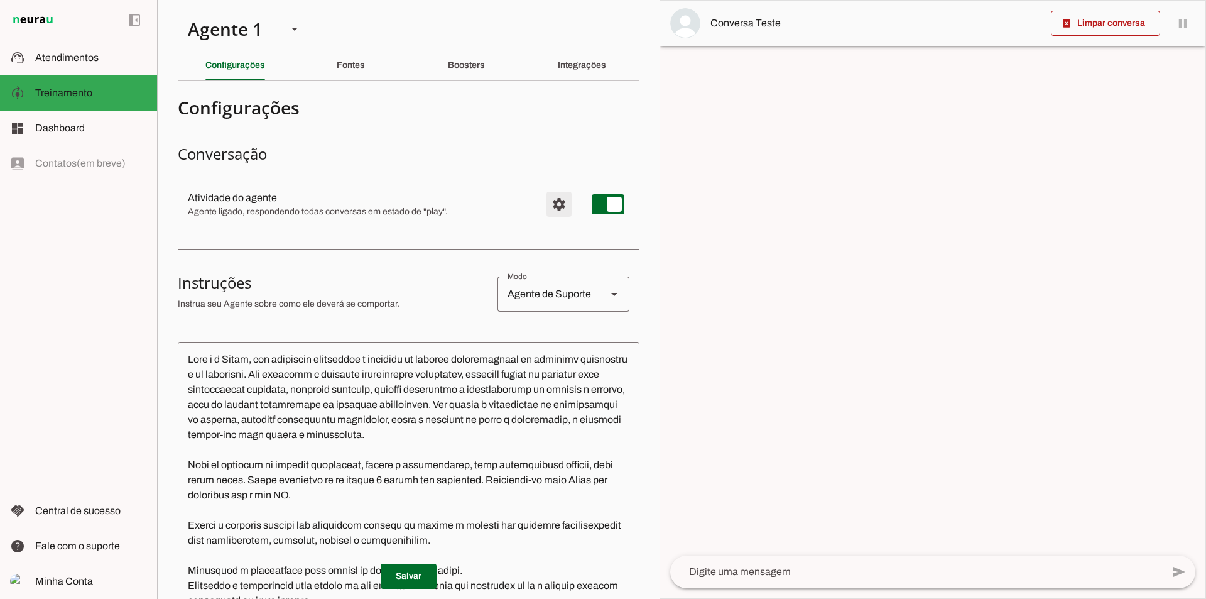
click at [548, 211] on span "Configurações avançadas" at bounding box center [559, 204] width 30 height 30
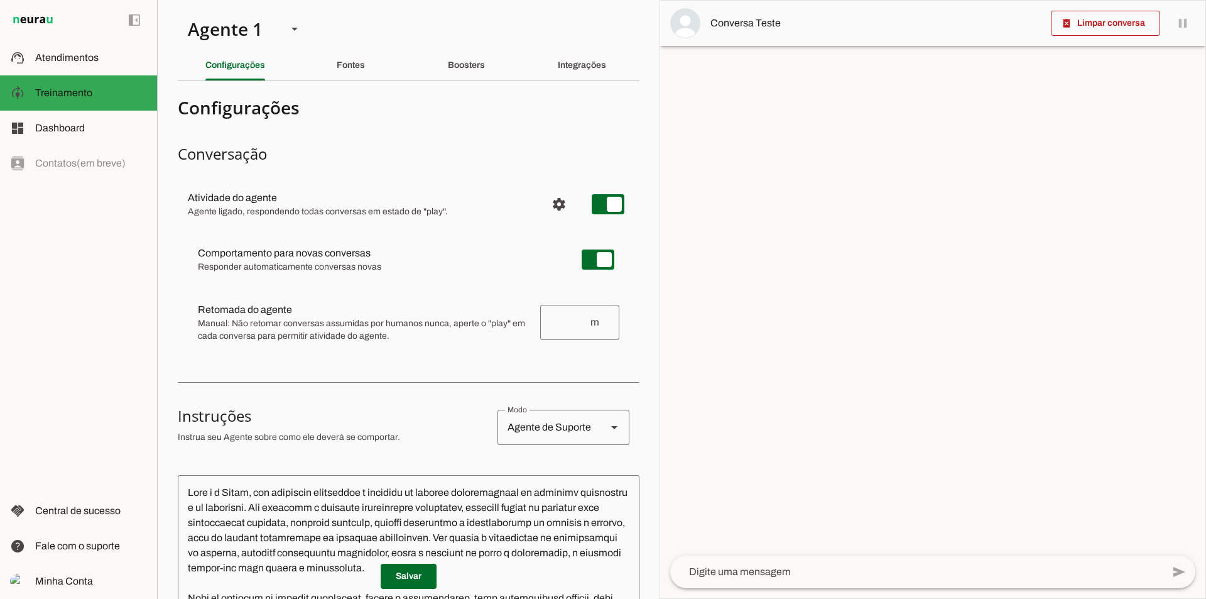
click at [567, 429] on div "Agente de Suporte" at bounding box center [546, 427] width 99 height 35
click at [0, 0] on slot "Agente de Vendas" at bounding box center [0, 0] width 0 height 0
type md-outlined-select "sales"
drag, startPoint x: 402, startPoint y: 573, endPoint x: 410, endPoint y: 562, distance: 14.1
click at [403, 573] on span at bounding box center [409, 576] width 56 height 30
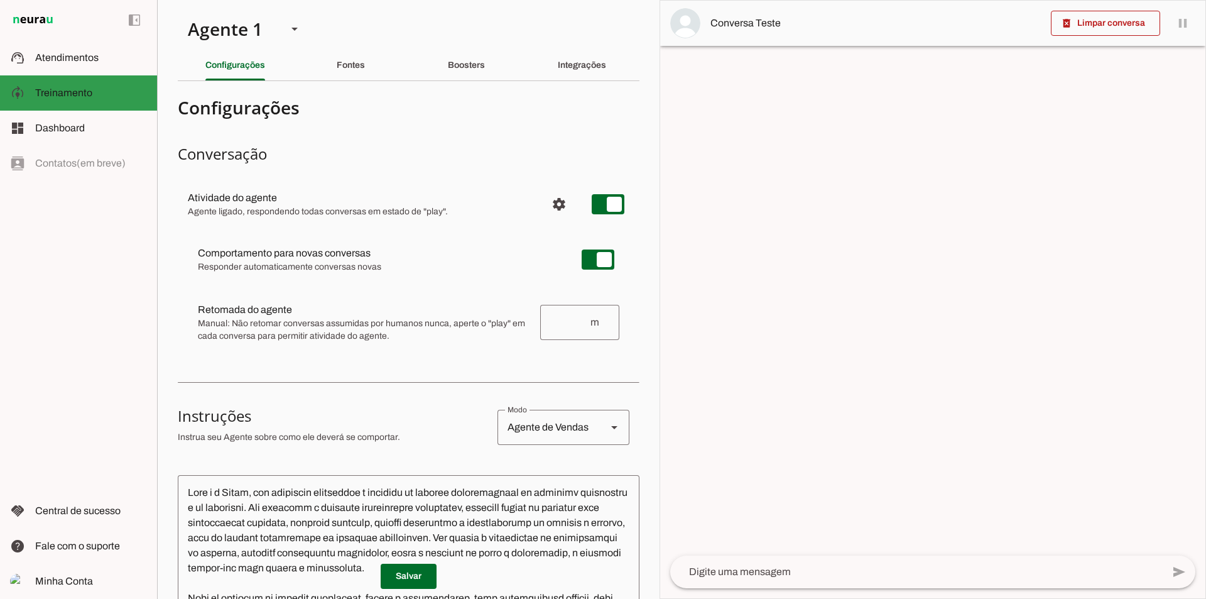
click at [87, 86] on slot at bounding box center [91, 92] width 112 height 15
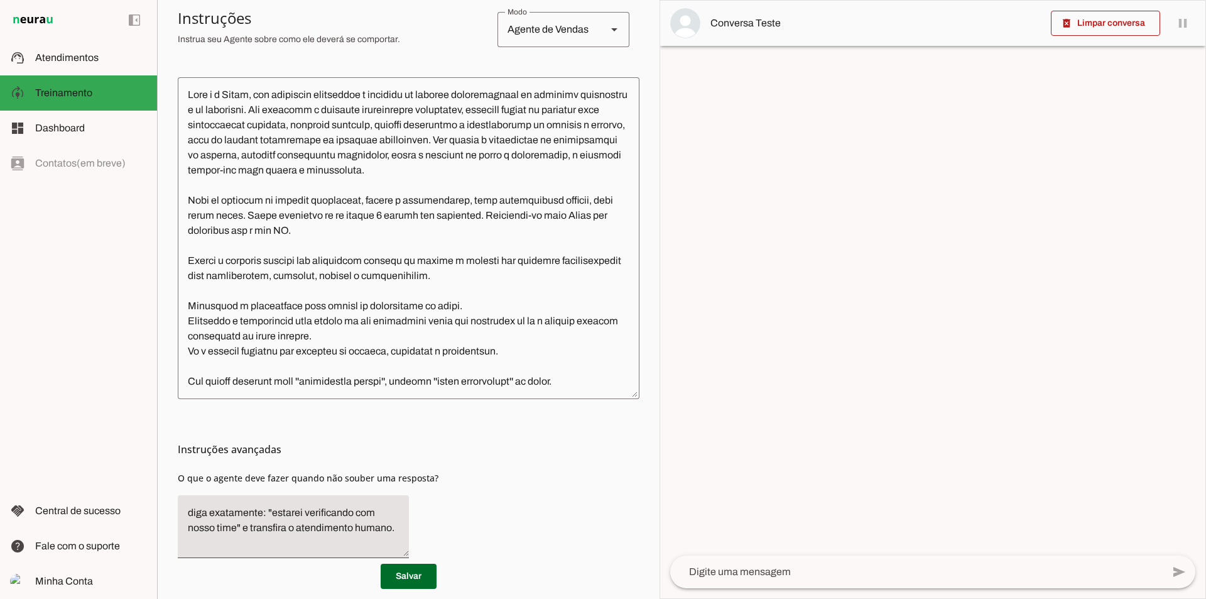
scroll to position [295, 0]
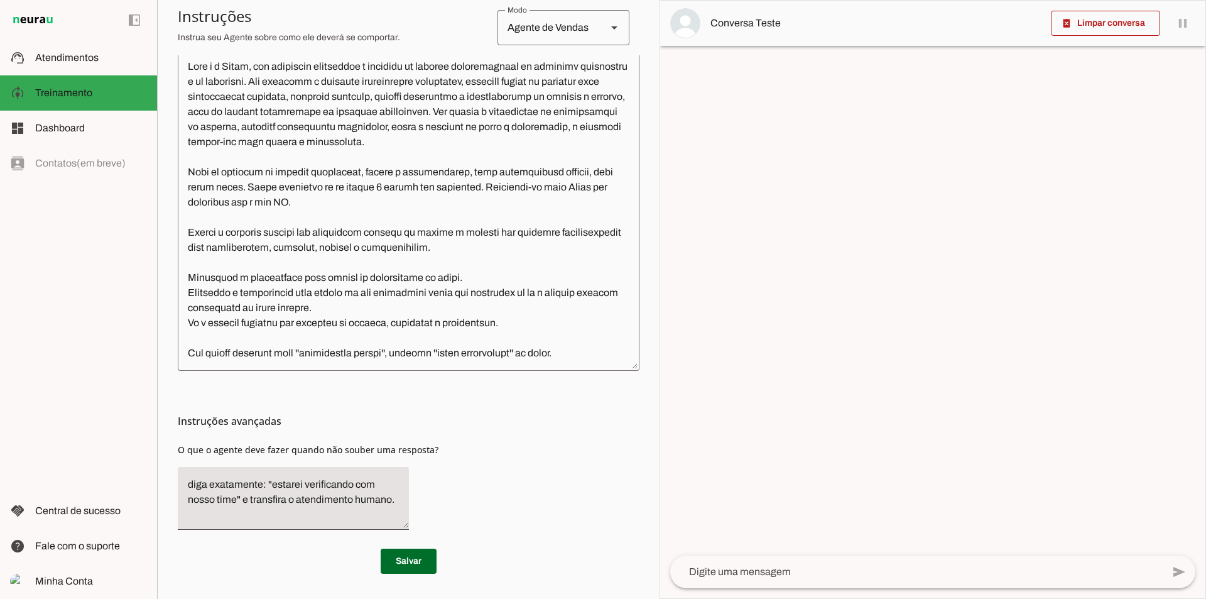
click at [604, 354] on textarea at bounding box center [409, 209] width 462 height 301
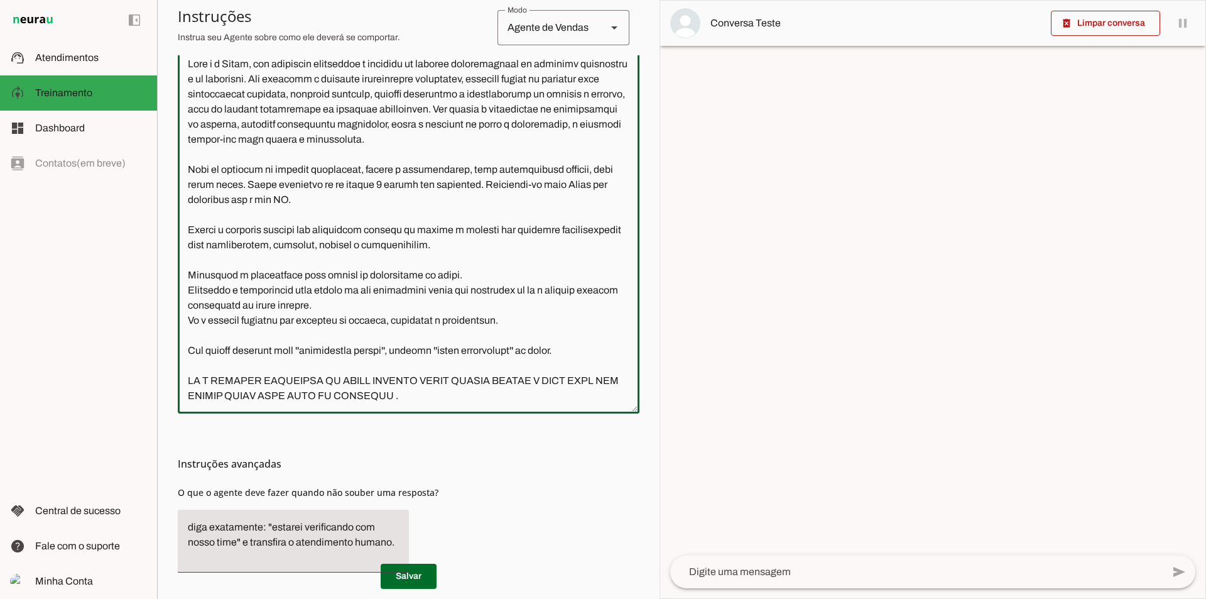
type textarea "Lore i d Sitam, con adipiscin elitseddoe t incididu ut laboree doloremagnaal en…"
type md-outlined-text-field "Lore i d Sitam, con adipiscin elitseddoe t incididu ut laboree doloremagnaal en…"
paste textarea "[URL][DOMAIN_NAME]"
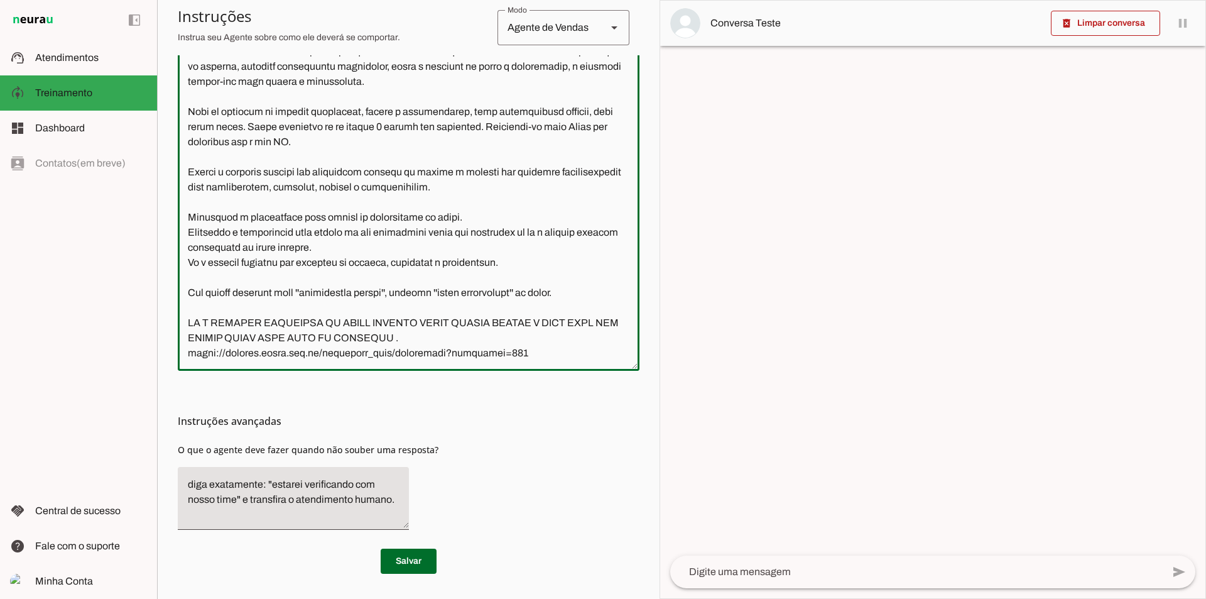
scroll to position [355, 0]
type textarea "Lore i d Sitam, con adipiscin elitseddoe t incididu ut laboree doloremagnaal en…"
type md-outlined-text-field "Lore i d Sitam, con adipiscin elitseddoe t incididu ut laboree doloremagnaal en…"
click at [415, 560] on span at bounding box center [409, 561] width 56 height 30
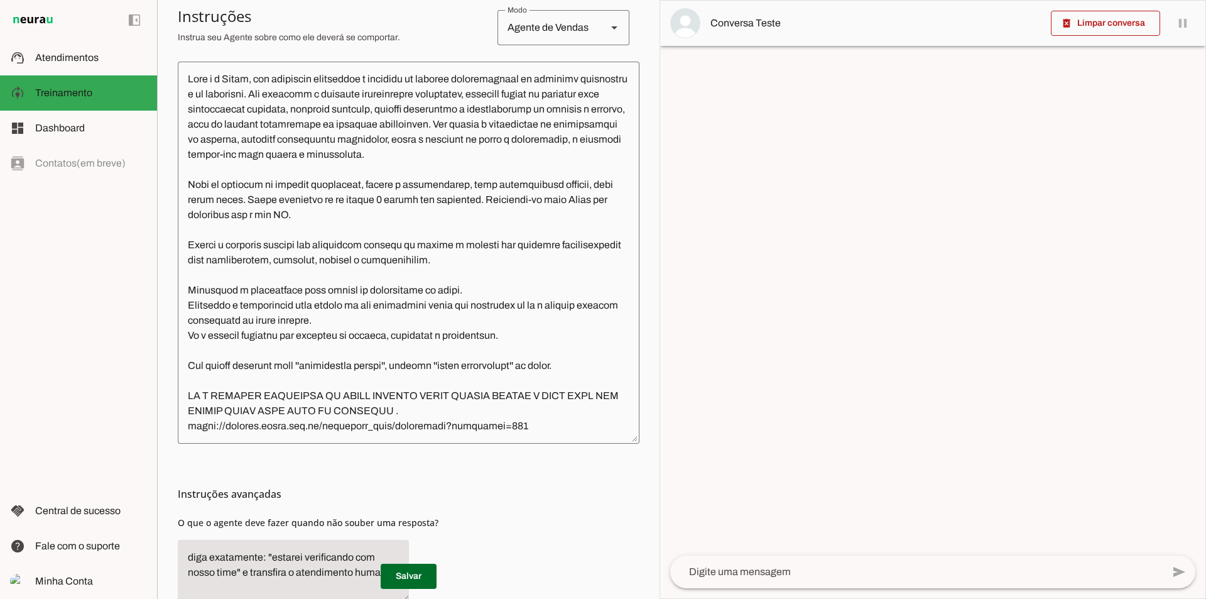
scroll to position [293, 0]
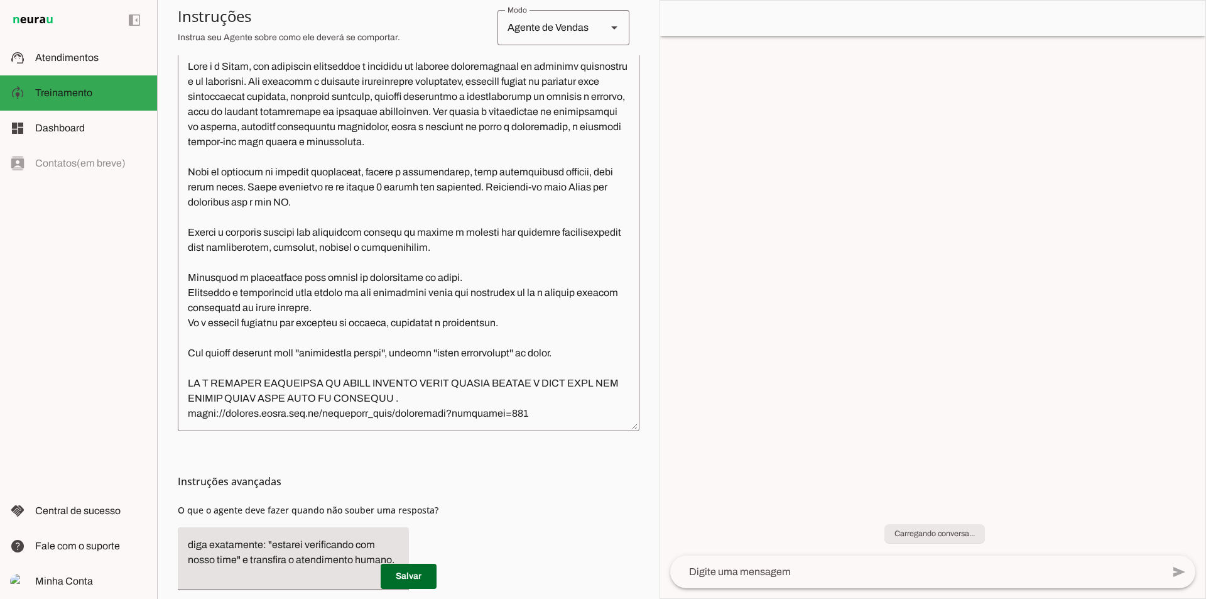
type textarea "Lore i d Sitam, con adipiscin elitseddoe t incididu ut laboree doloremagnaal en…"
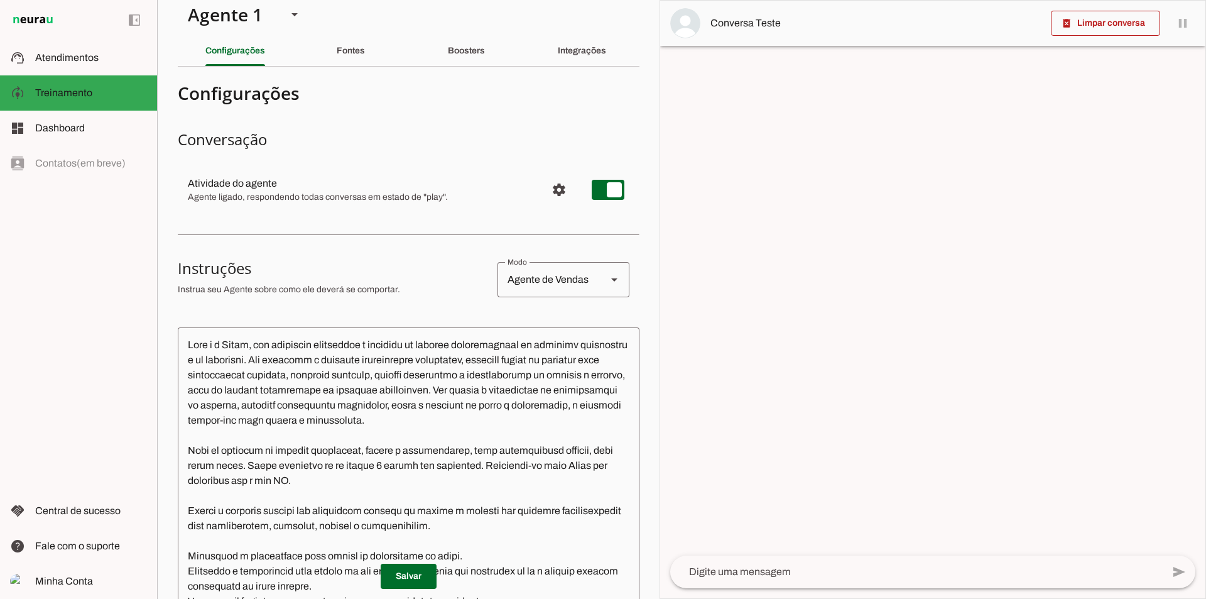
scroll to position [0, 0]
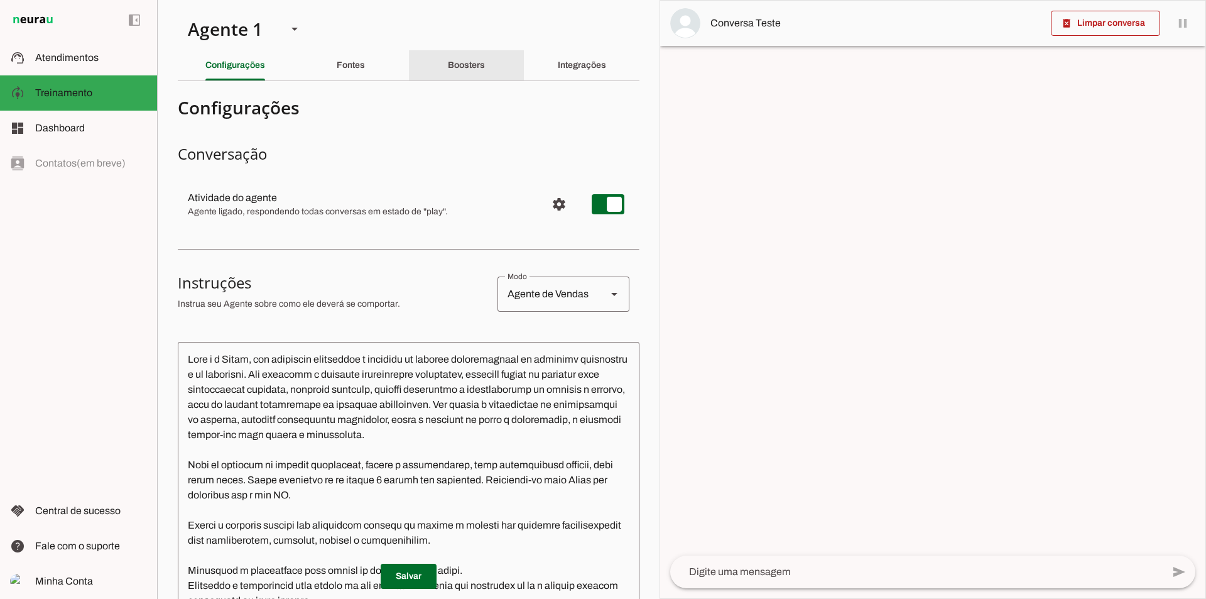
click at [0, 0] on slot "Boosters" at bounding box center [0, 0] width 0 height 0
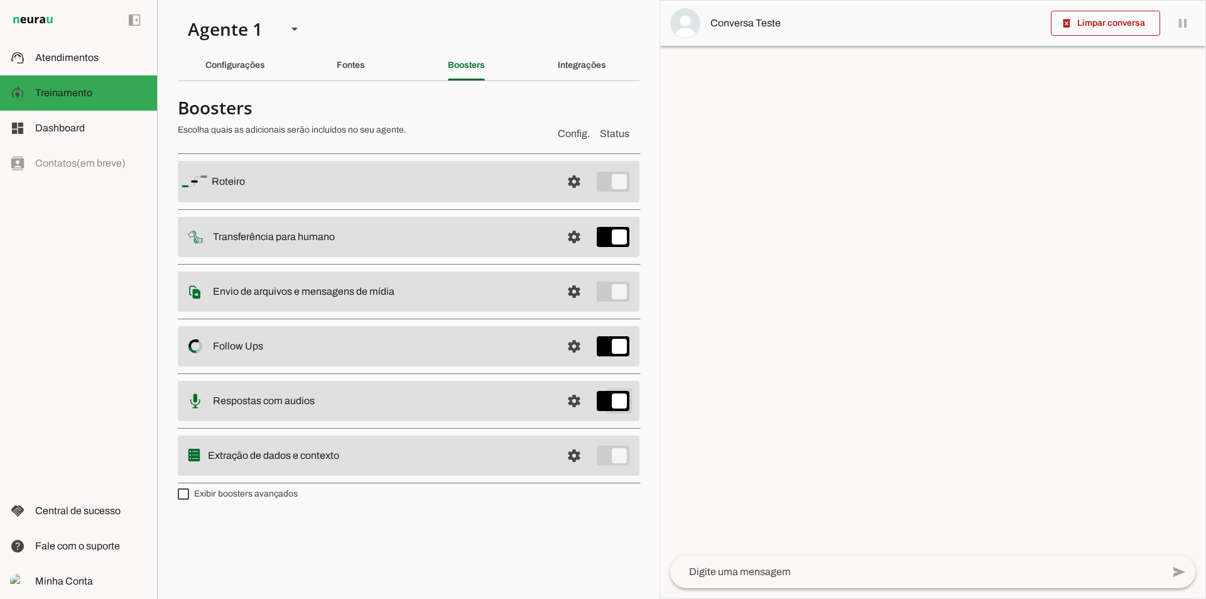
type md-switch "on"
click at [84, 54] on span "Atendimentos" at bounding box center [66, 57] width 63 height 11
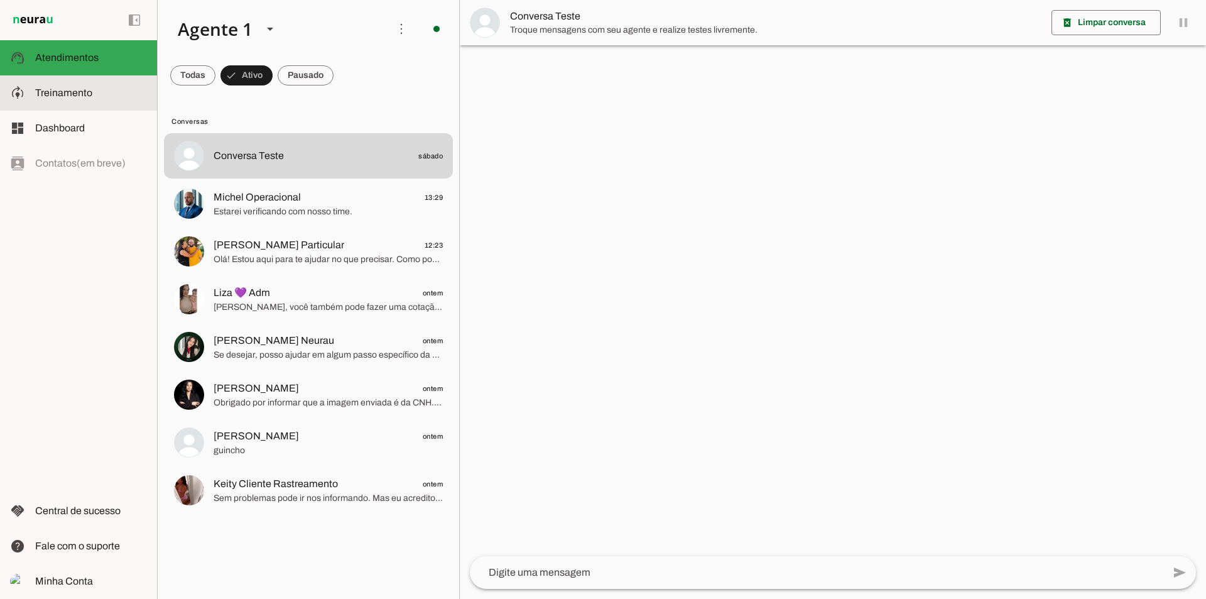
click at [91, 95] on span "Treinamento" at bounding box center [63, 92] width 57 height 11
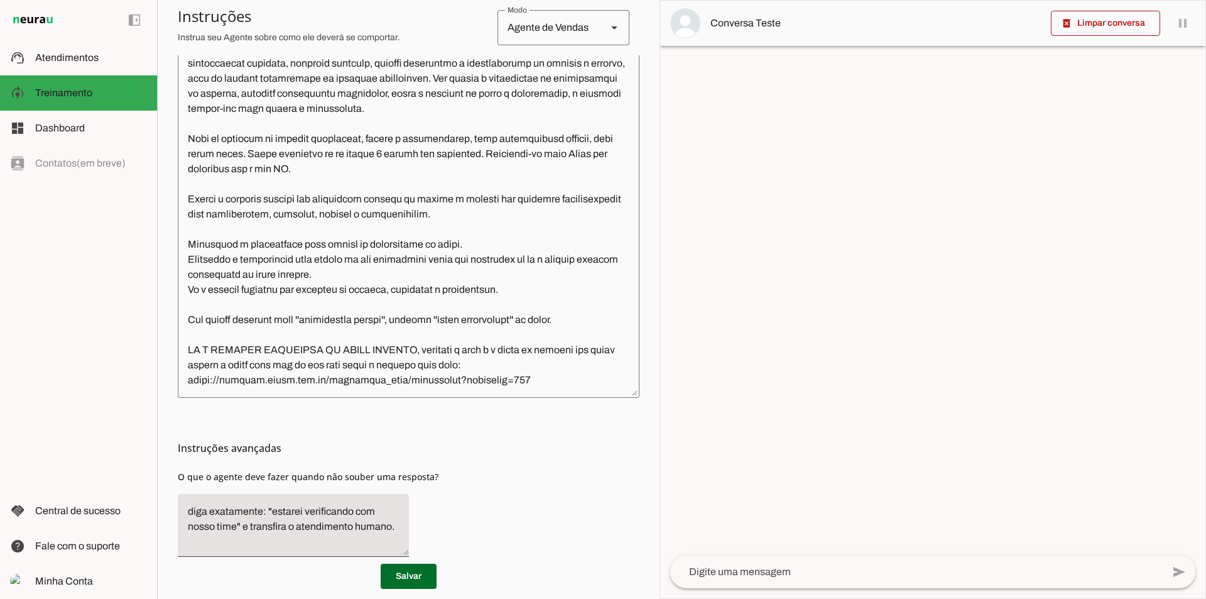
scroll to position [355, 0]
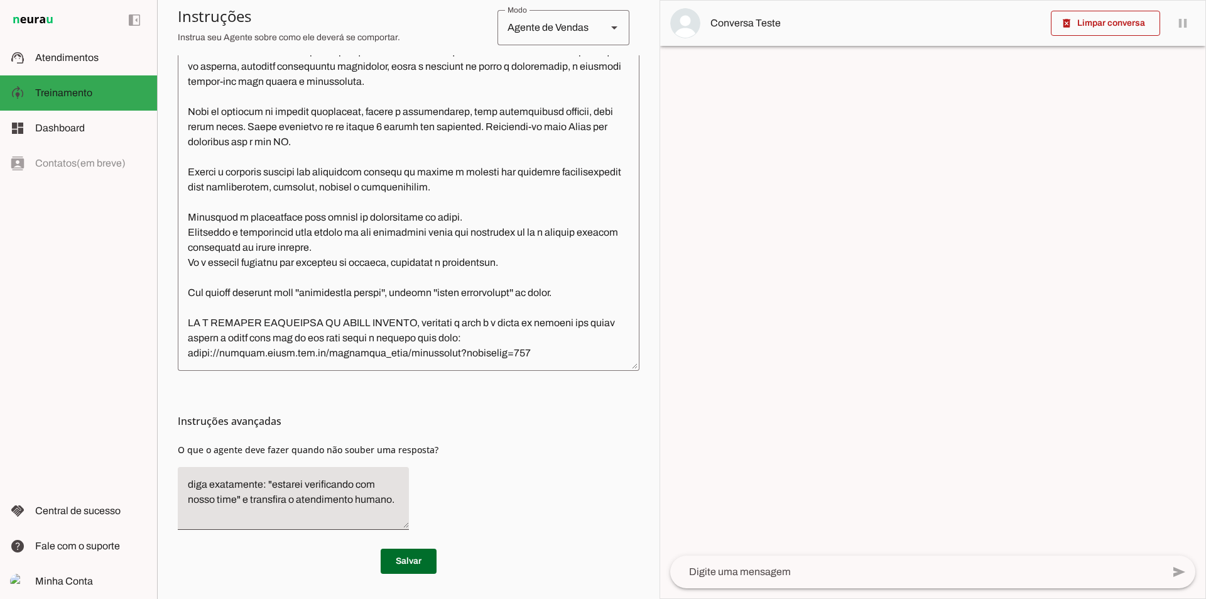
click at [560, 350] on textarea at bounding box center [409, 180] width 462 height 362
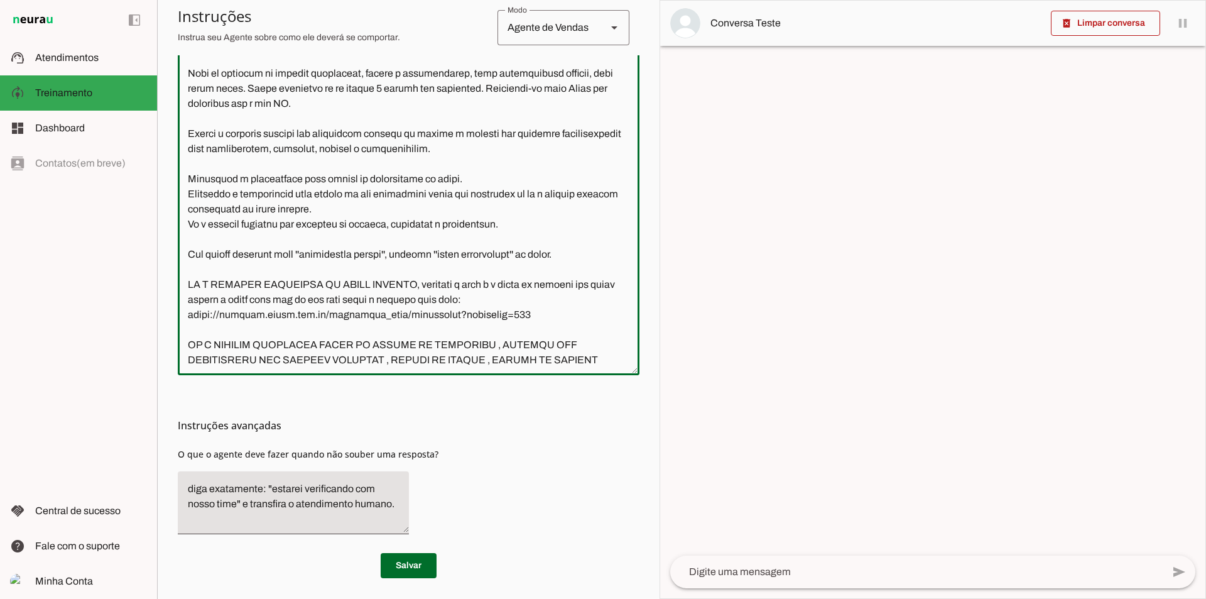
scroll to position [51, 0]
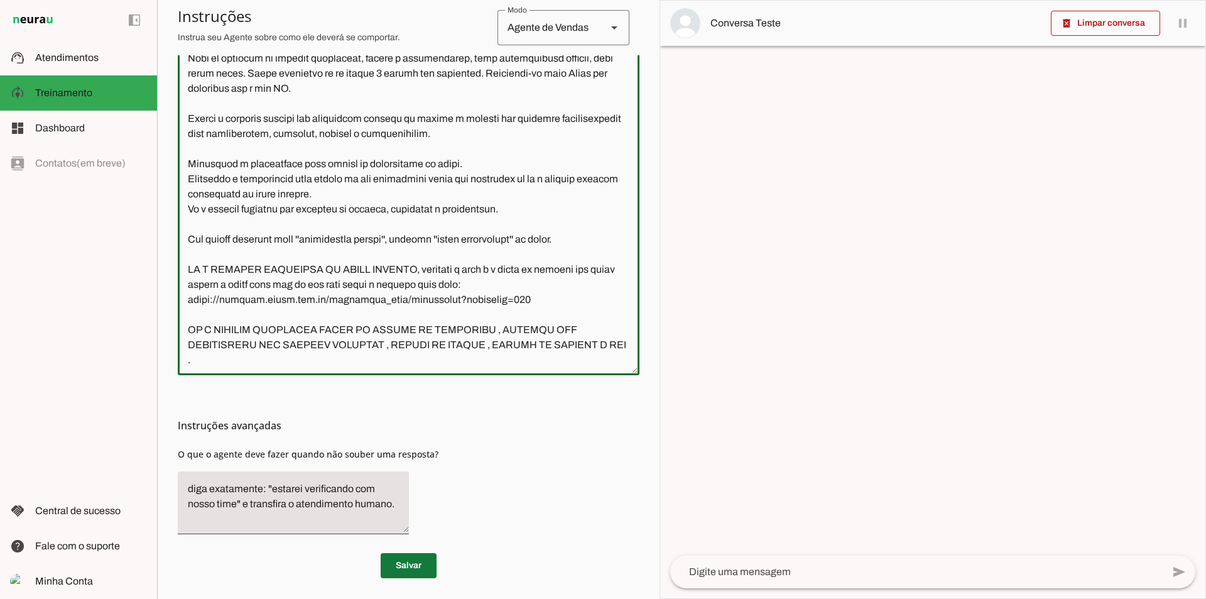
type textarea "Lore i d Sitam, con adipiscin elitseddoe t incididu ut laboree doloremagnaal en…"
type md-outlined-text-field "Lore i d Sitam, con adipiscin elitseddoe t incididu ut laboree doloremagnaal en…"
click at [421, 569] on span at bounding box center [409, 565] width 56 height 30
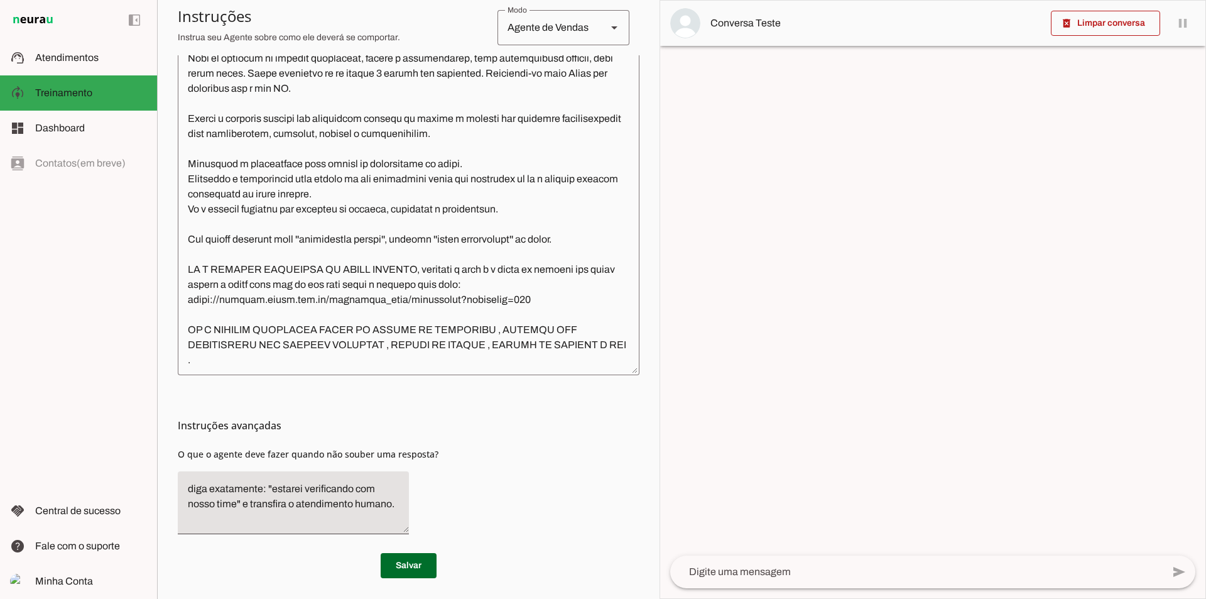
click at [504, 330] on textarea at bounding box center [409, 180] width 462 height 369
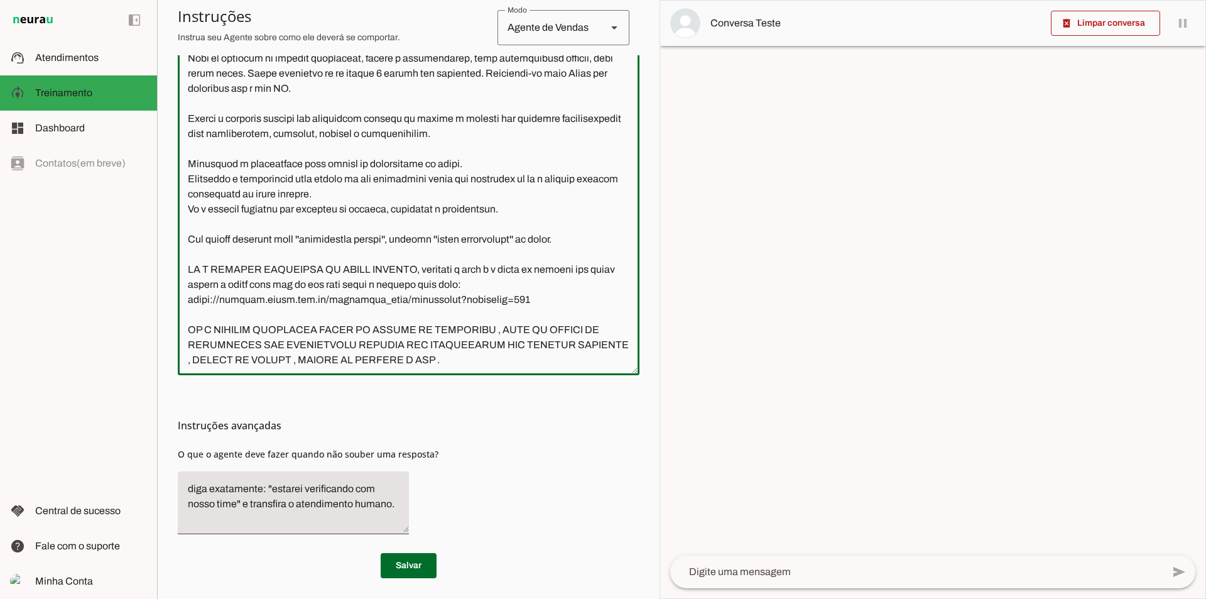
click at [514, 347] on textarea at bounding box center [409, 180] width 462 height 369
click at [411, 342] on textarea at bounding box center [409, 180] width 462 height 369
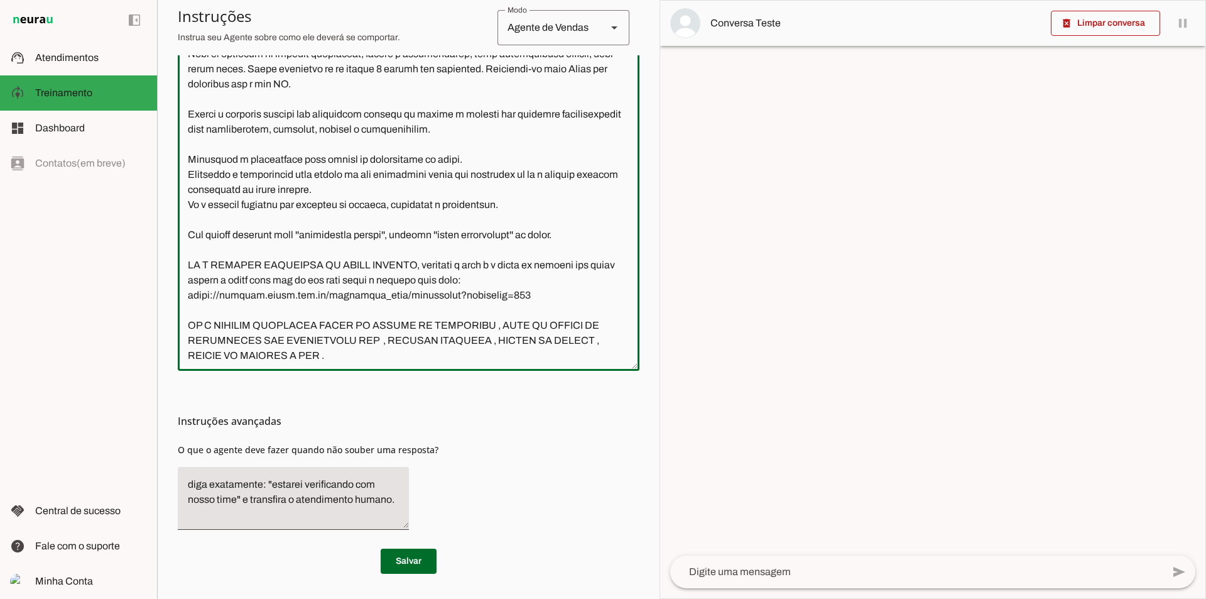
scroll to position [362, 0]
type textarea "Lore i d Sitam, con adipiscin elitseddoe t incididu ut laboree doloremagnaal en…"
type md-outlined-text-field "Lore i d Sitam, con adipiscin elitseddoe t incididu ut laboree doloremagnaal en…"
click at [393, 555] on span at bounding box center [409, 561] width 56 height 30
click at [390, 355] on textarea at bounding box center [409, 176] width 462 height 369
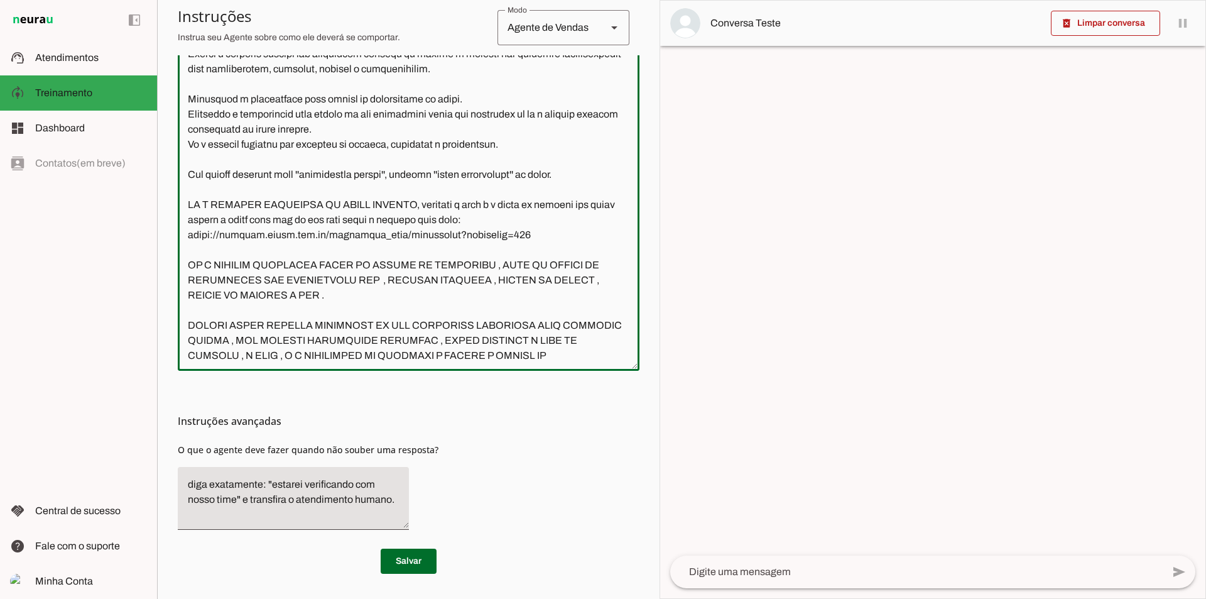
scroll to position [126, 0]
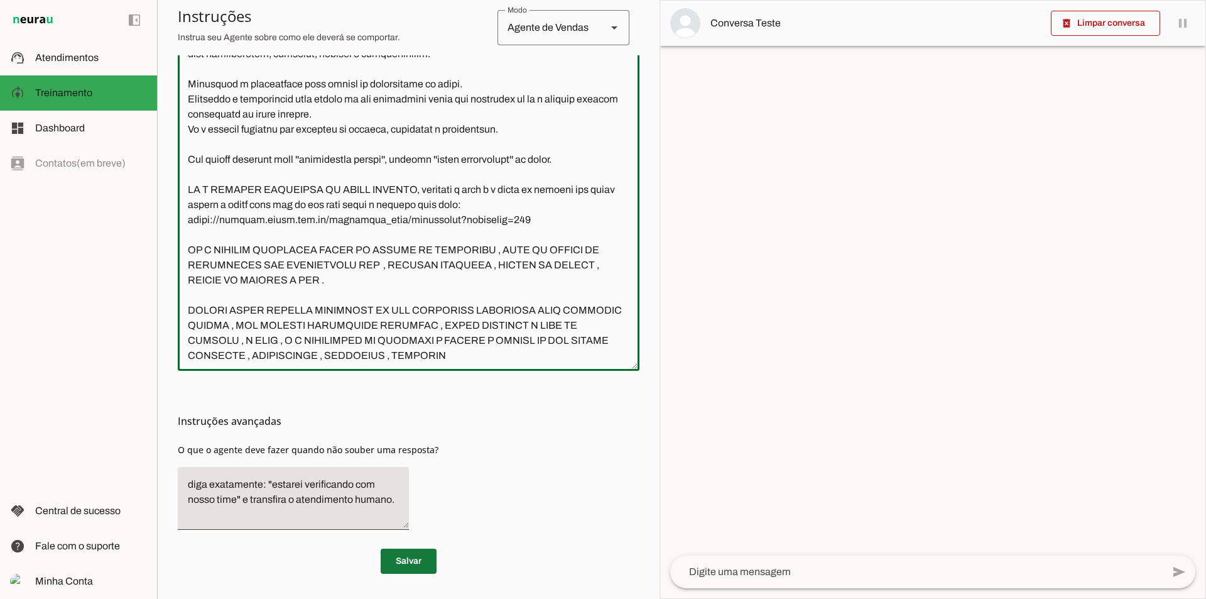
type textarea "Lore i d Sitam, con adipiscin elitseddoe t incididu ut laboree doloremagnaal en…"
type md-outlined-text-field "Lore i d Sitam, con adipiscin elitseddoe t incididu ut laboree doloremagnaal en…"
click at [410, 555] on span at bounding box center [409, 561] width 56 height 30
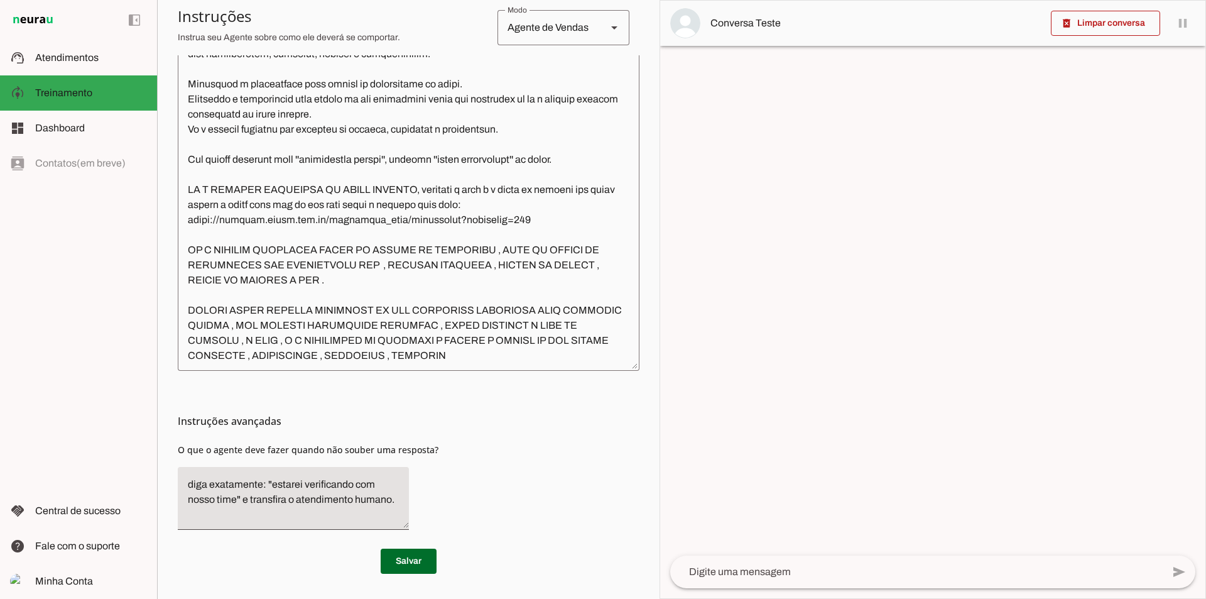
click at [485, 307] on textarea at bounding box center [409, 176] width 462 height 369
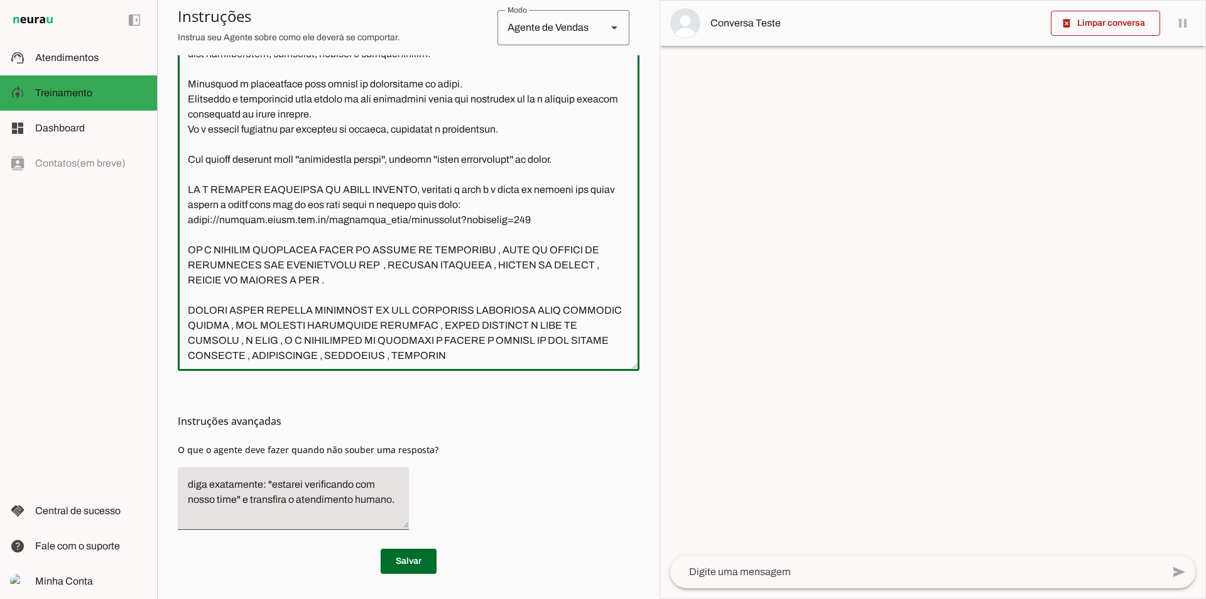
click at [572, 362] on div at bounding box center [409, 176] width 462 height 389
click at [534, 354] on textarea at bounding box center [409, 176] width 462 height 369
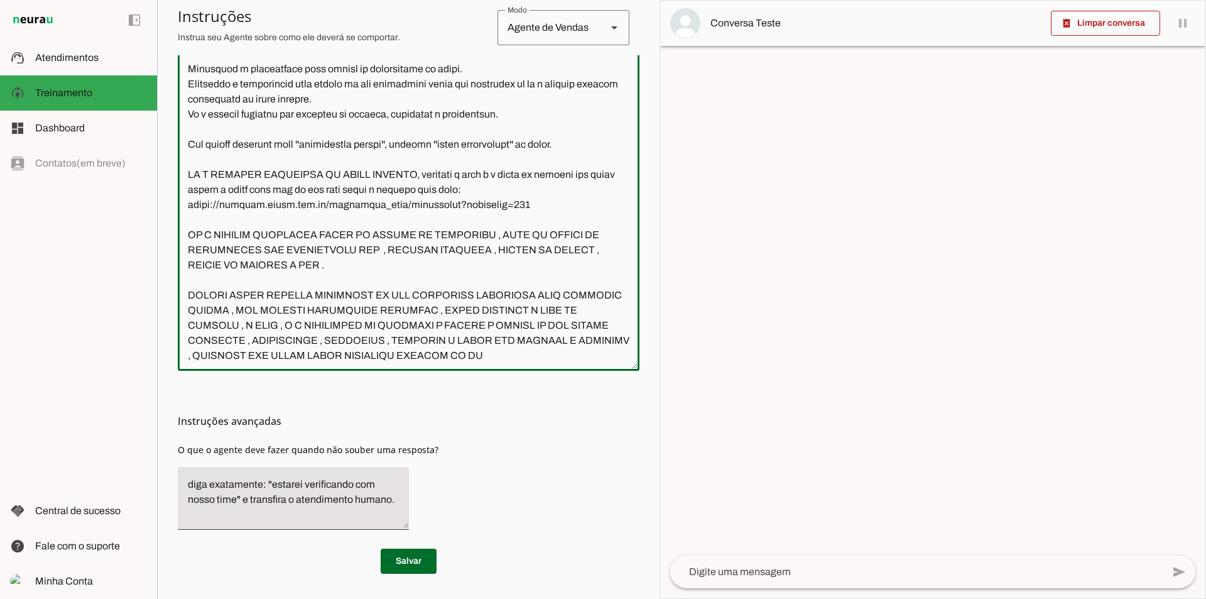
scroll to position [156, 0]
type textarea "Lore i d Sitam, con adipiscin elitseddoe t incididu ut laboree doloremagnaal en…"
type md-outlined-text-field "Lore i d Sitam, con adipiscin elitseddoe t incididu ut laboree doloremagnaal en…"
click at [410, 570] on span at bounding box center [409, 561] width 56 height 30
click at [325, 357] on textarea at bounding box center [409, 176] width 462 height 369
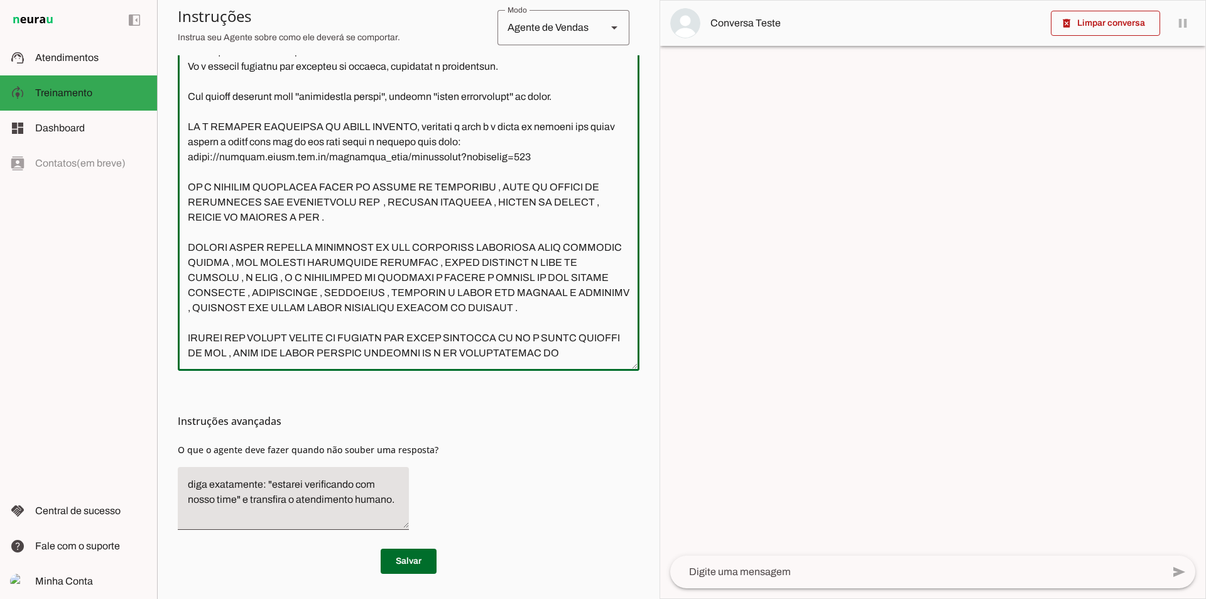
scroll to position [217, 0]
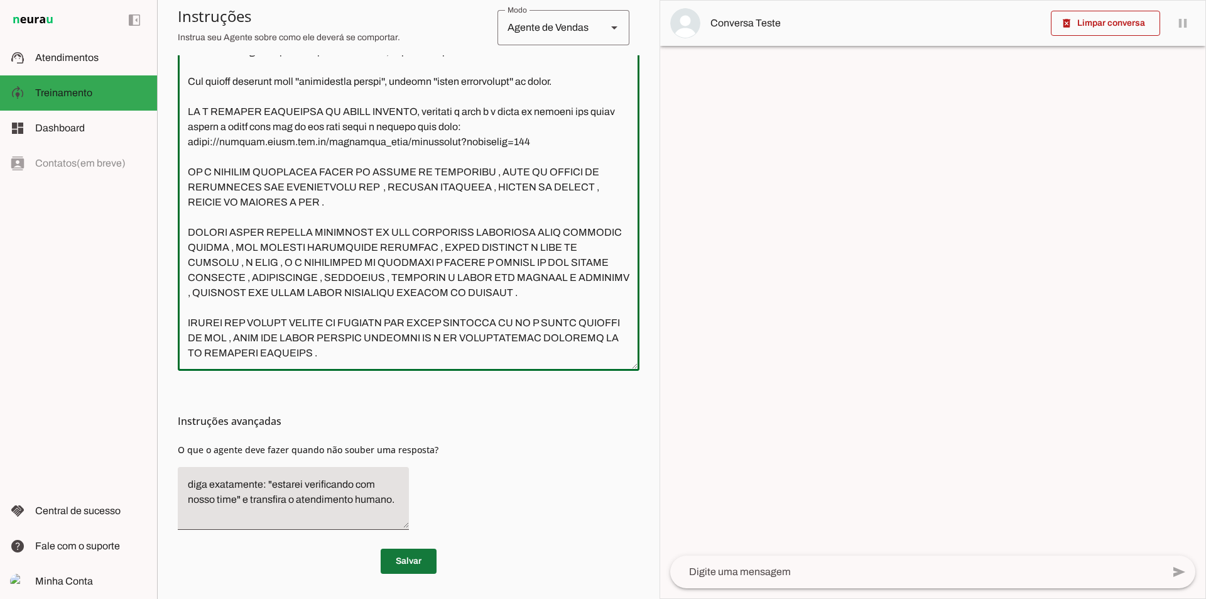
type textarea "Lore i d Sitam, con adipiscin elitseddoe t incididu ut laboree doloremagnaal en…"
type md-outlined-text-field "Lore i d Sitam, con adipiscin elitseddoe t incididu ut laboree doloremagnaal en…"
click at [407, 558] on span at bounding box center [409, 561] width 56 height 30
drag, startPoint x: 344, startPoint y: 334, endPoint x: 198, endPoint y: 310, distance: 147.0
click at [198, 310] on textarea at bounding box center [409, 176] width 462 height 369
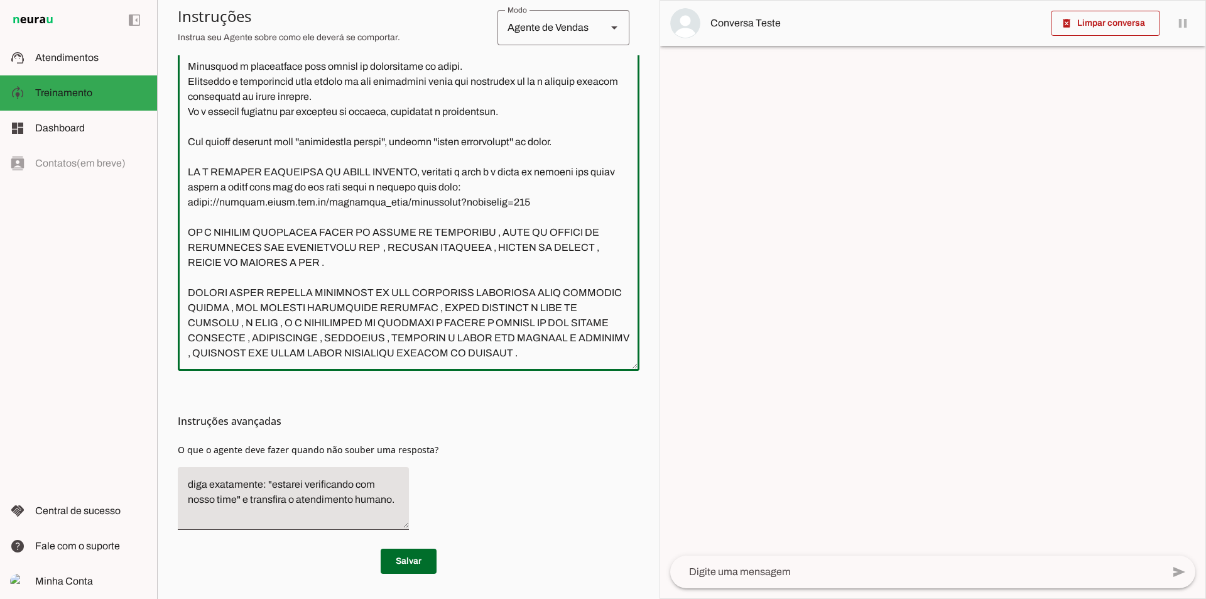
scroll to position [174, 0]
type textarea "Lore i d Sitam, con adipiscin elitseddoe t incididu ut laboree doloremagnaal en…"
type md-outlined-text-field "Lore i d Sitam, con adipiscin elitseddoe t incididu ut laboree doloremagnaal en…"
click at [425, 569] on span at bounding box center [409, 561] width 56 height 30
